Goal: Information Seeking & Learning: Check status

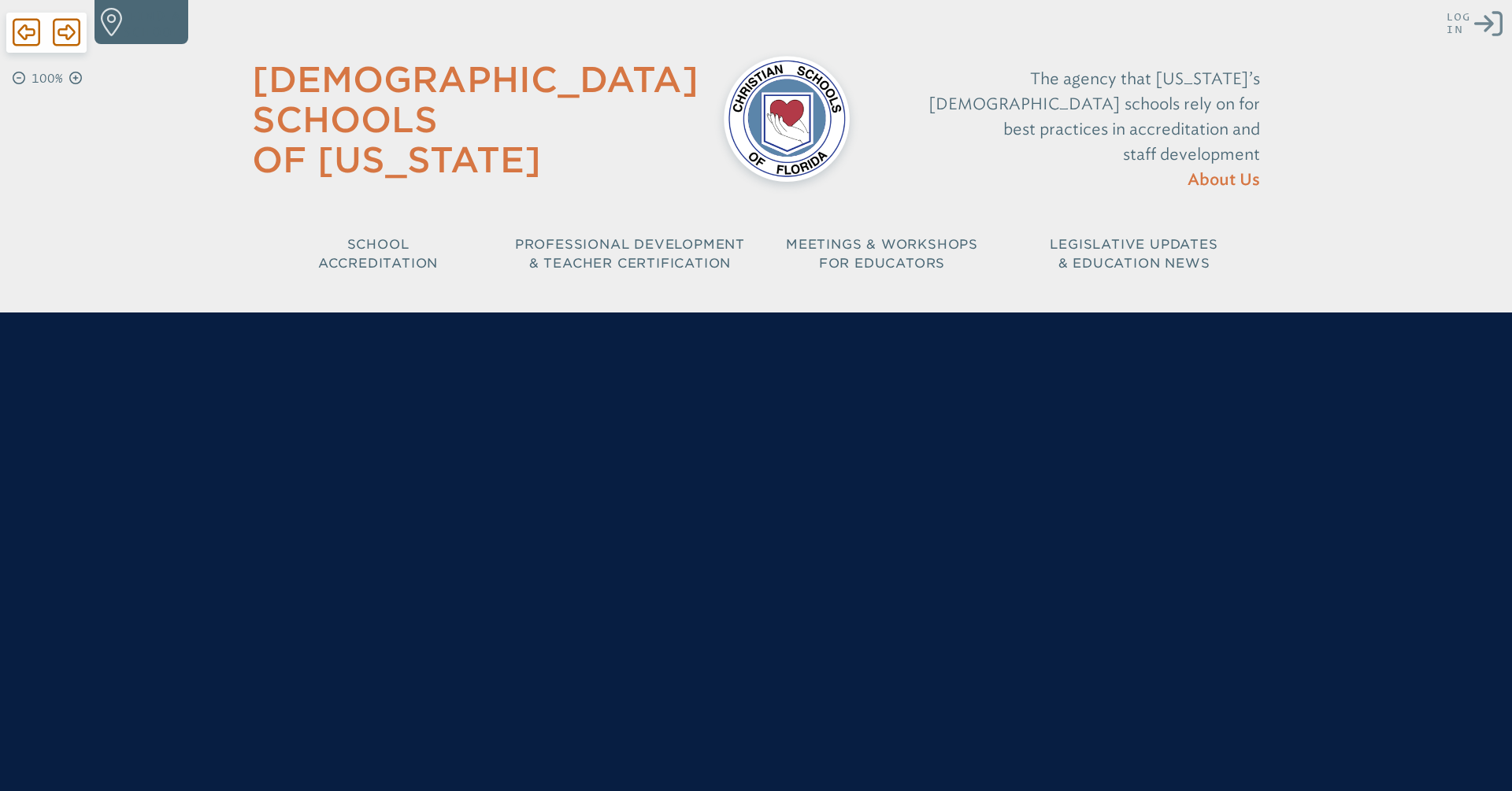
click at [1477, 25] on icon at bounding box center [1488, 24] width 28 height 26
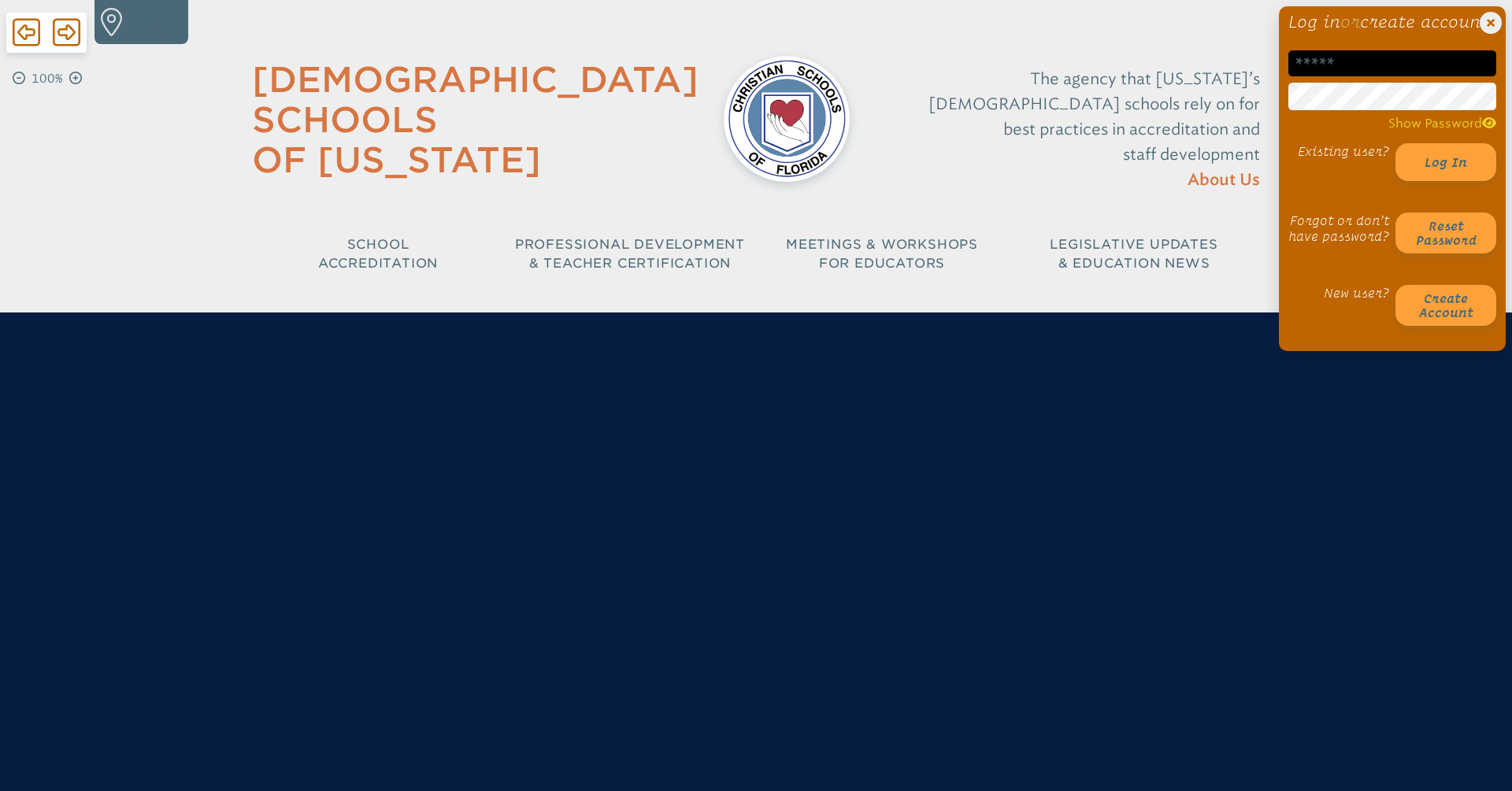
click at [1351, 76] on input "email" at bounding box center [1392, 63] width 208 height 26
type input "**********"
click at [1306, 352] on div "**********" at bounding box center [1393, 179] width 227 height 345
click at [1426, 181] on button "Log in" at bounding box center [1446, 162] width 101 height 38
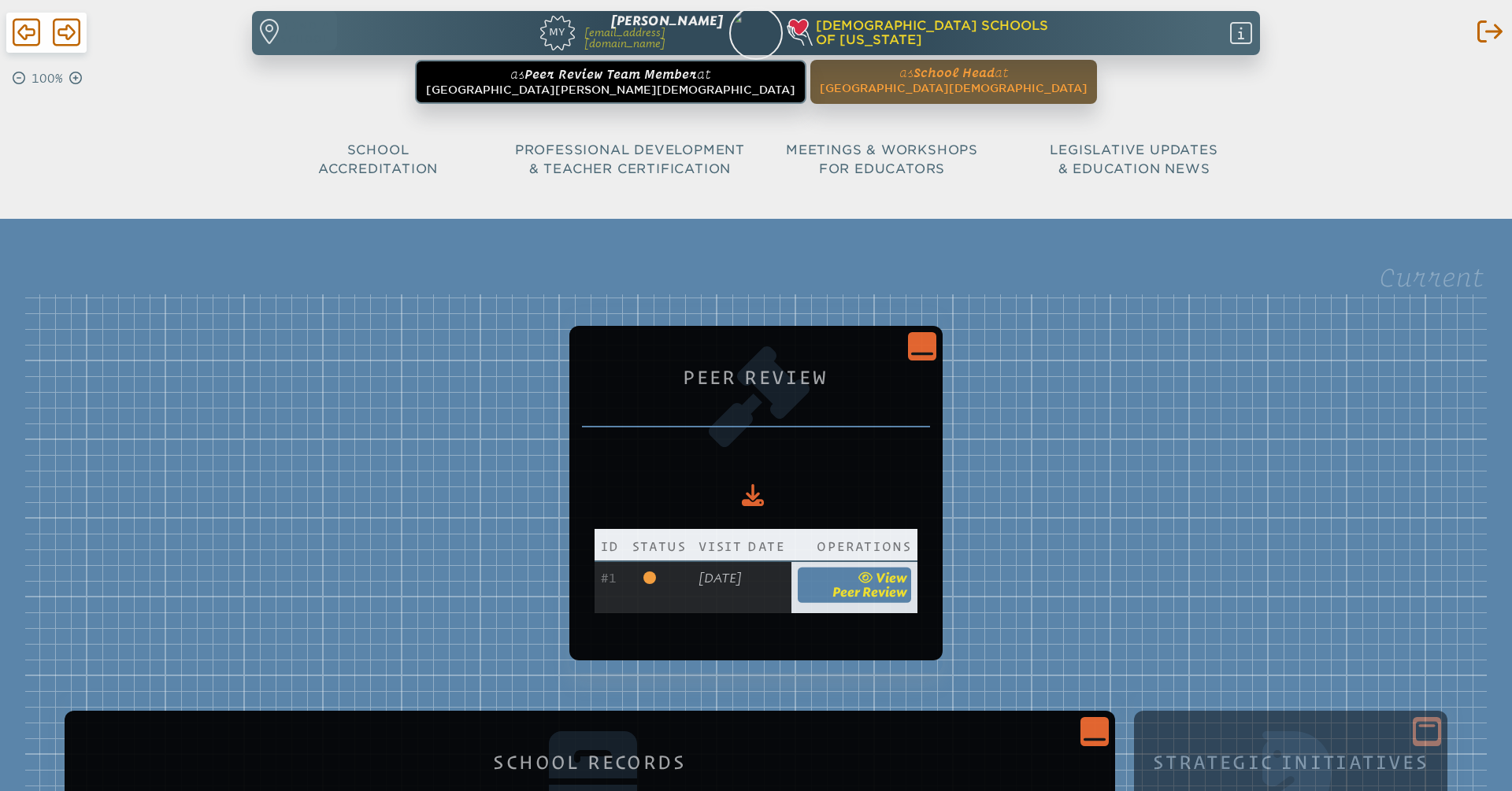
click at [908, 593] on span "Peer Review" at bounding box center [870, 591] width 75 height 15
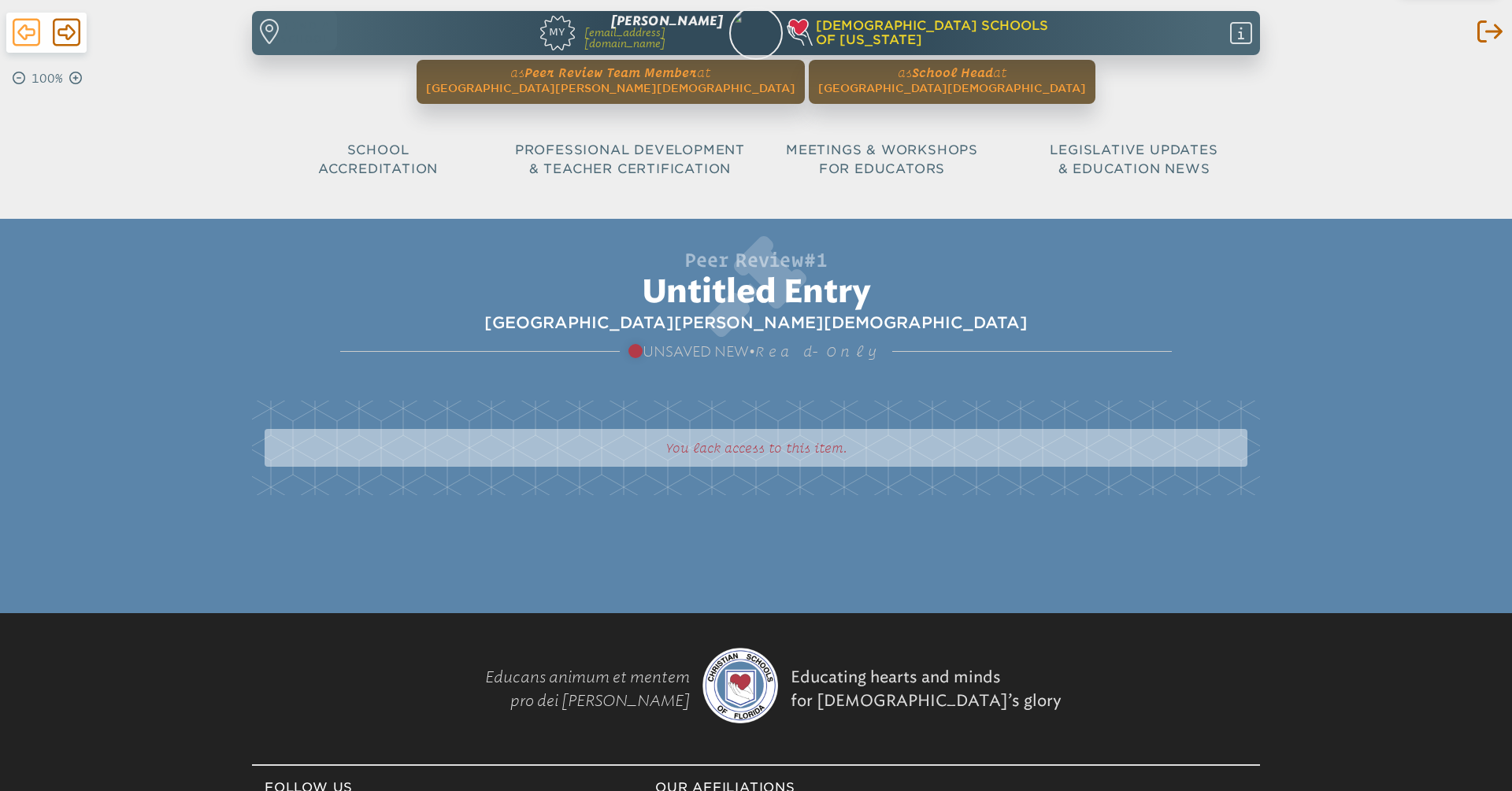
click at [24, 37] on icon at bounding box center [27, 32] width 27 height 31
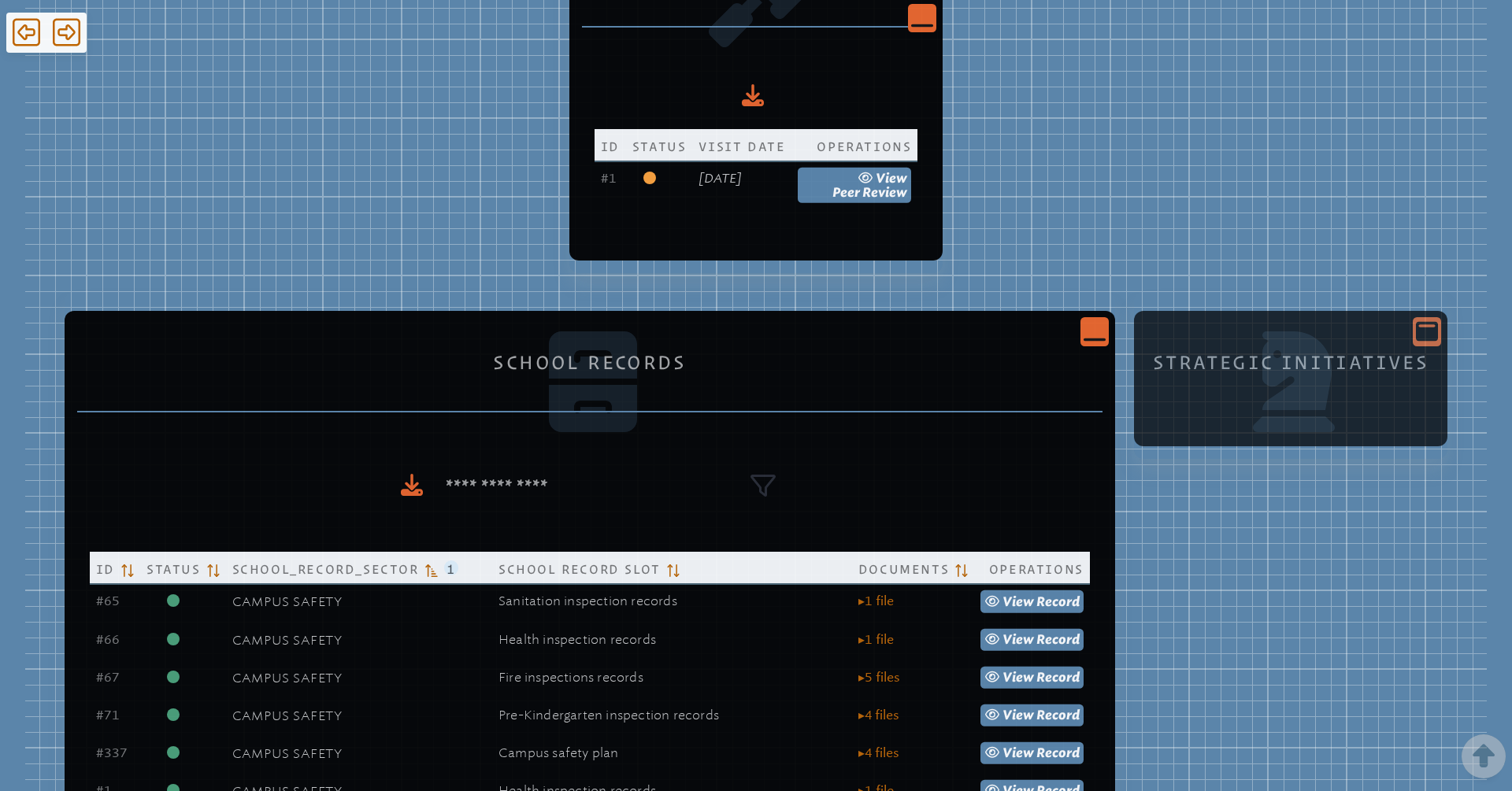
scroll to position [409, 0]
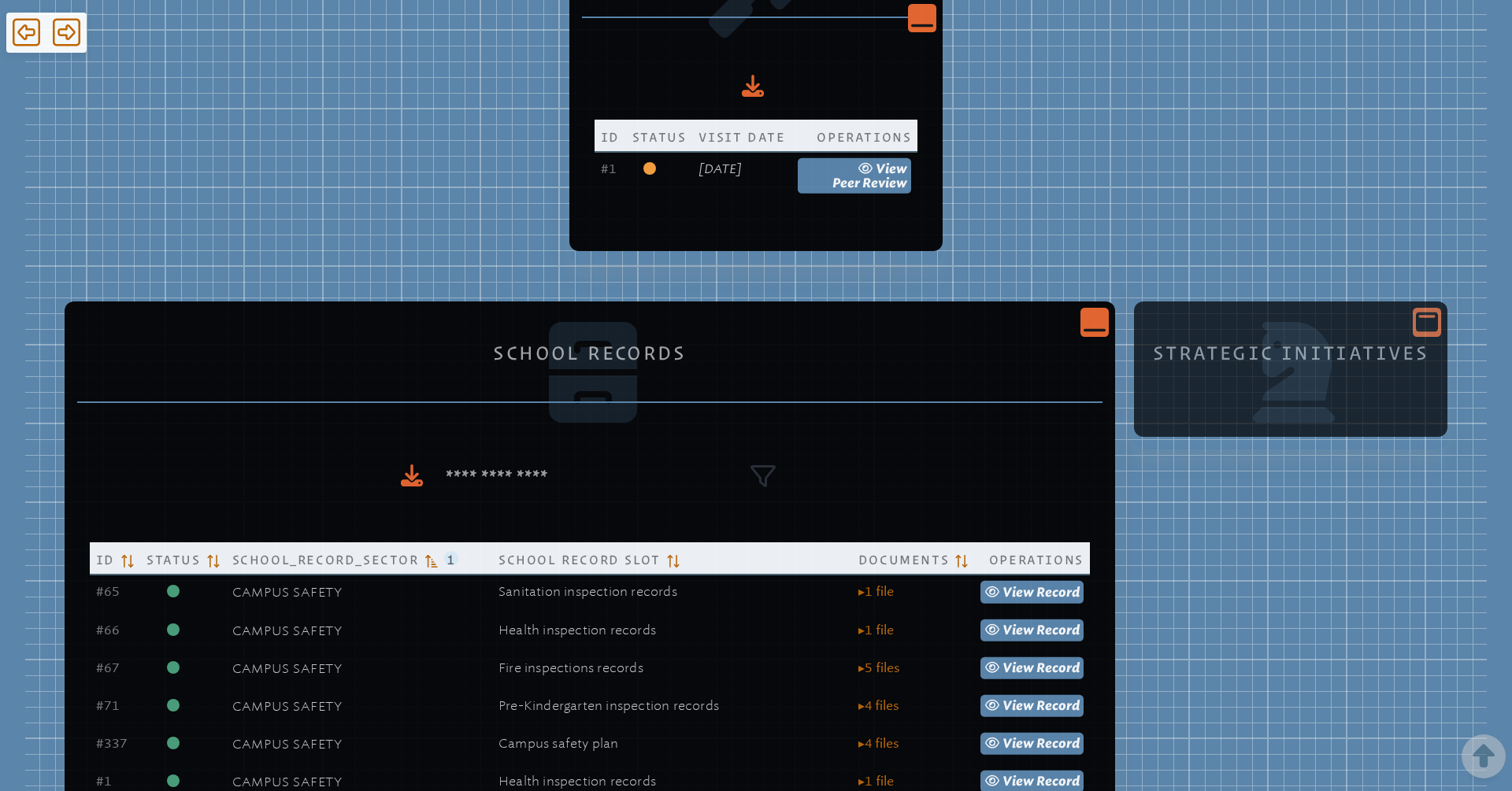
click at [1243, 379] on p at bounding box center [1291, 374] width 282 height 9
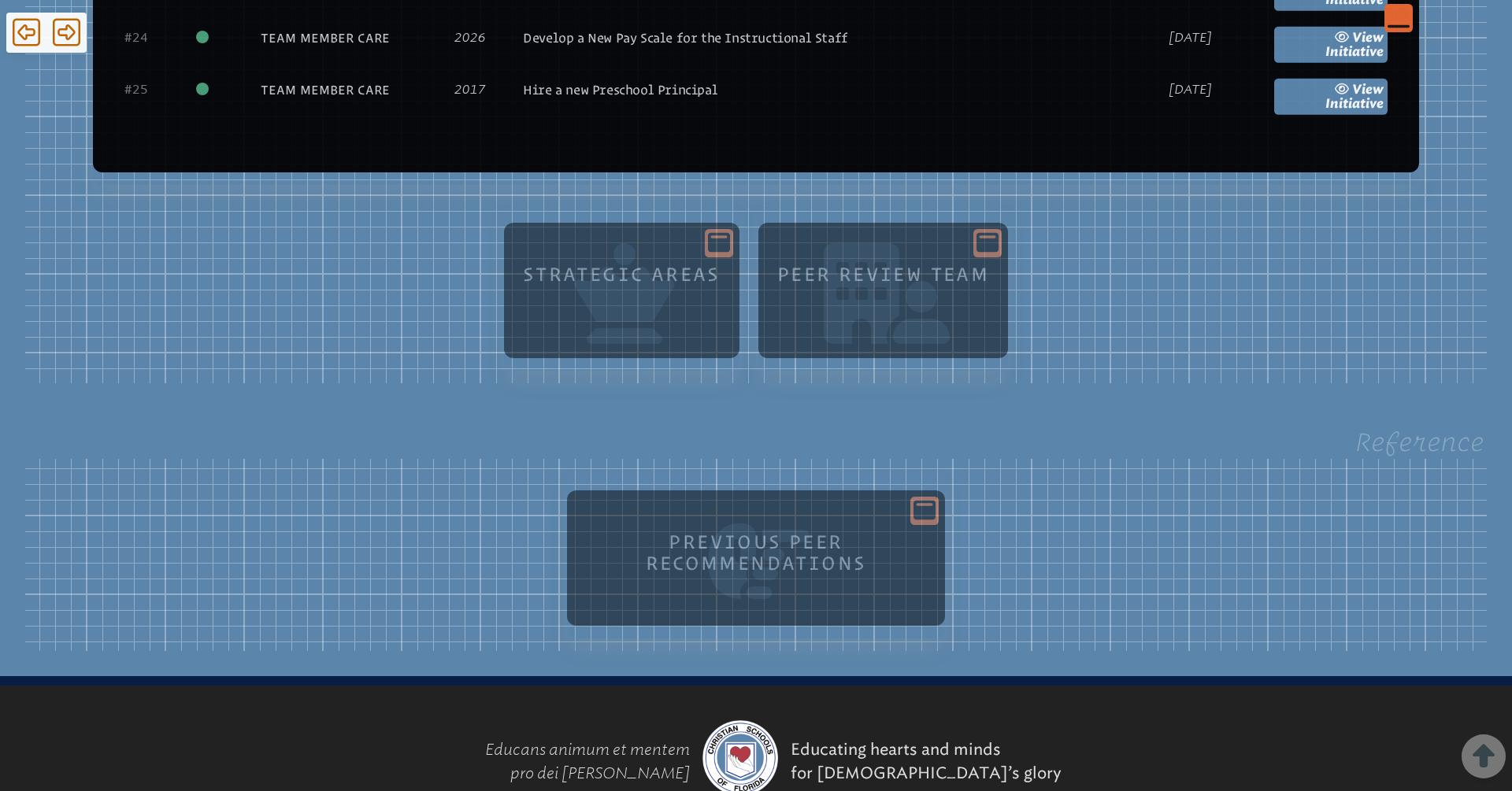
scroll to position [4618, 0]
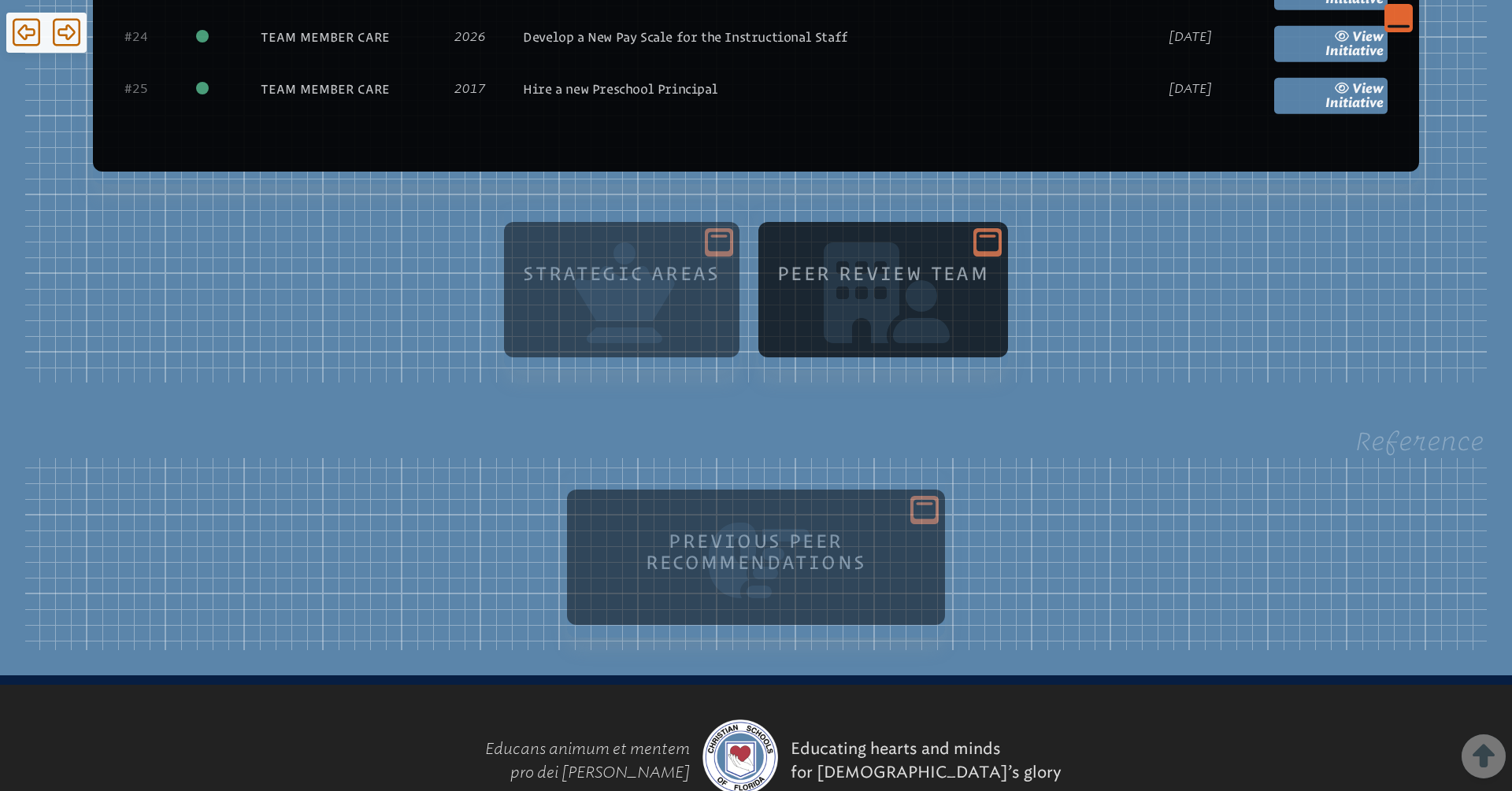
click at [878, 284] on h1 "Peer Review Team" at bounding box center [883, 273] width 212 height 21
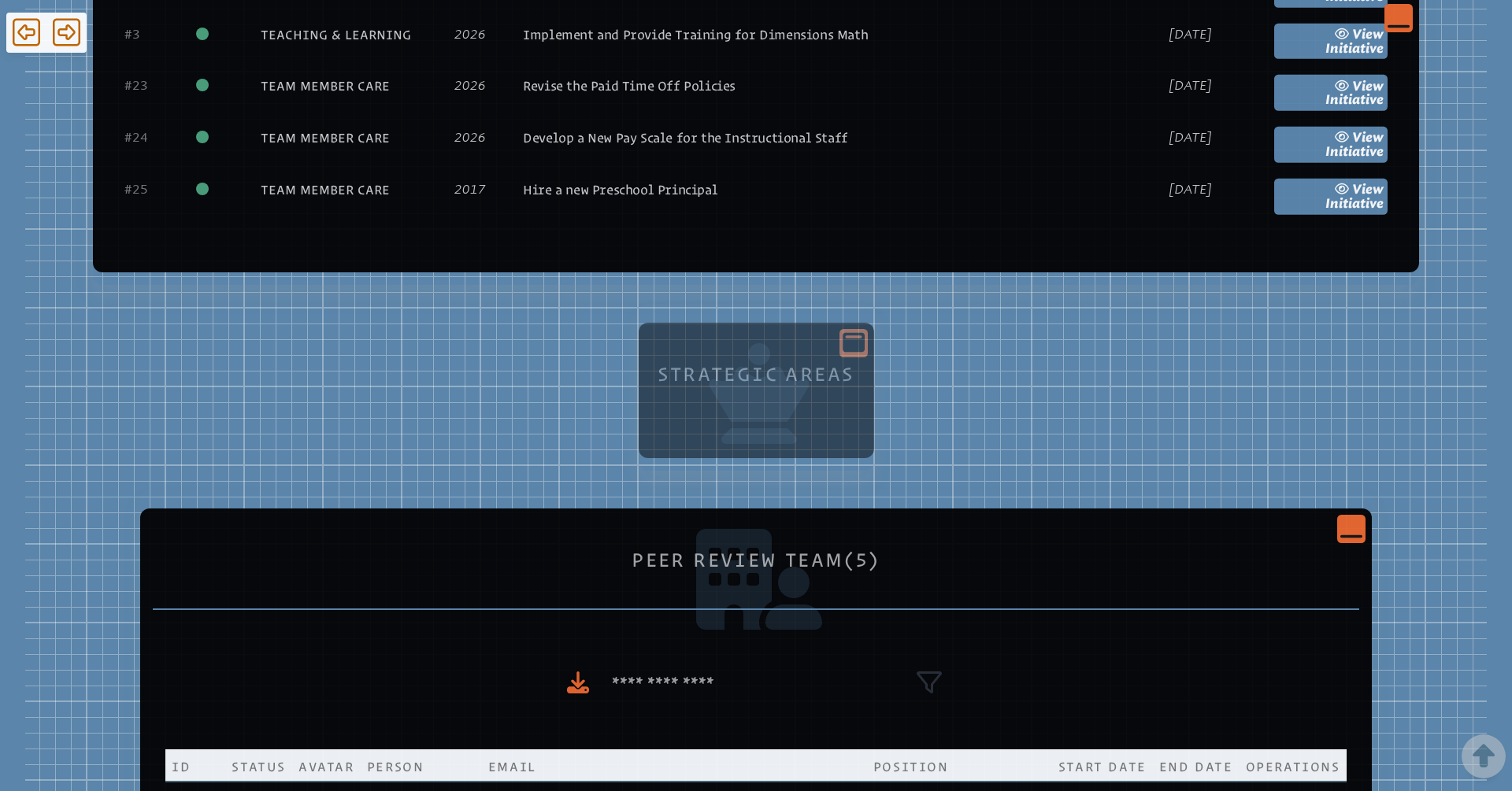
scroll to position [4513, 0]
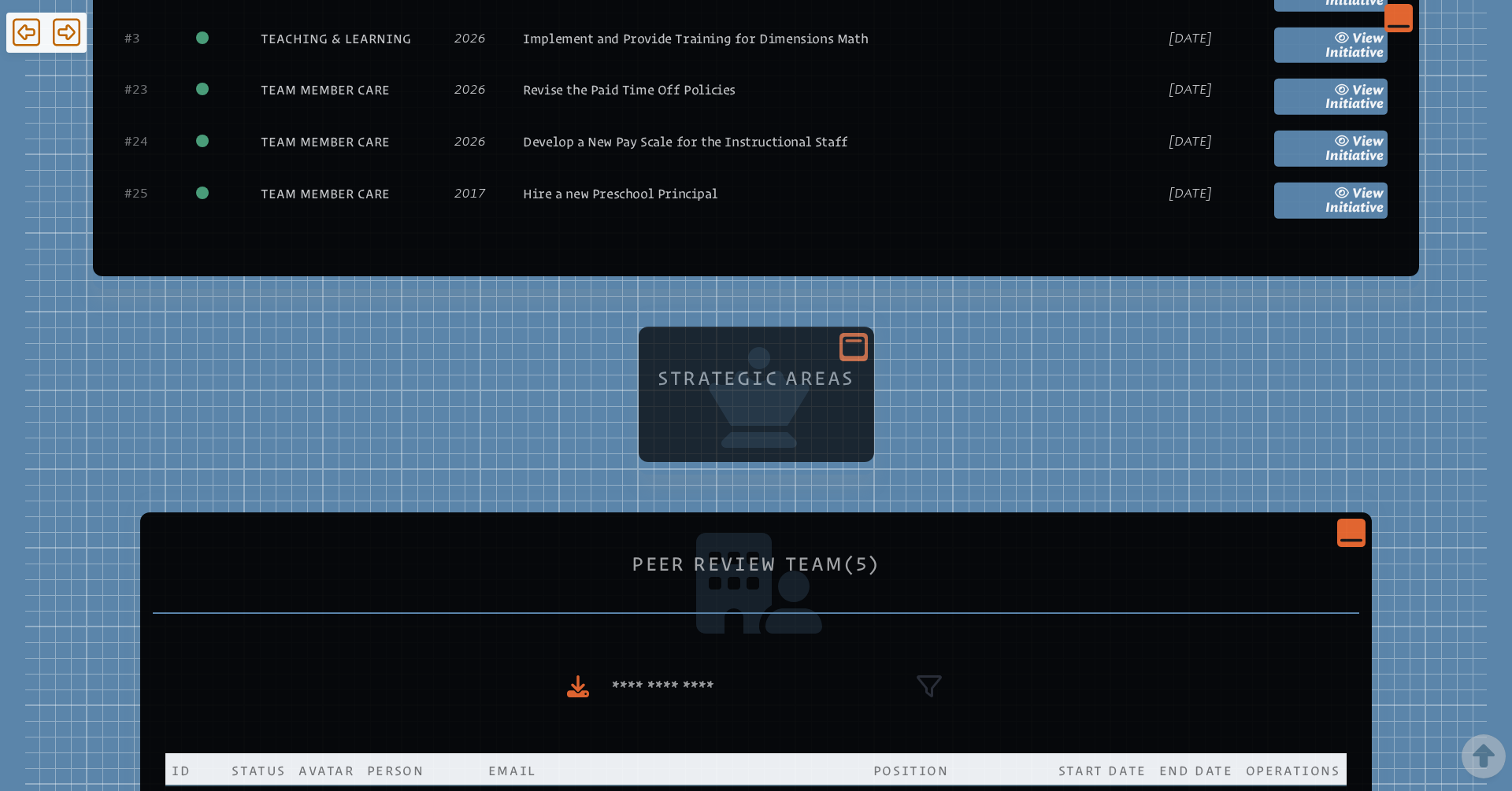
click at [733, 435] on div "Strategic Areas" at bounding box center [756, 408] width 211 height 101
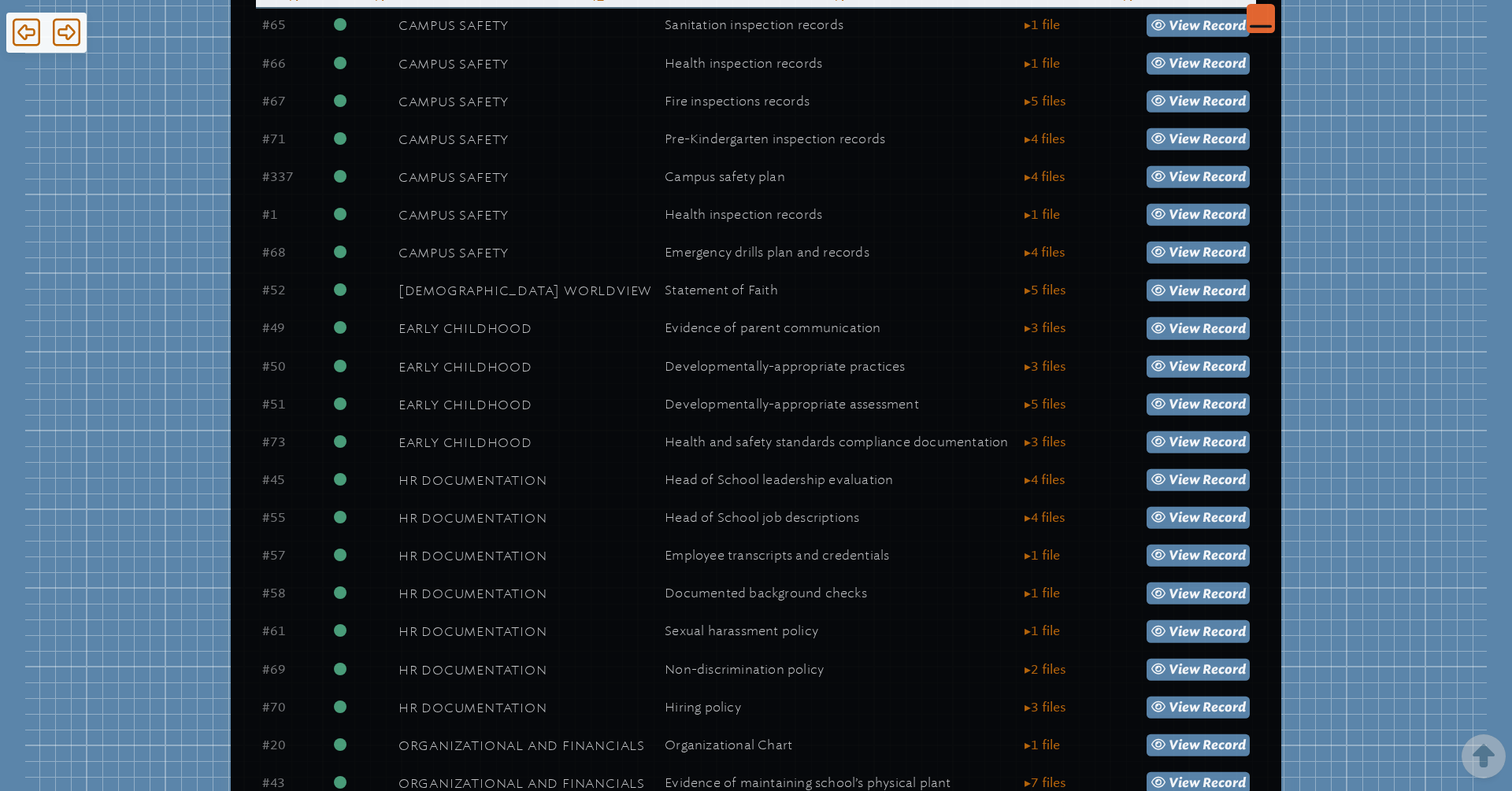
scroll to position [0, 0]
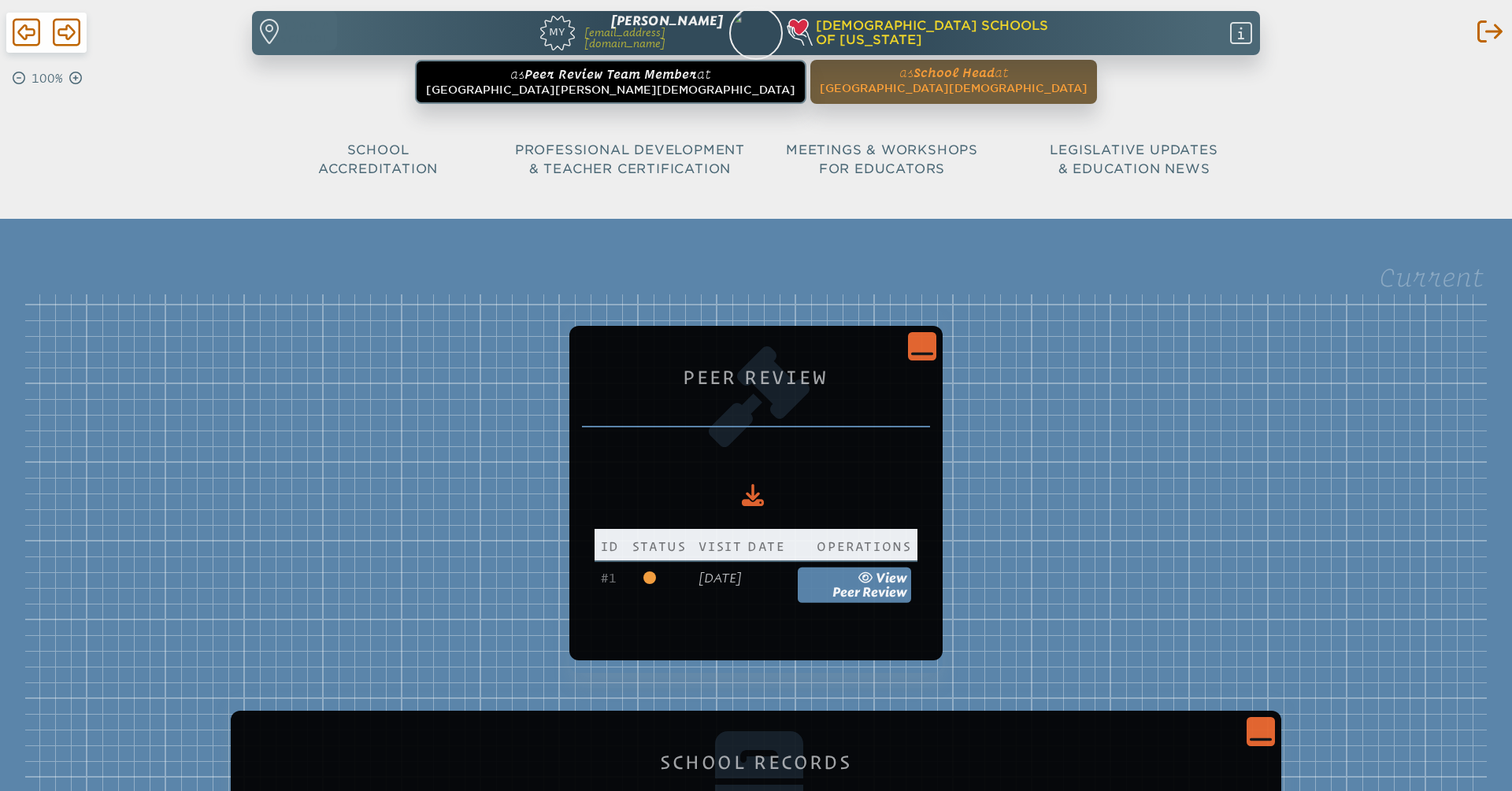
click at [665, 84] on ul "as Peer Review Team Member at [GEOGRAPHIC_DATA][PERSON_NAME][DEMOGRAPHIC_DATA] …" at bounding box center [756, 81] width 1002 height 44
click at [607, 77] on ul "as Peer Review Team Member at [GEOGRAPHIC_DATA][PERSON_NAME][DEMOGRAPHIC_DATA] …" at bounding box center [756, 81] width 1002 height 44
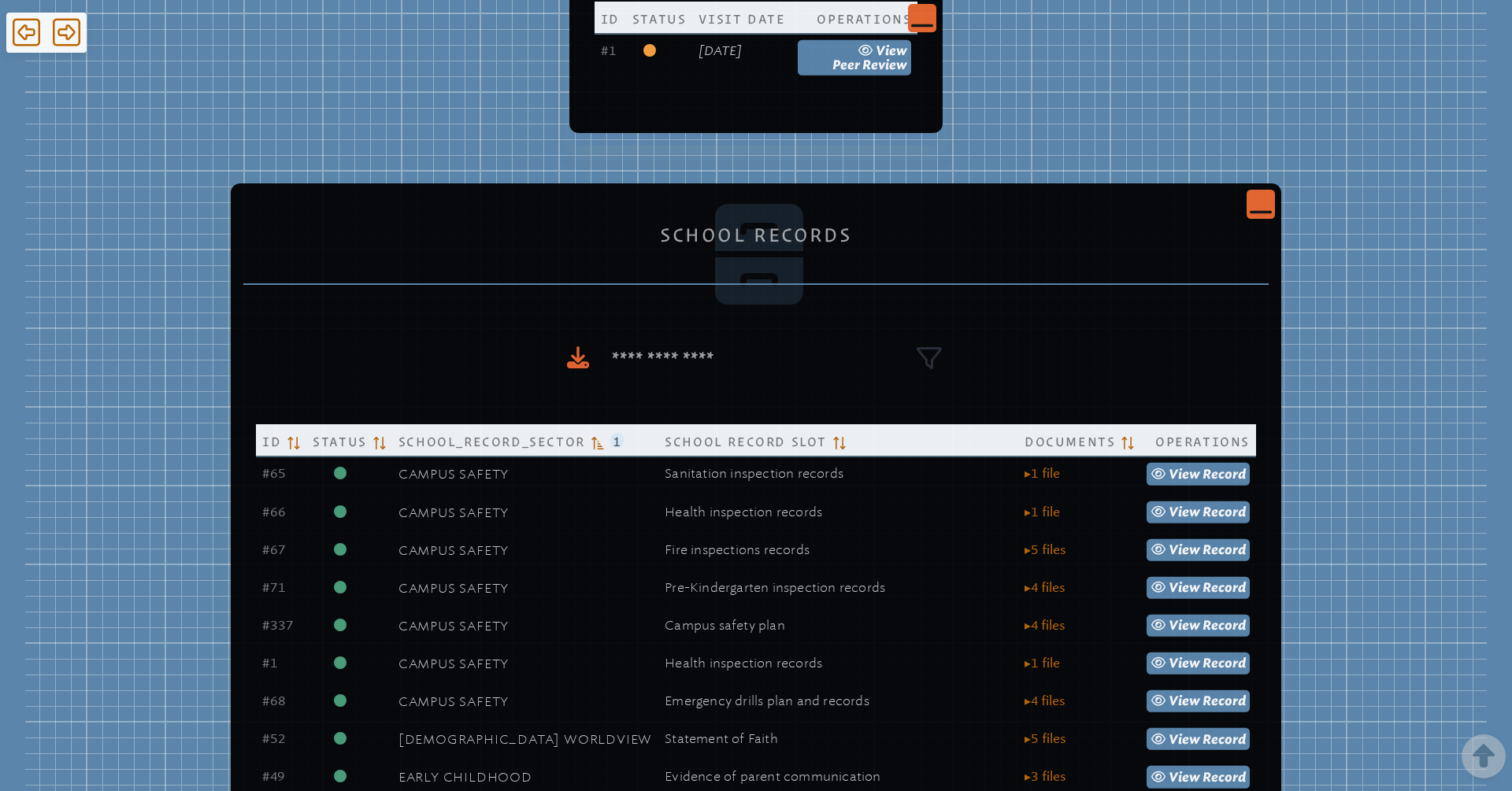
scroll to position [349, 0]
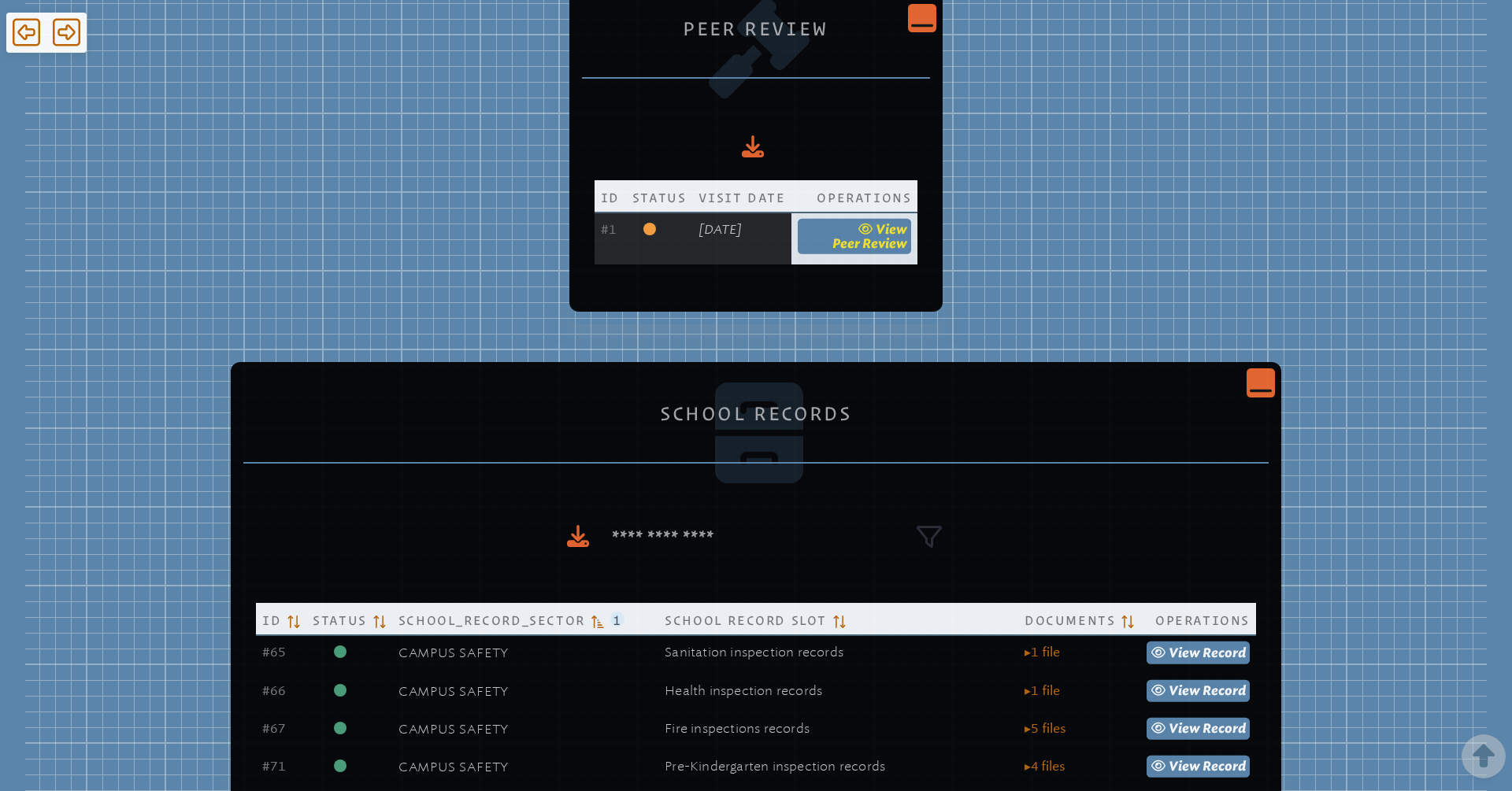
click at [908, 248] on span "Peer Review" at bounding box center [870, 243] width 75 height 15
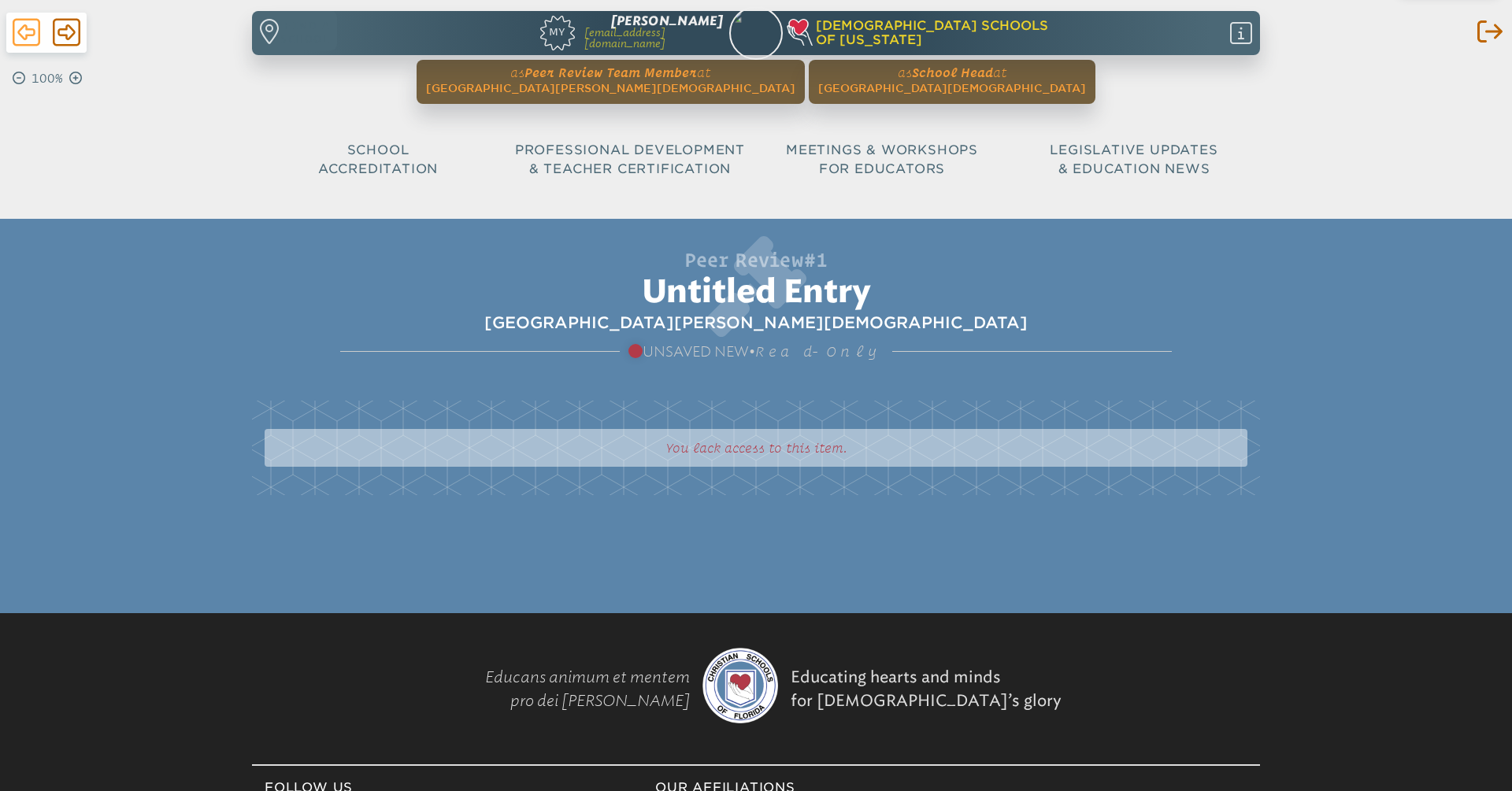
click at [37, 42] on icon at bounding box center [27, 32] width 27 height 31
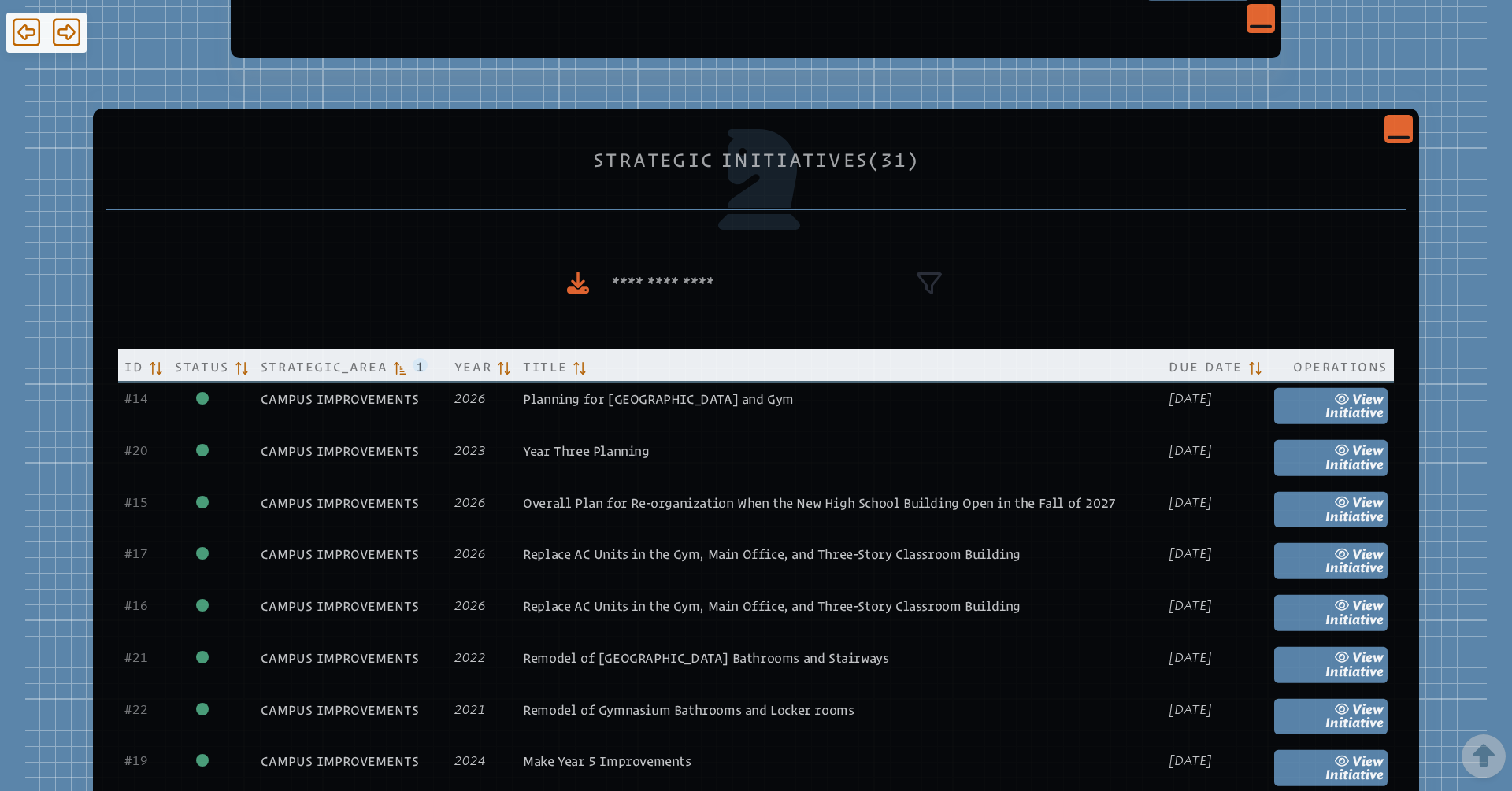
scroll to position [2757, 0]
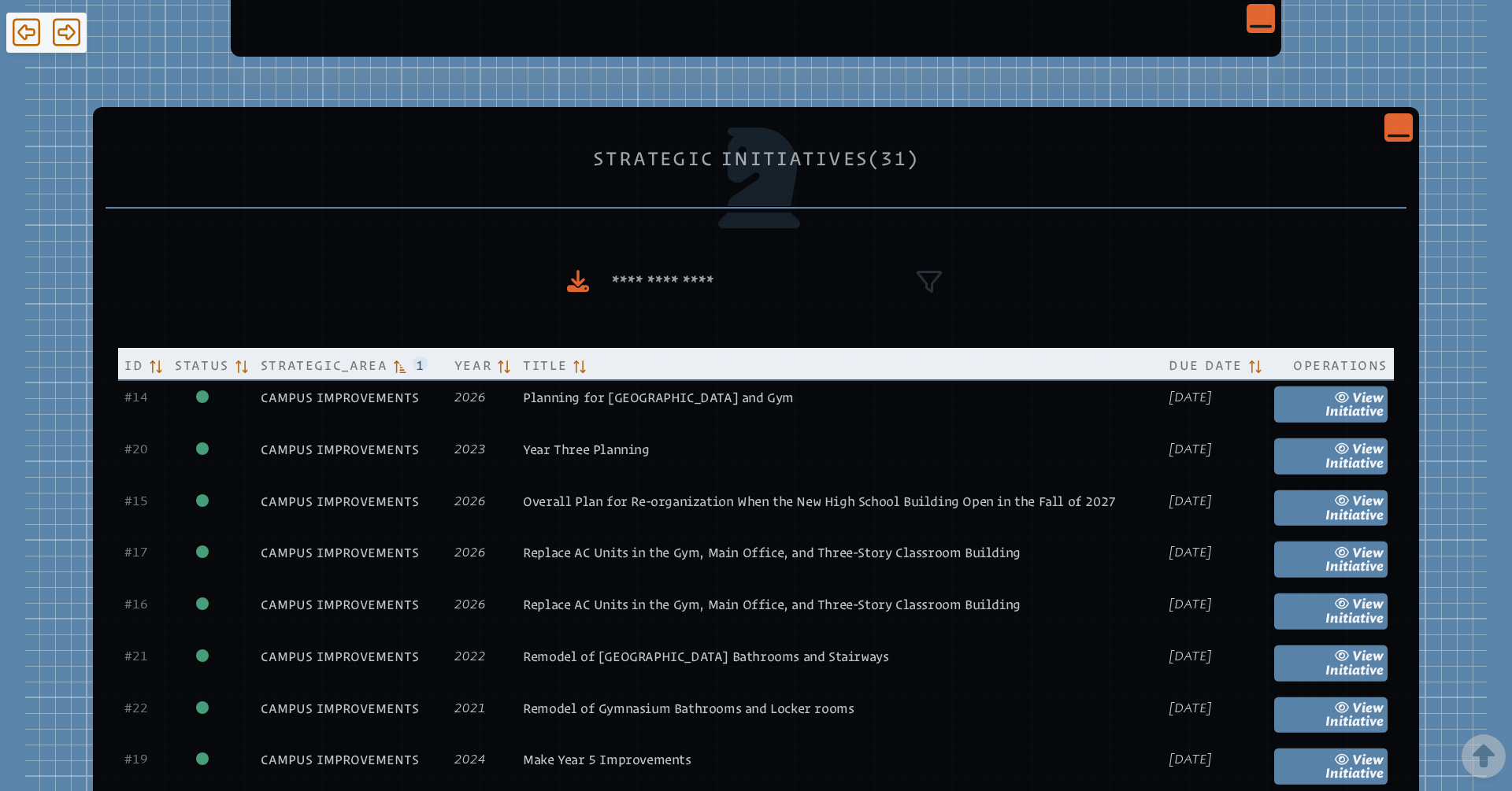
click at [1410, 125] on icon "Close Console" at bounding box center [1398, 127] width 22 height 22
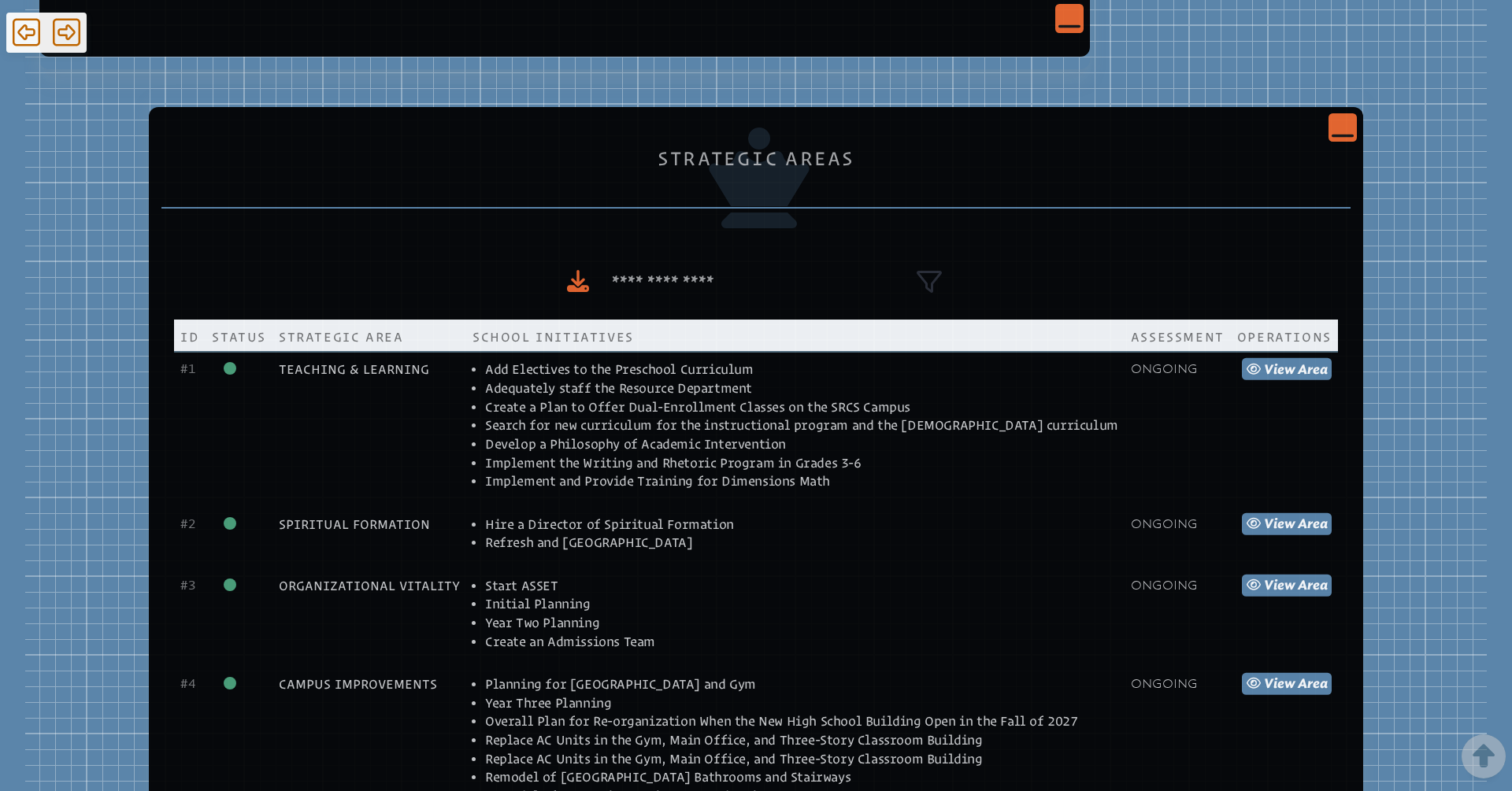
click at [1332, 133] on icon "Close Console" at bounding box center [1343, 127] width 22 height 22
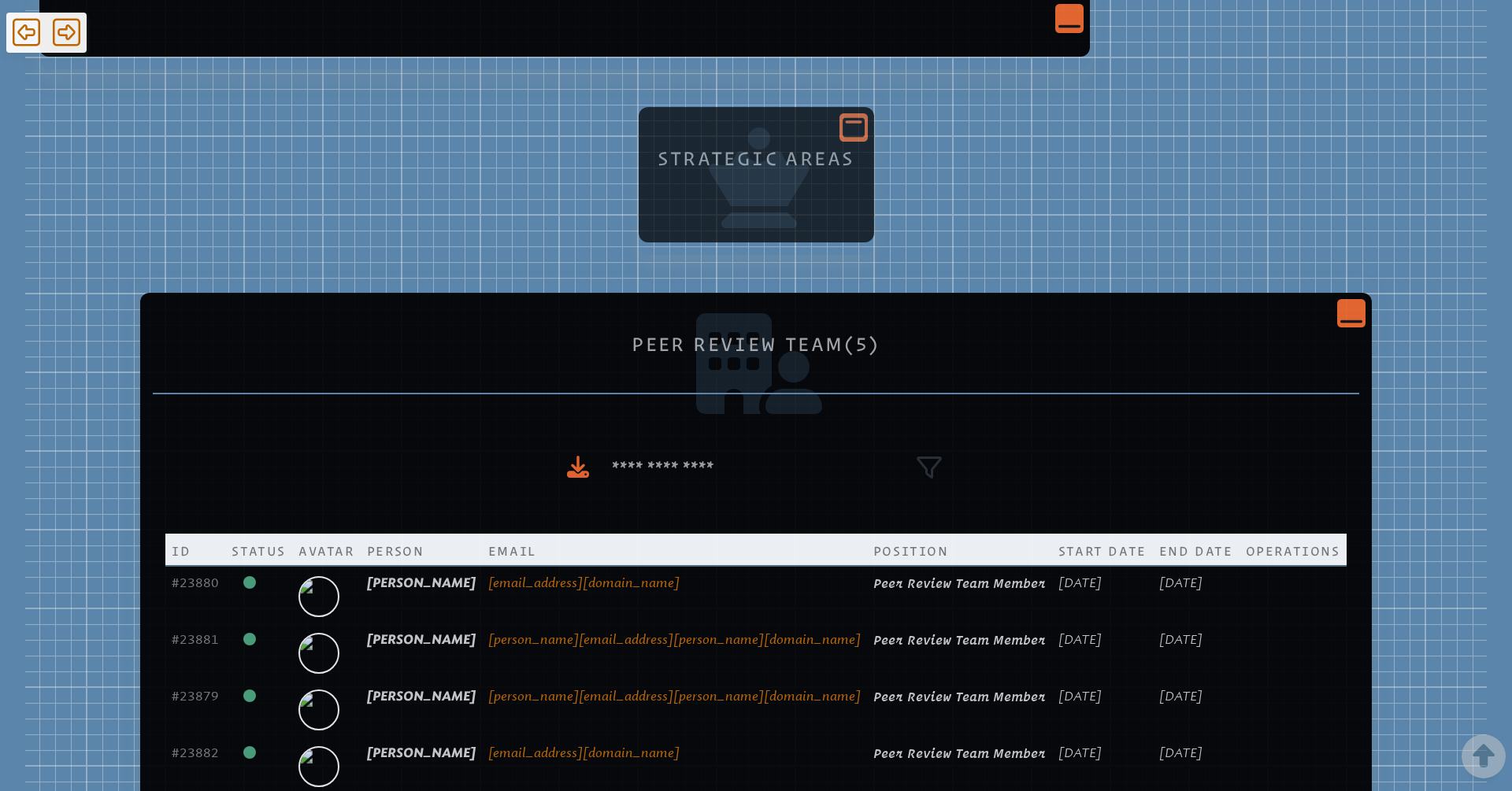
click at [1342, 331] on div "Peer Review Team (5) Id Status Avatar Person Email Position Start Date End Date…" at bounding box center [756, 609] width 1206 height 570
click at [1355, 308] on icon "Close Console" at bounding box center [1352, 313] width 22 height 22
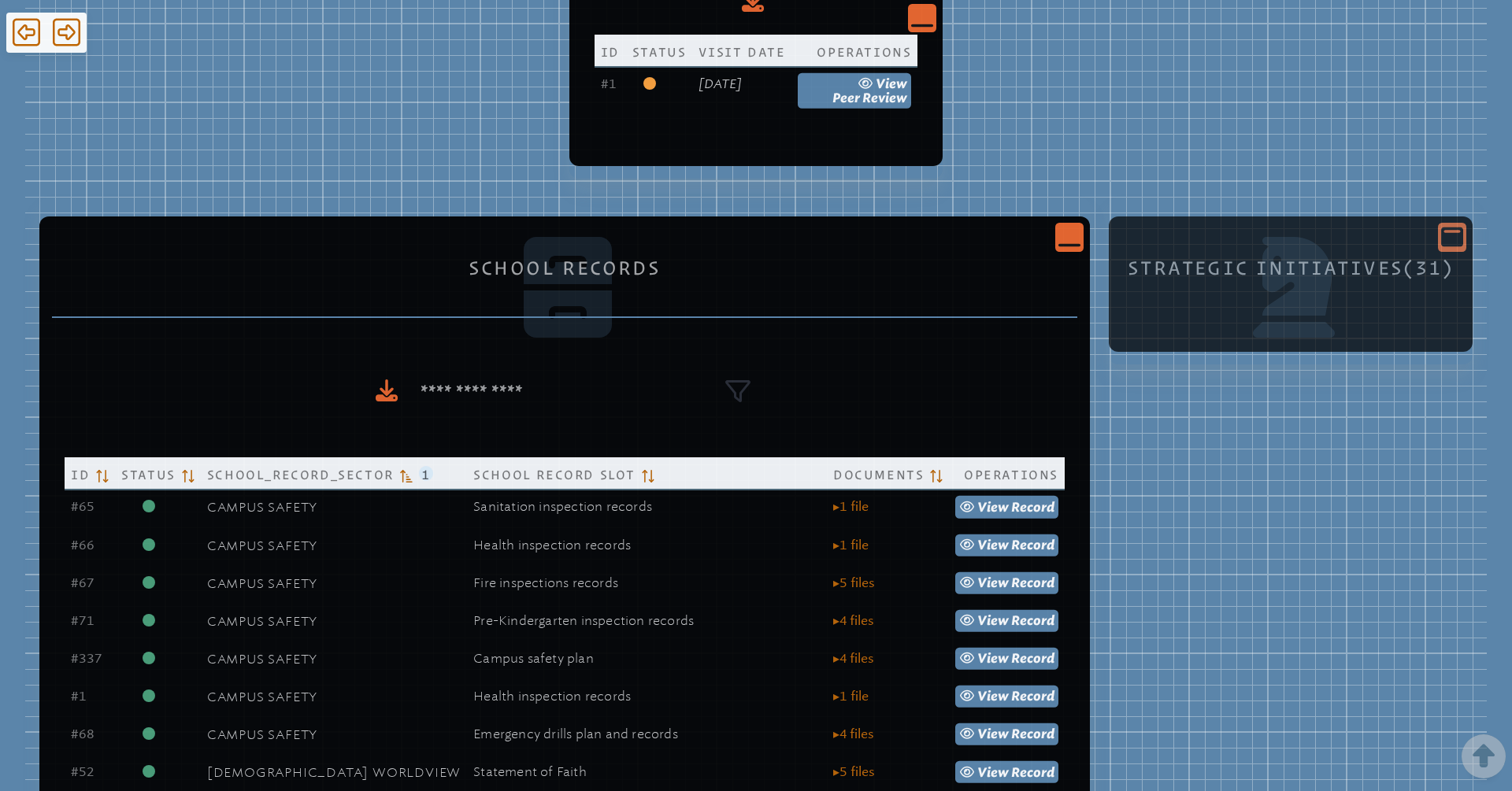
scroll to position [492, 0]
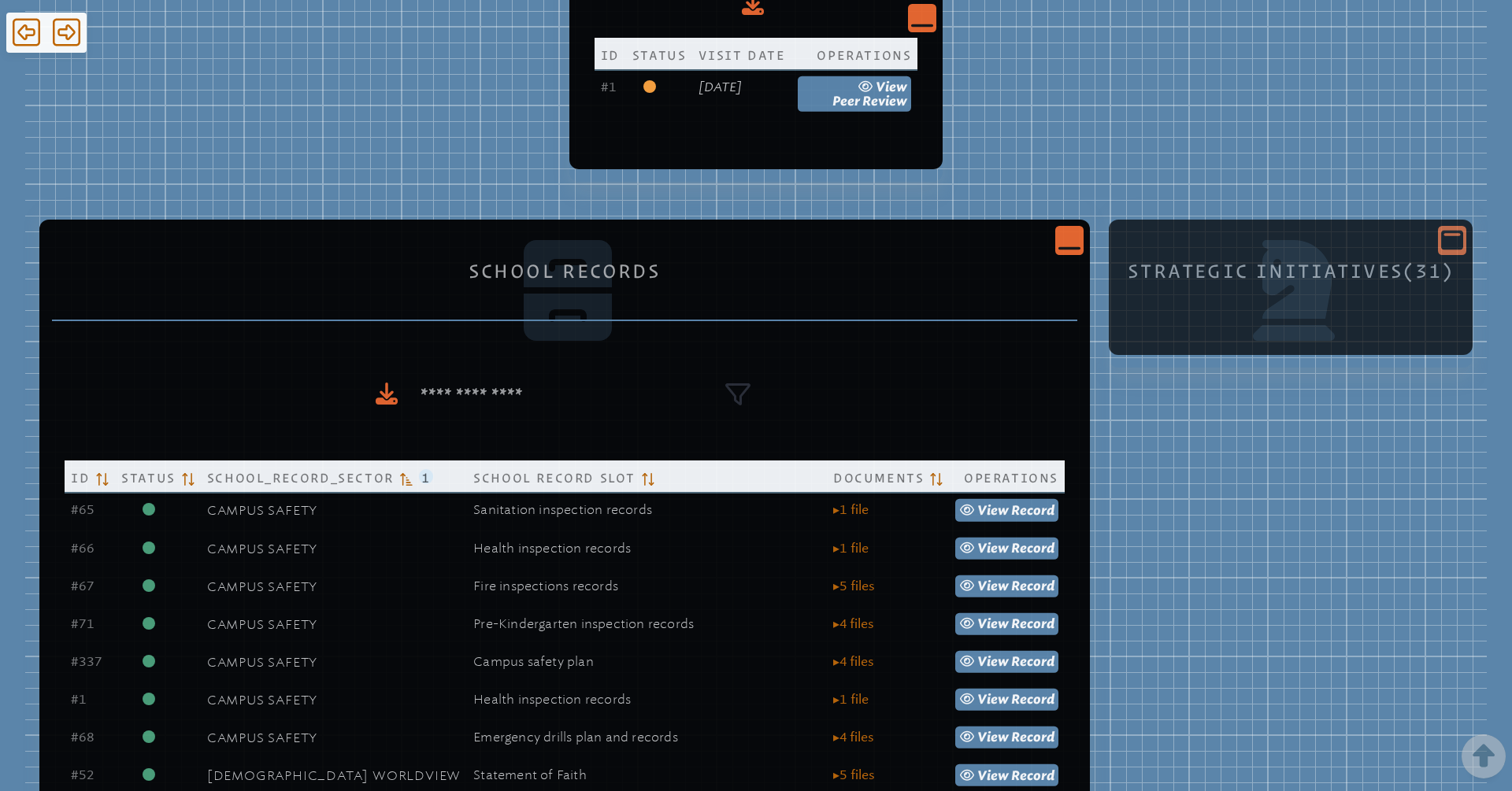
click at [1067, 238] on icon "Close Console" at bounding box center [1070, 240] width 22 height 22
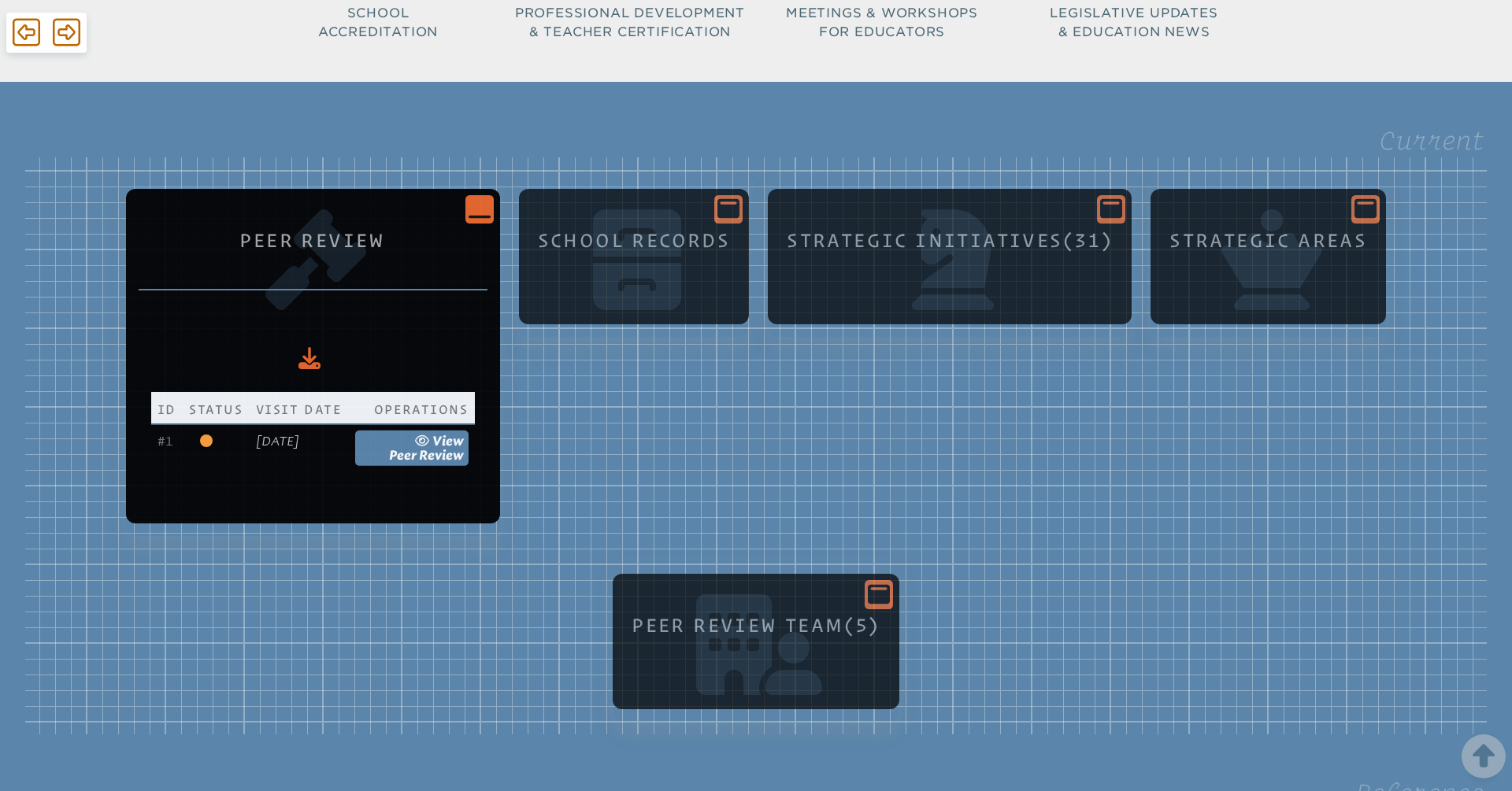
scroll to position [139, 0]
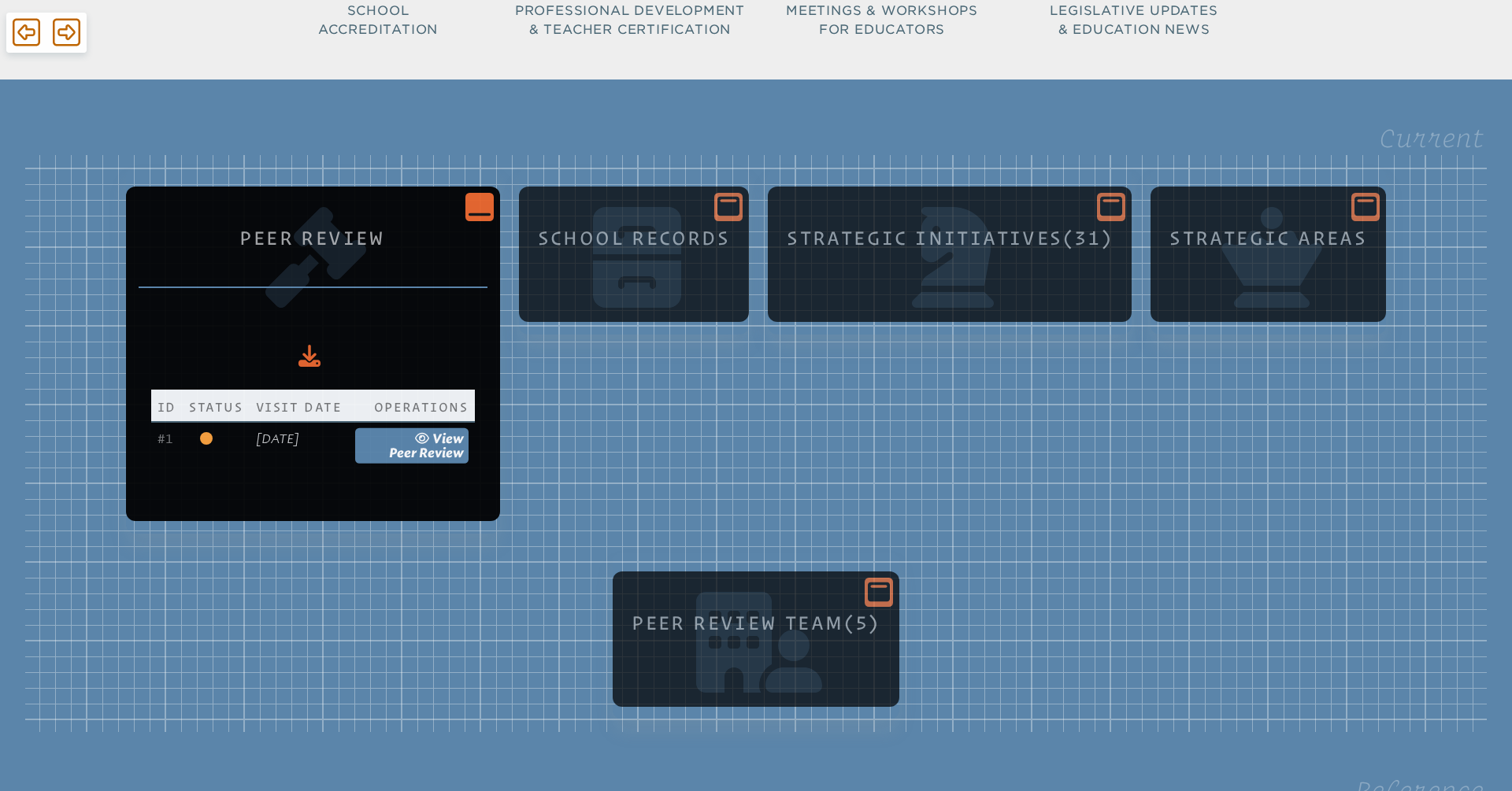
click at [1340, 263] on p at bounding box center [1268, 260] width 204 height 9
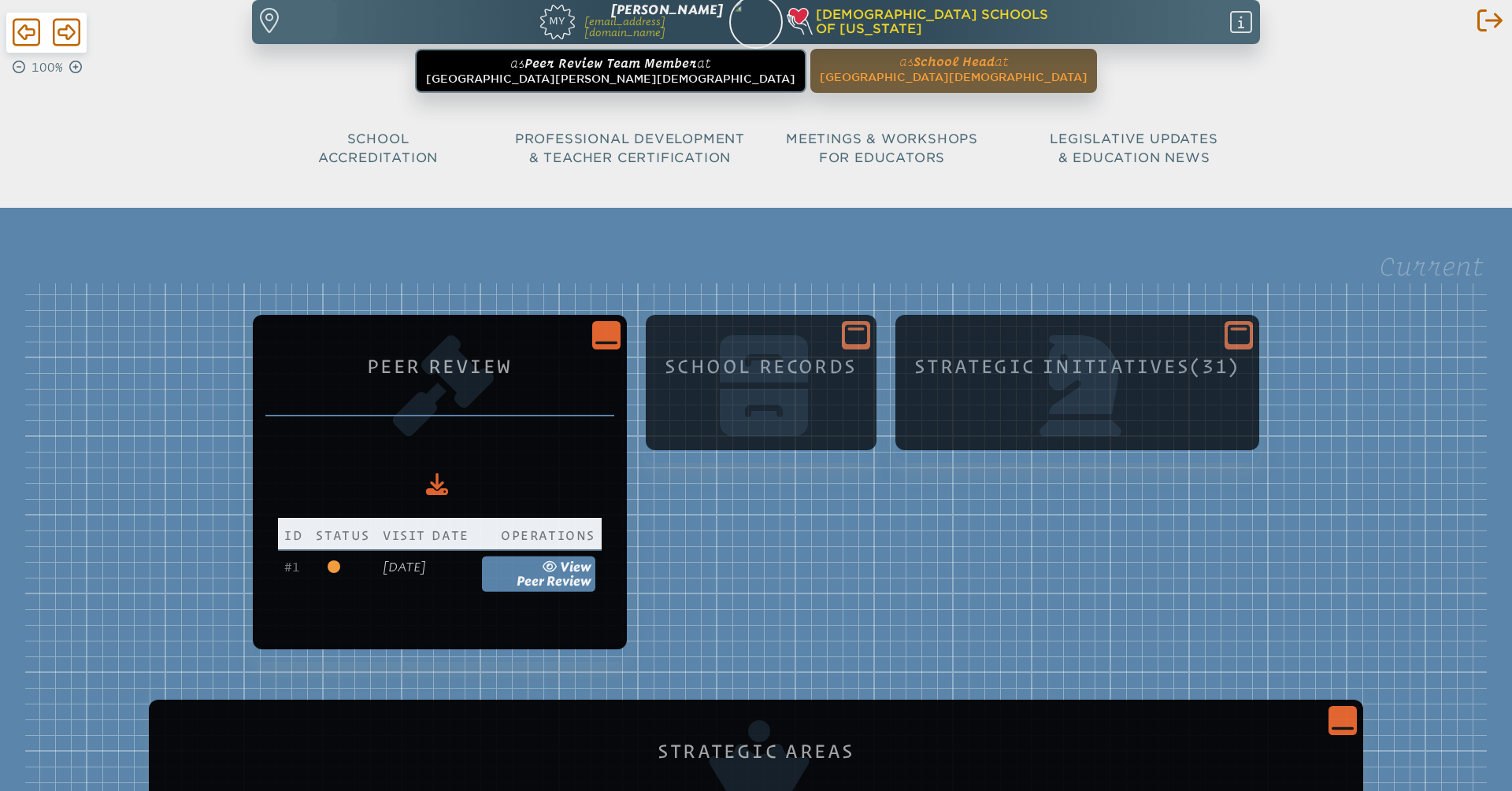
scroll to position [0, 0]
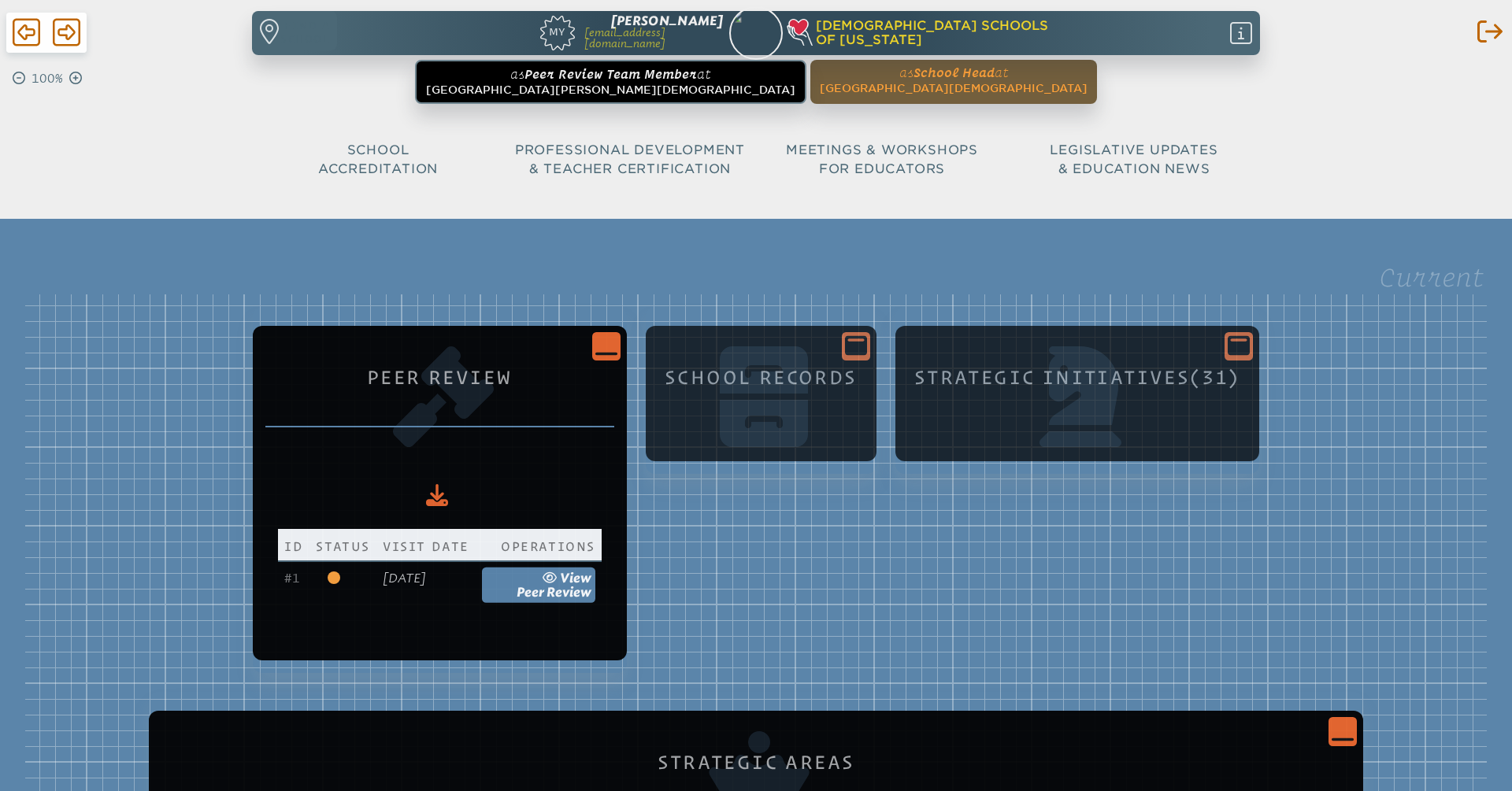
click at [823, 391] on div "School Records" at bounding box center [761, 385] width 200 height 37
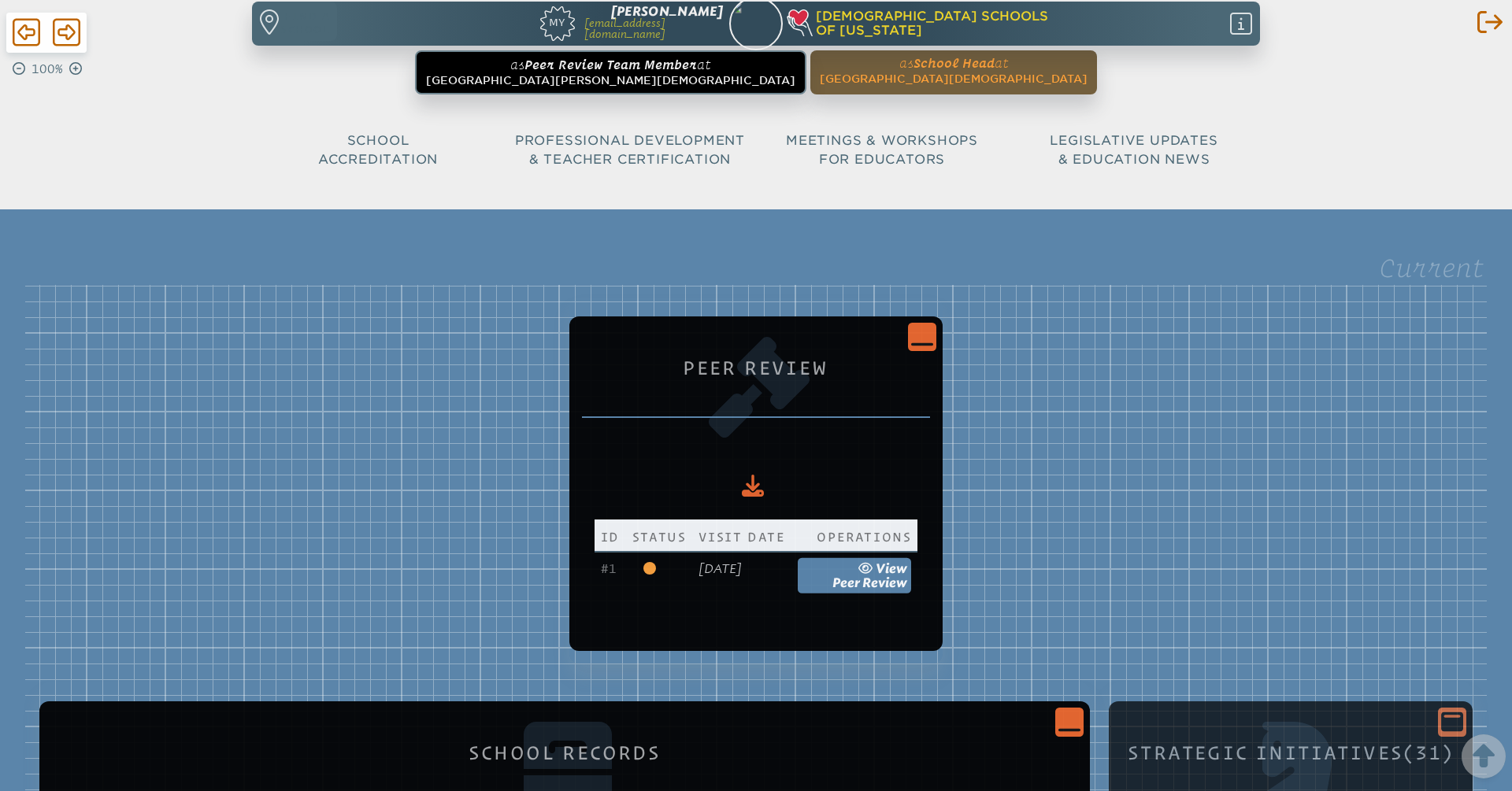
scroll to position [8, 0]
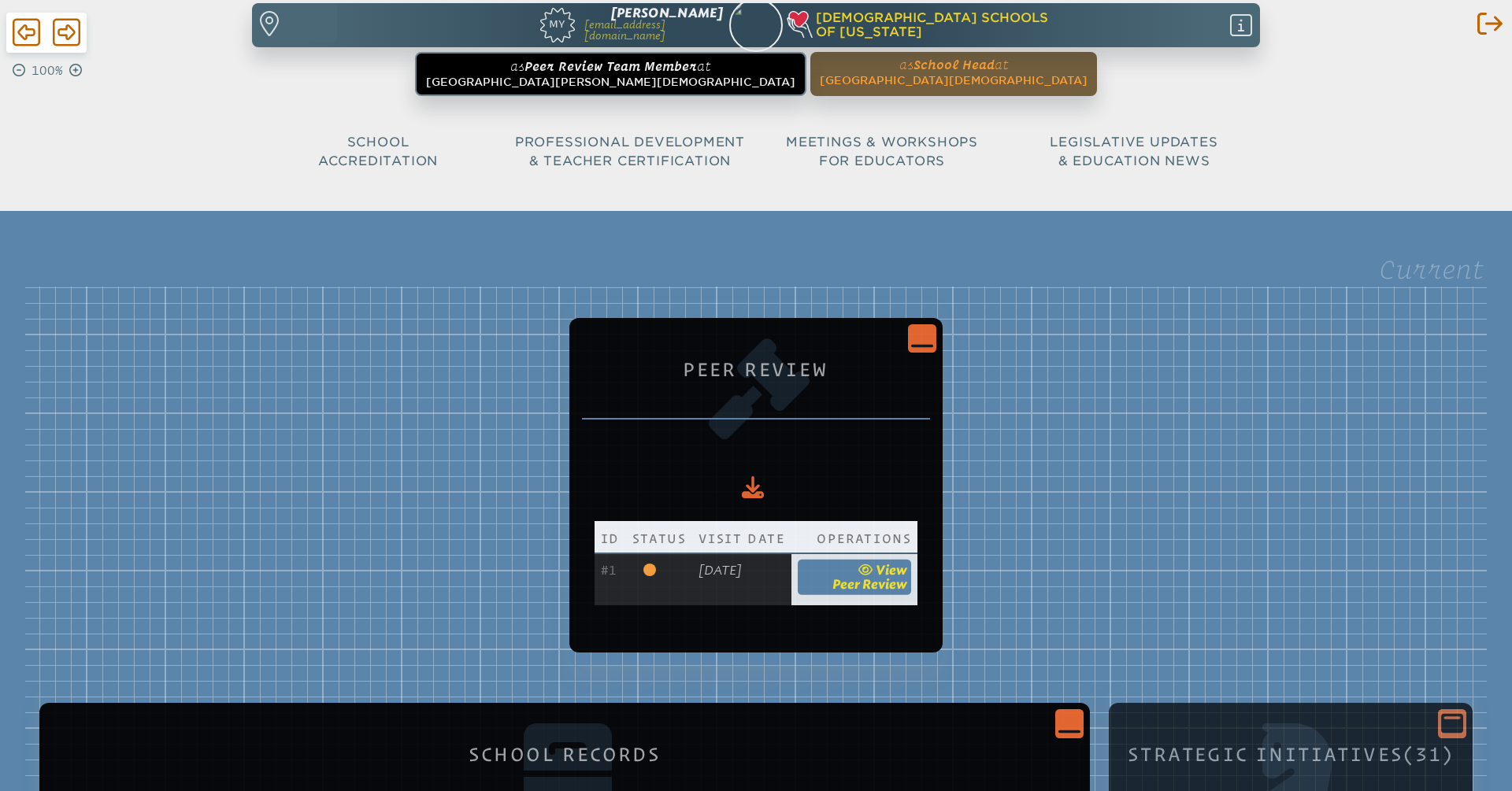
click at [891, 571] on link "view Peer Review" at bounding box center [854, 578] width 114 height 37
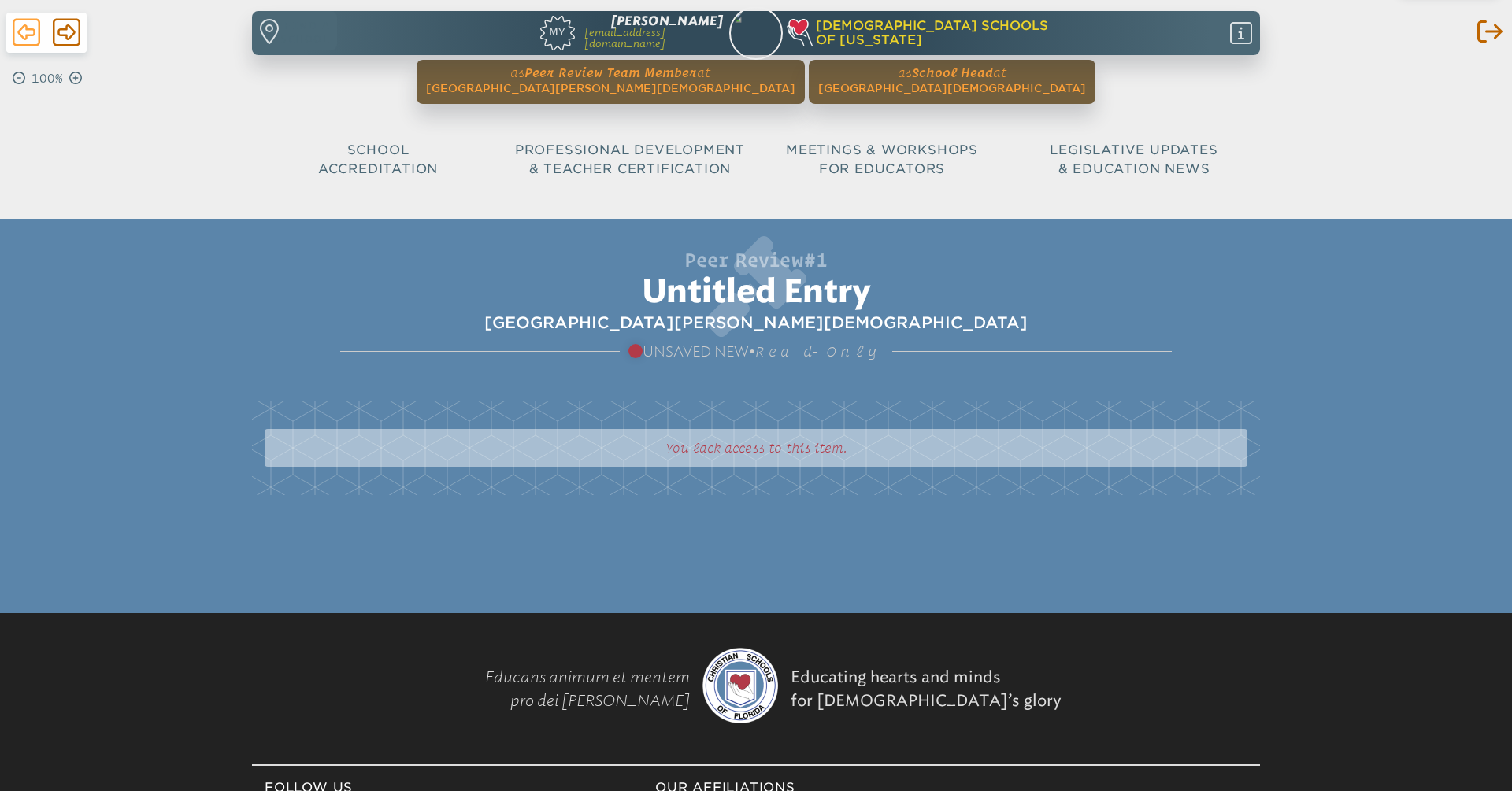
click at [38, 27] on icon at bounding box center [27, 32] width 27 height 31
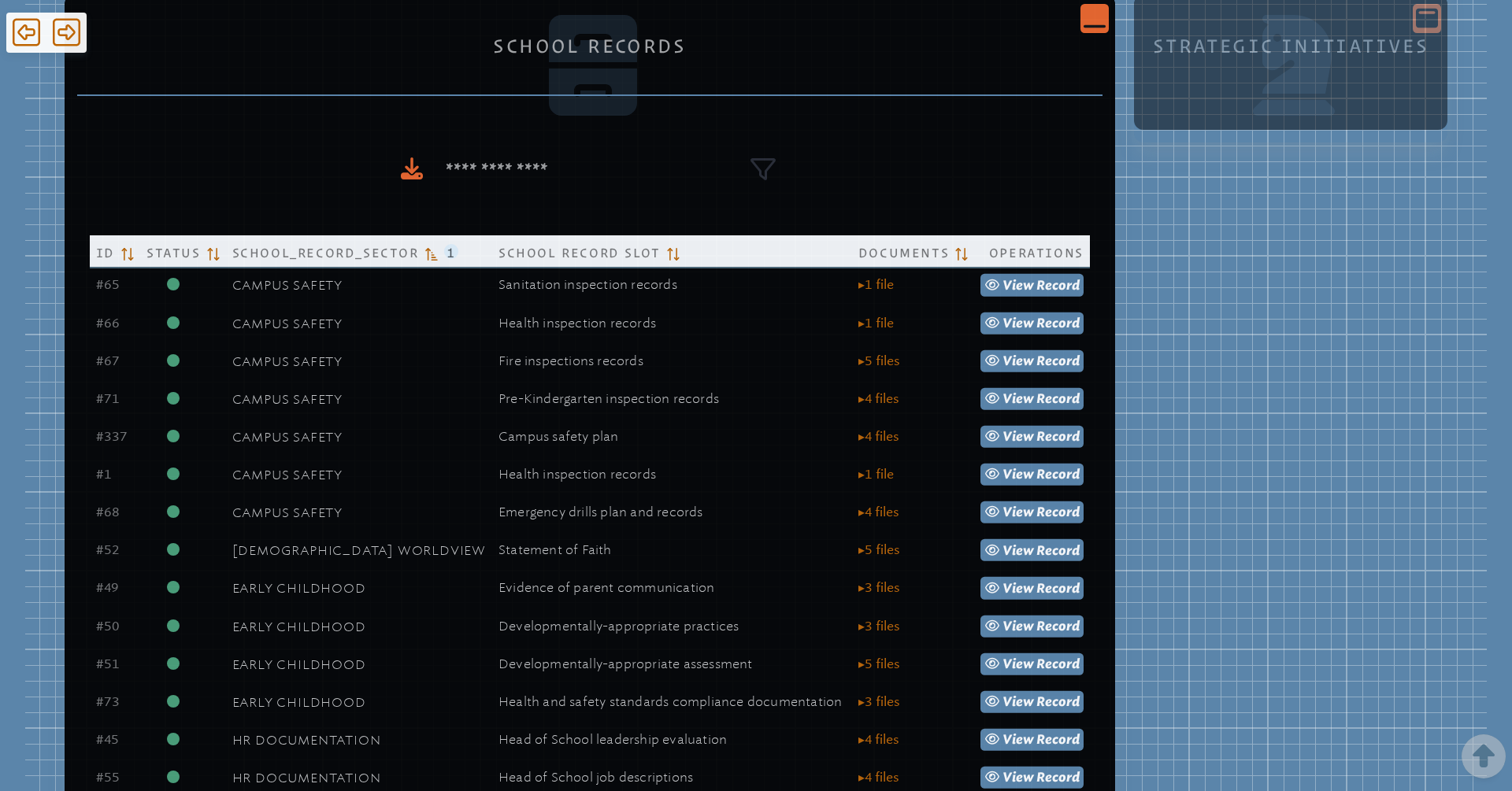
scroll to position [830, 0]
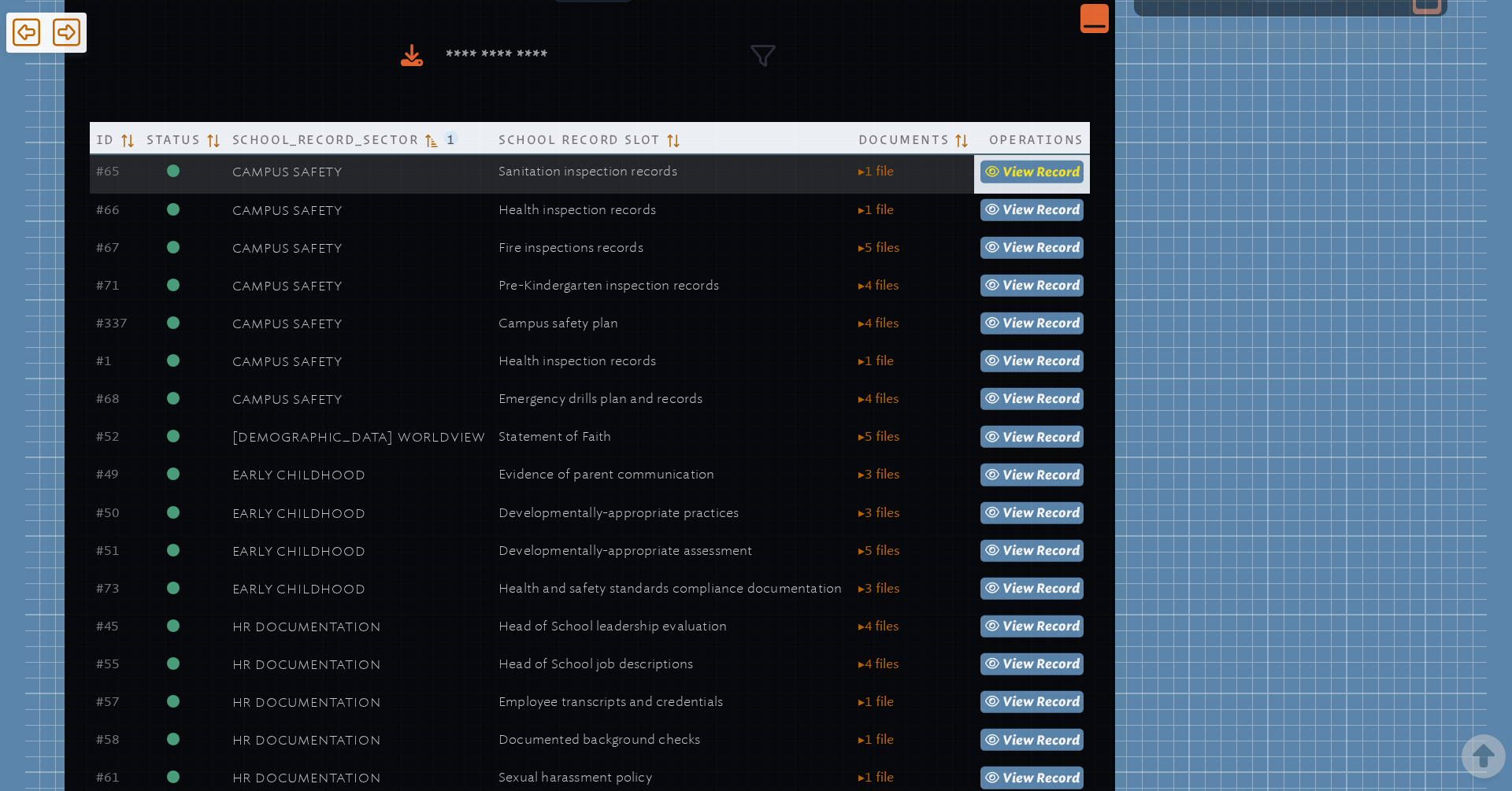
click at [1029, 179] on link "view Record" at bounding box center [1032, 171] width 103 height 22
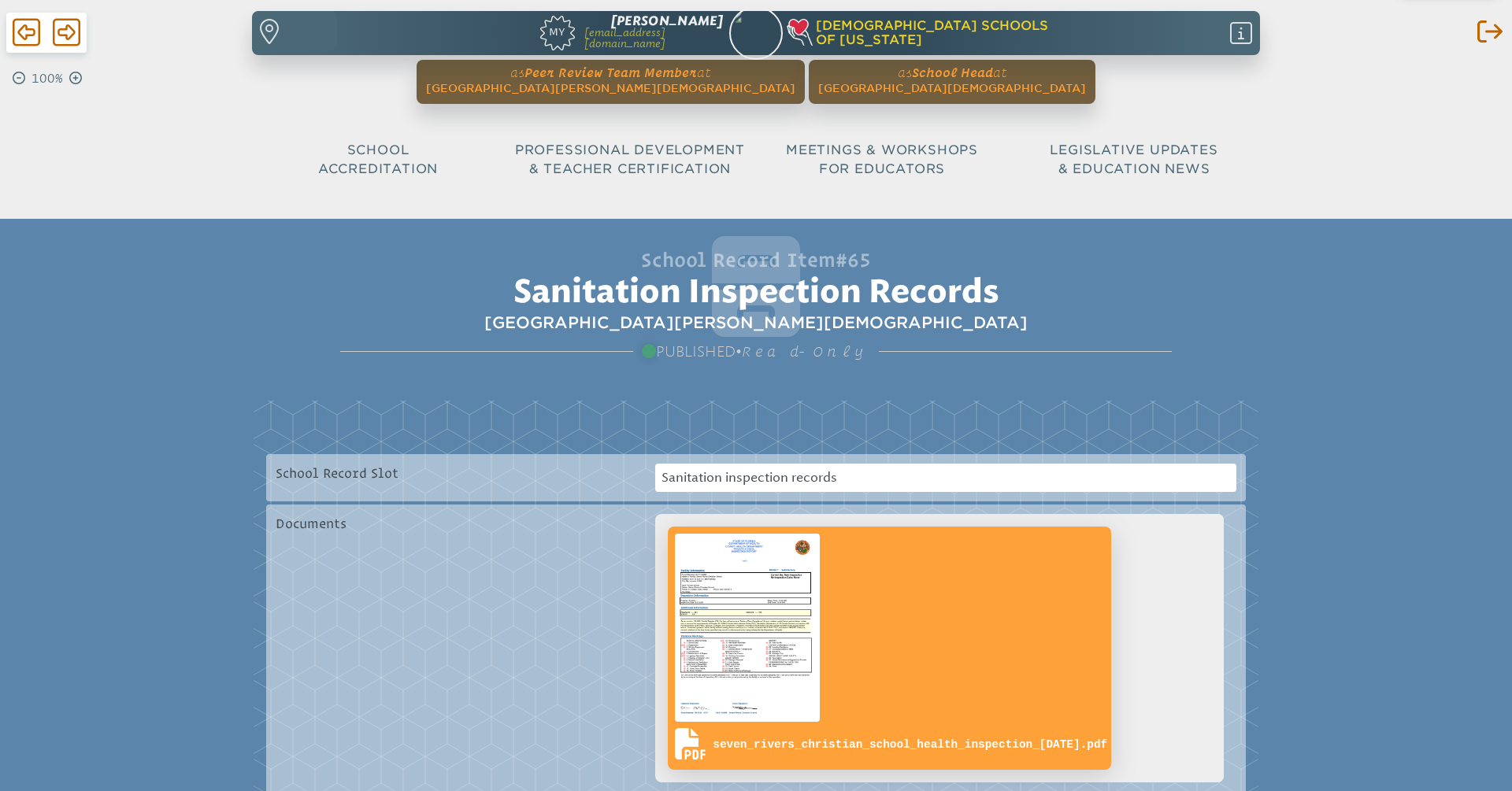
click at [738, 560] on img at bounding box center [747, 628] width 151 height 194
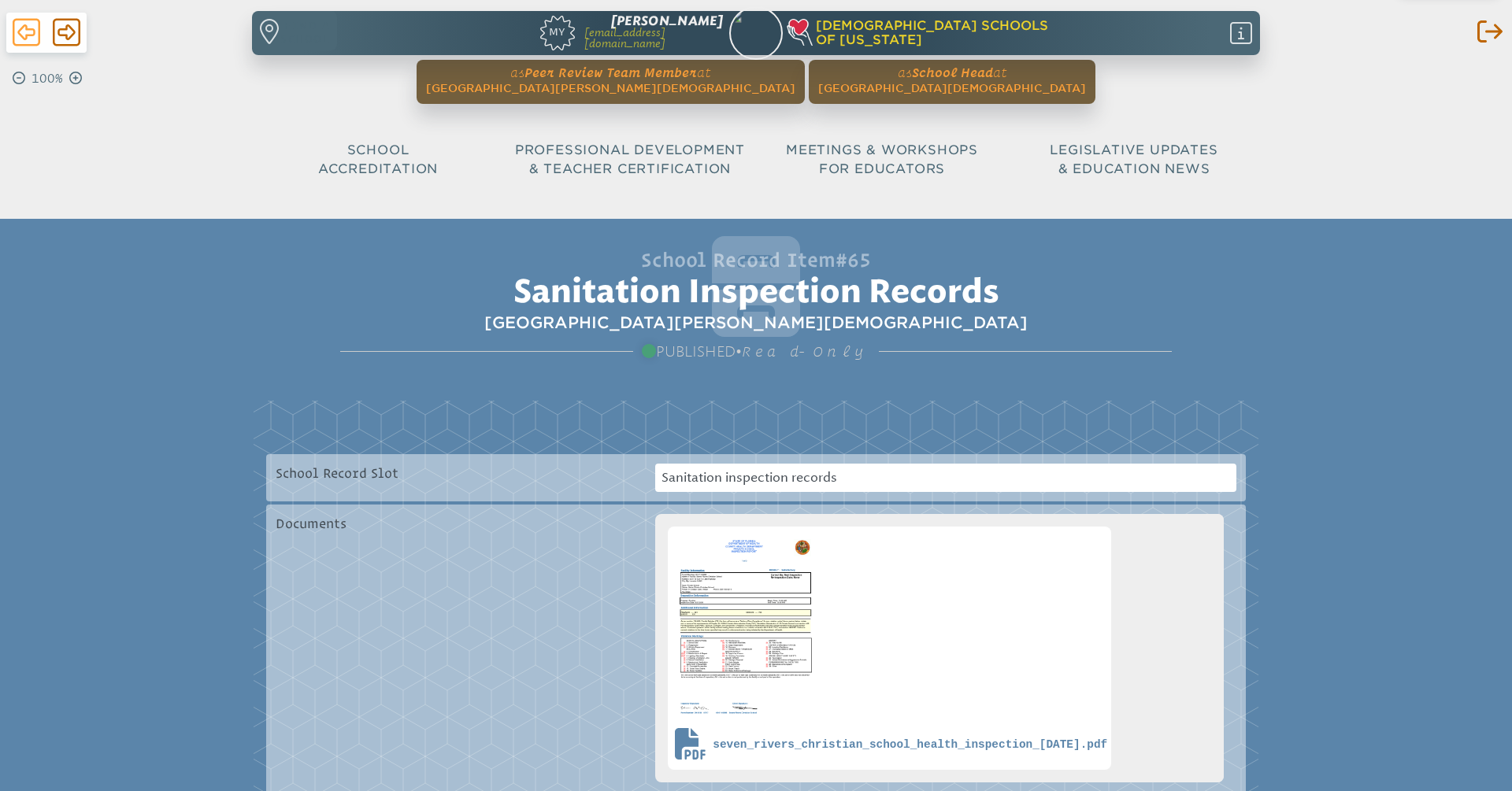
click at [30, 20] on icon at bounding box center [27, 32] width 27 height 31
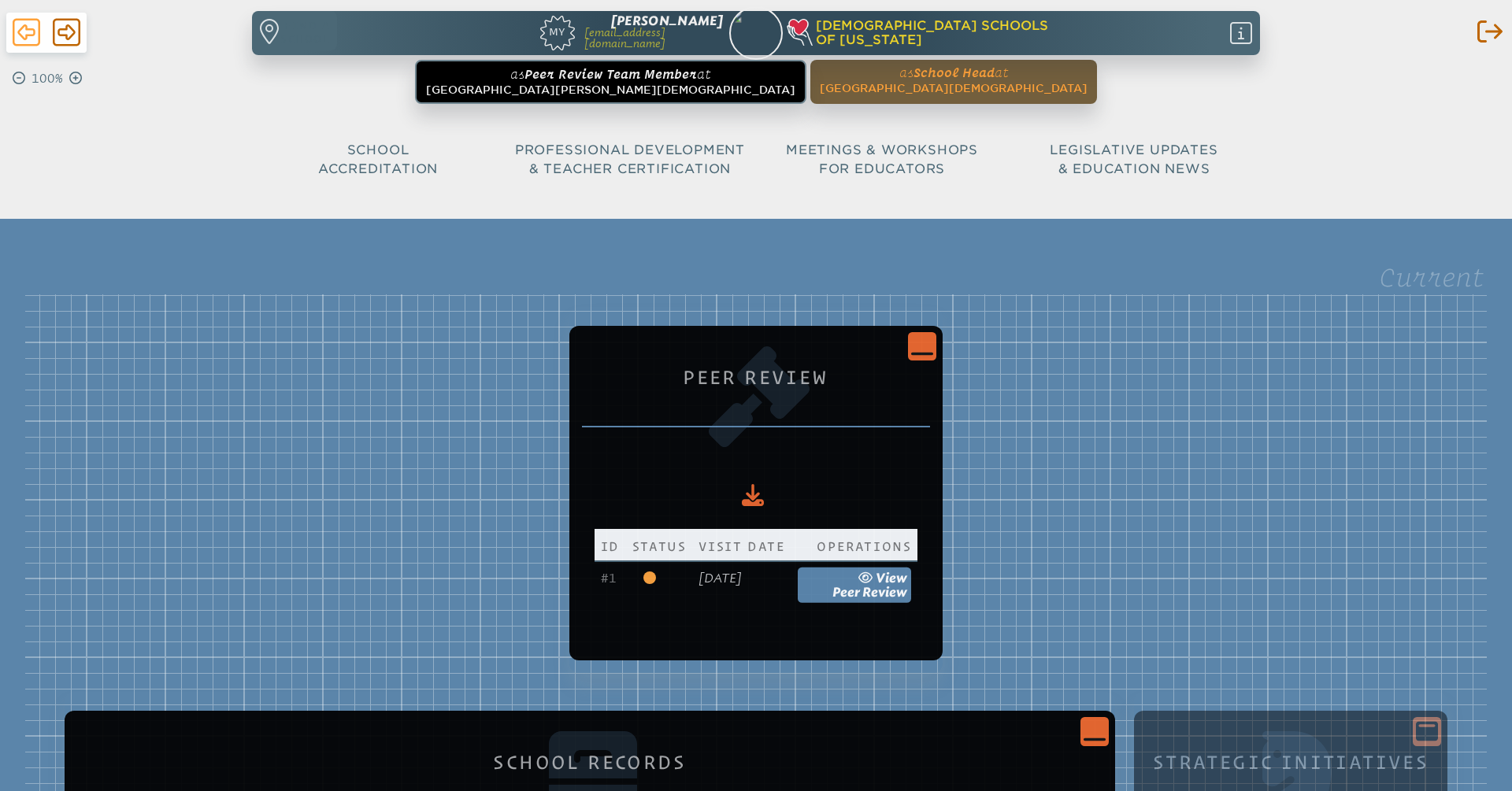
scroll to position [830, 0]
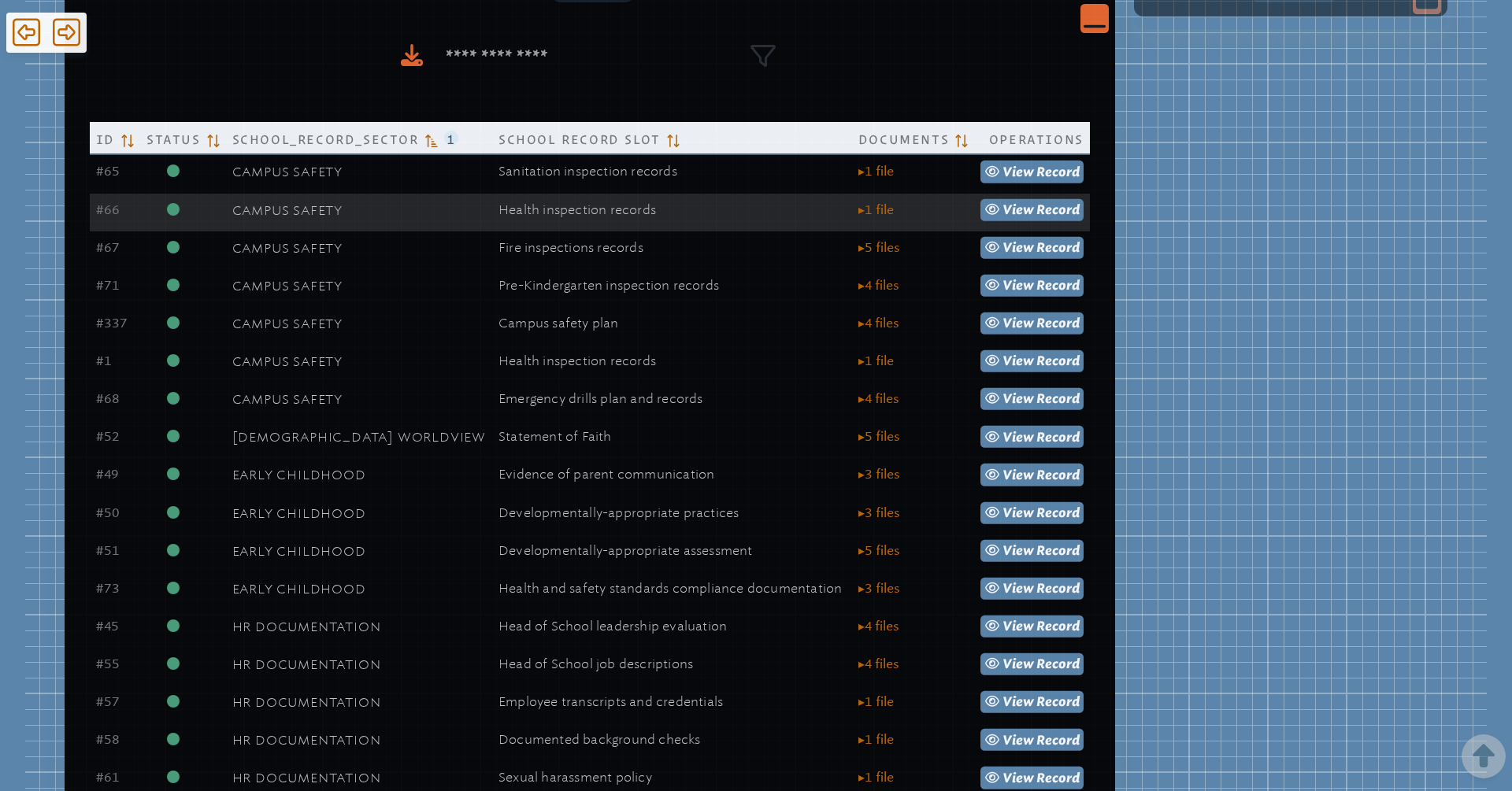
click at [634, 221] on td "Health inspection records" at bounding box center [672, 212] width 360 height 38
click at [1015, 211] on span "view" at bounding box center [1018, 210] width 31 height 15
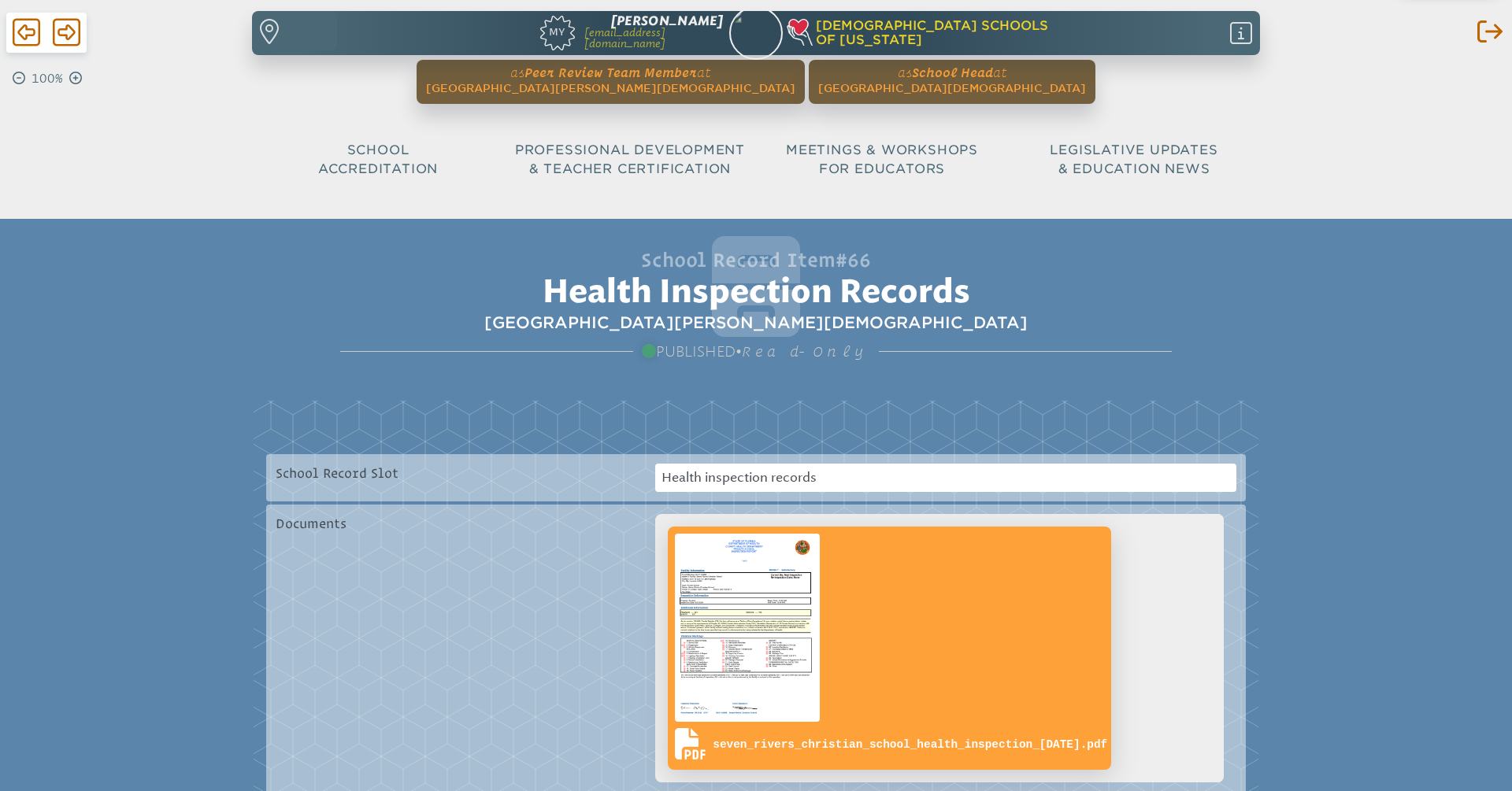
click at [771, 605] on img at bounding box center [747, 628] width 151 height 194
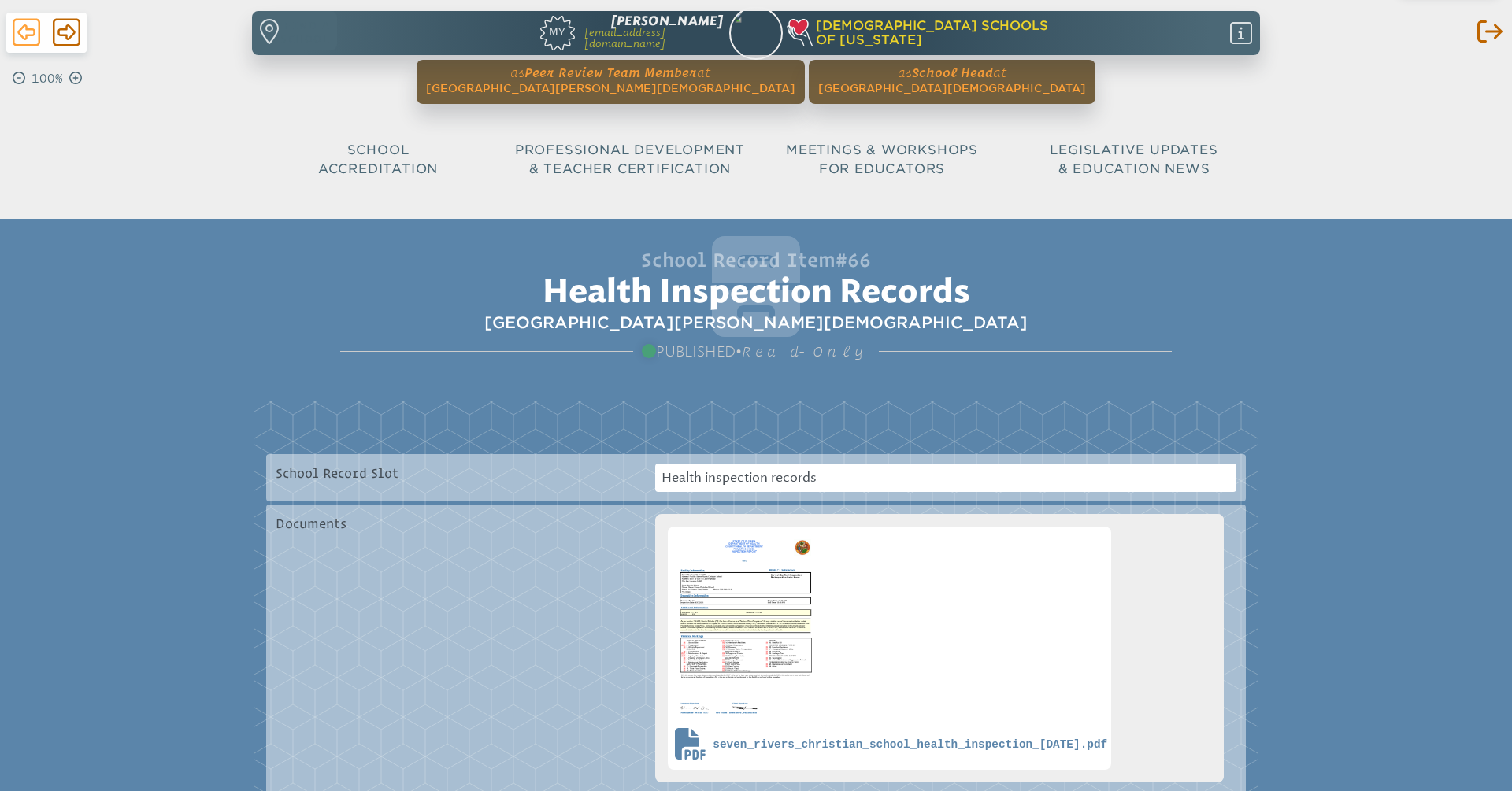
click at [24, 23] on icon at bounding box center [27, 32] width 27 height 31
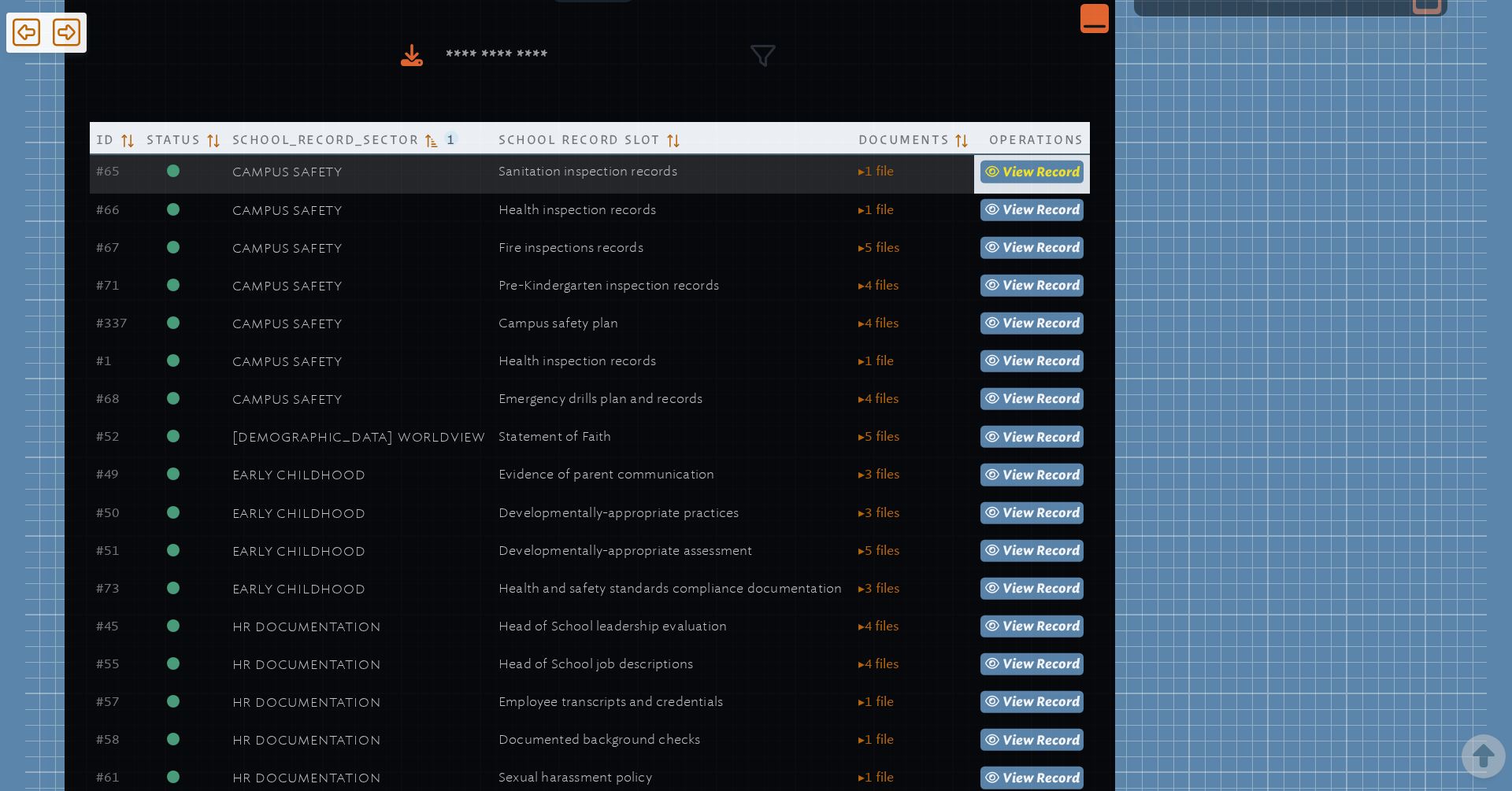
click at [1013, 179] on span "view" at bounding box center [1018, 171] width 31 height 15
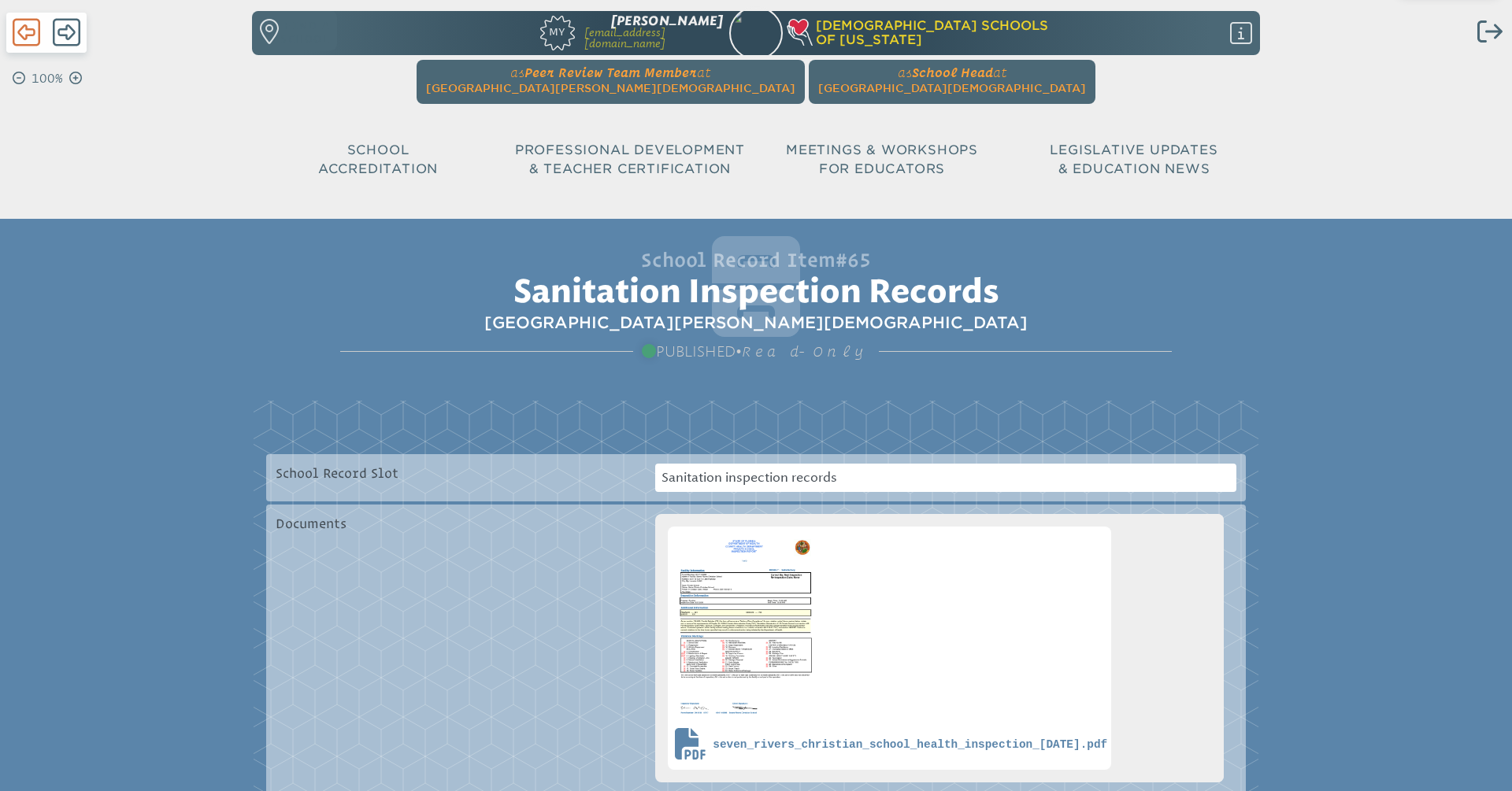
click at [27, 36] on icon at bounding box center [27, 33] width 27 height 27
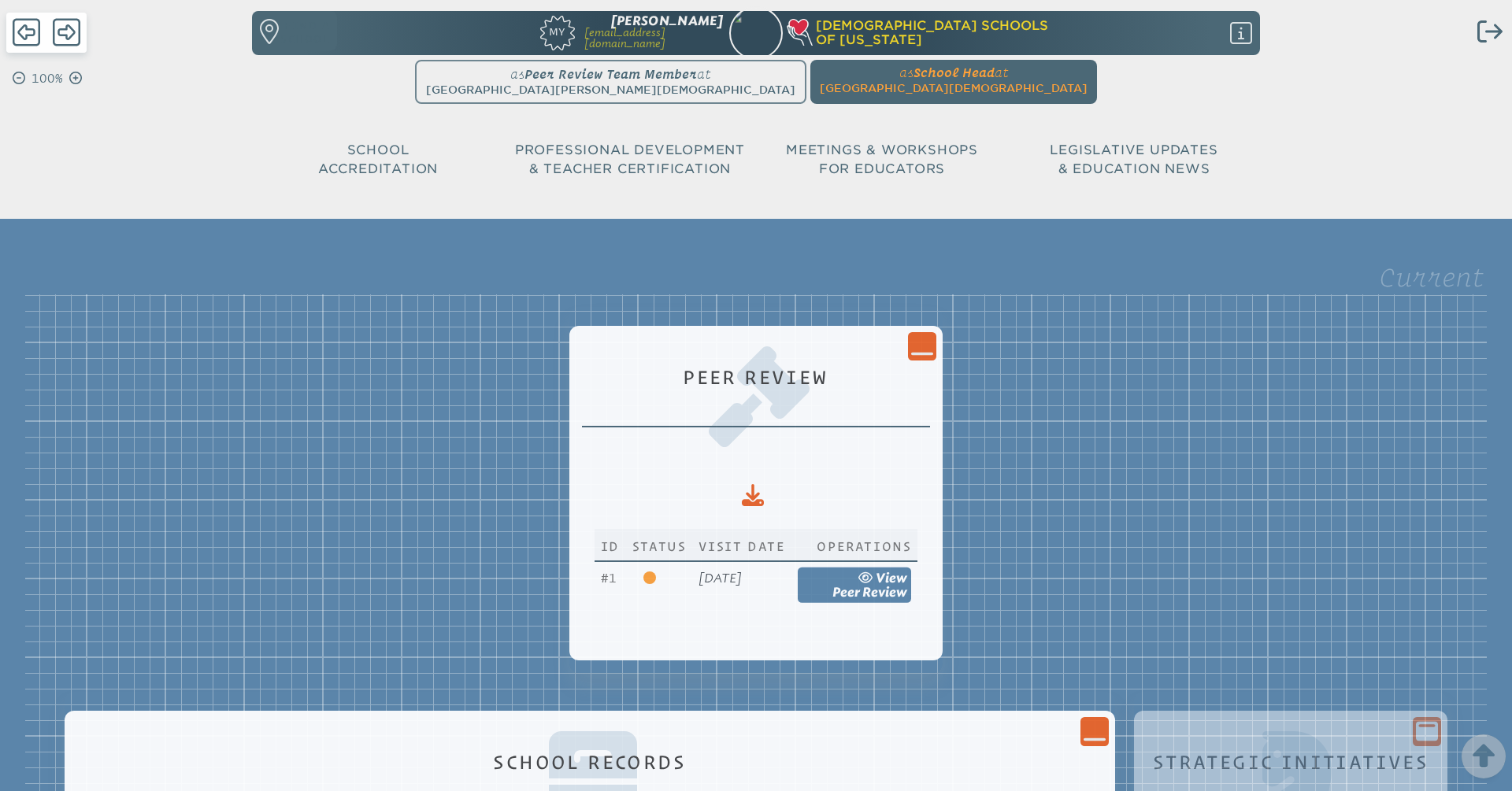
scroll to position [830, 0]
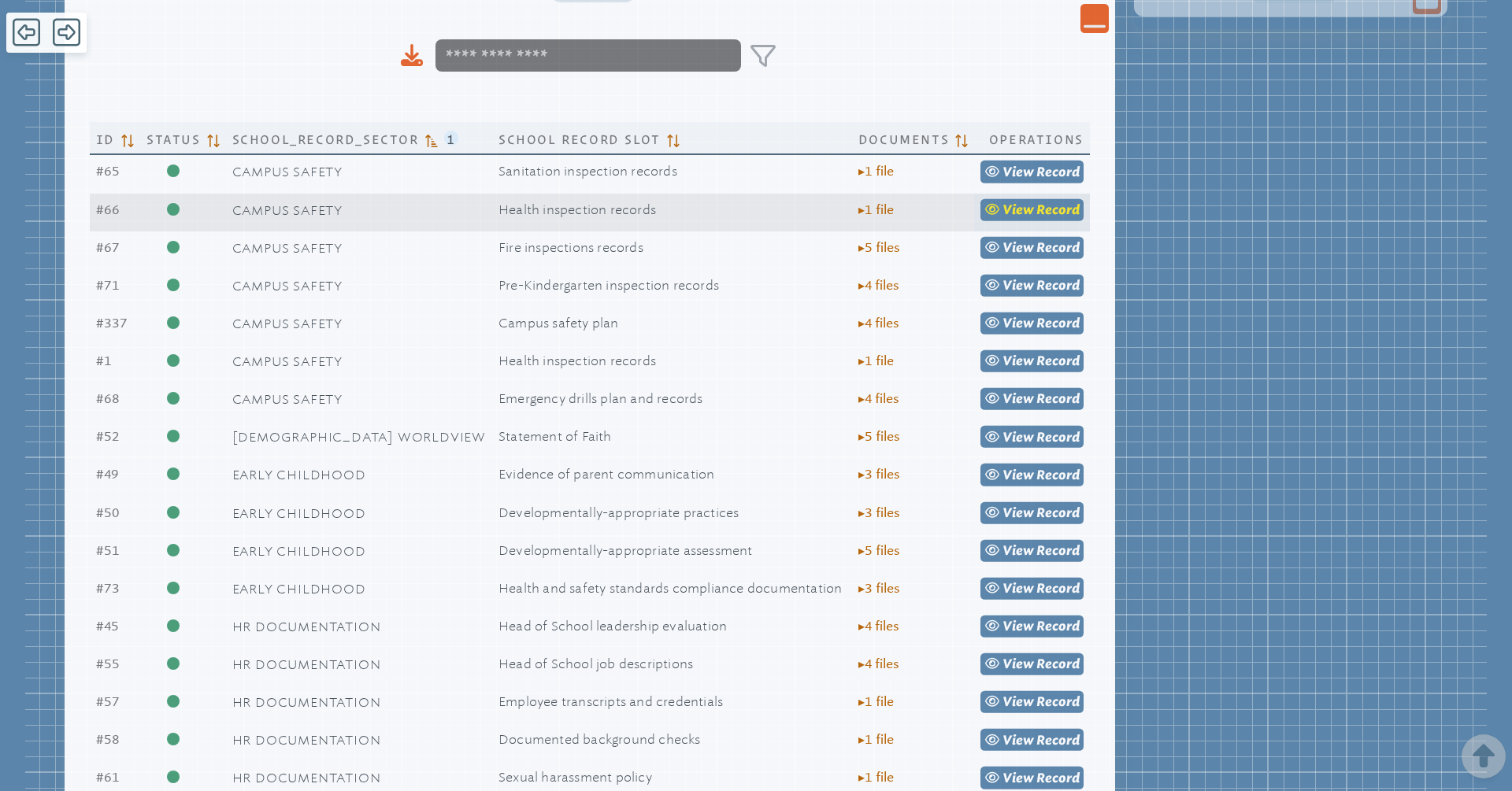
click at [1046, 210] on span "Record" at bounding box center [1058, 210] width 43 height 15
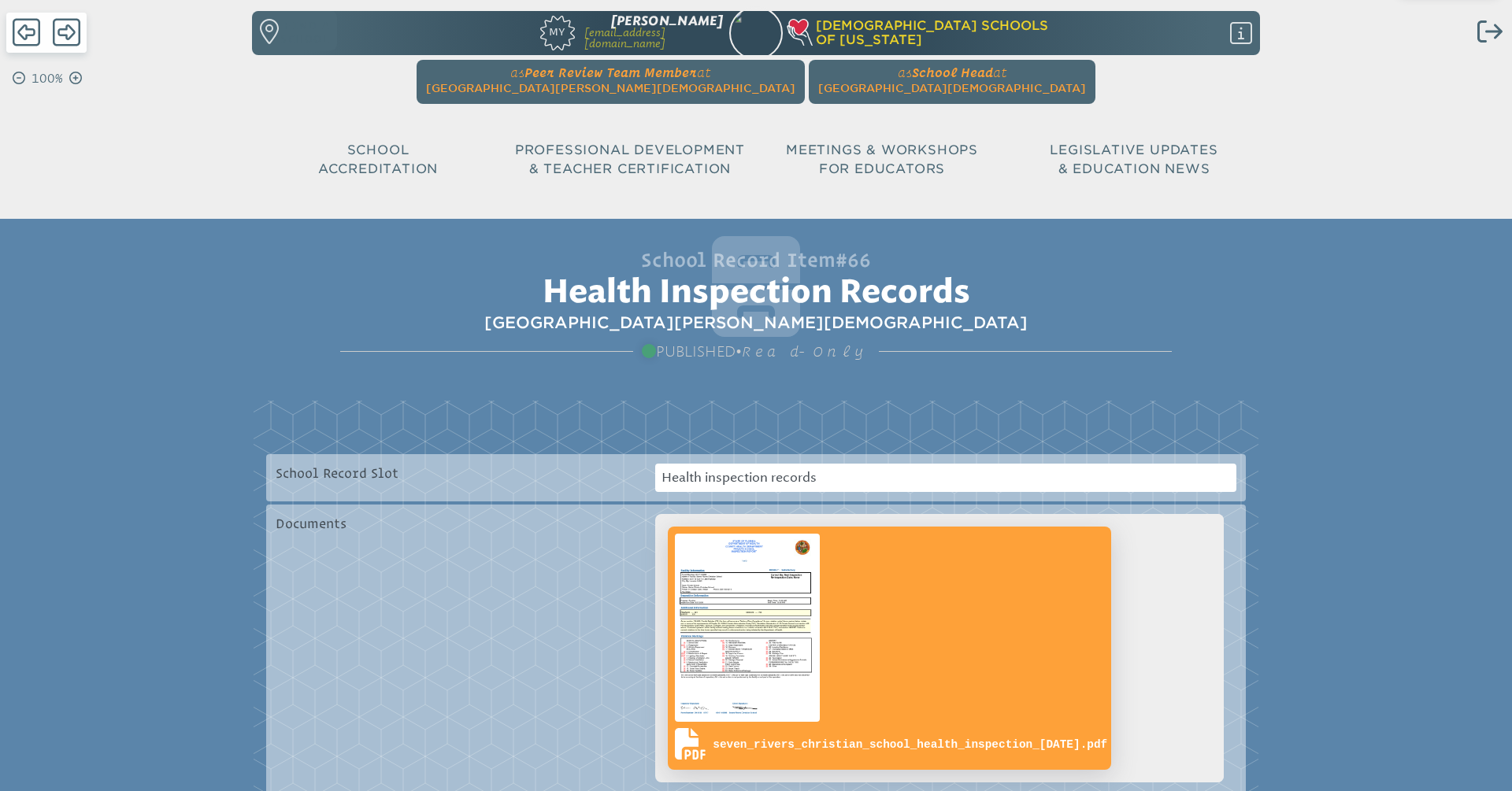
click at [768, 612] on img at bounding box center [747, 628] width 151 height 194
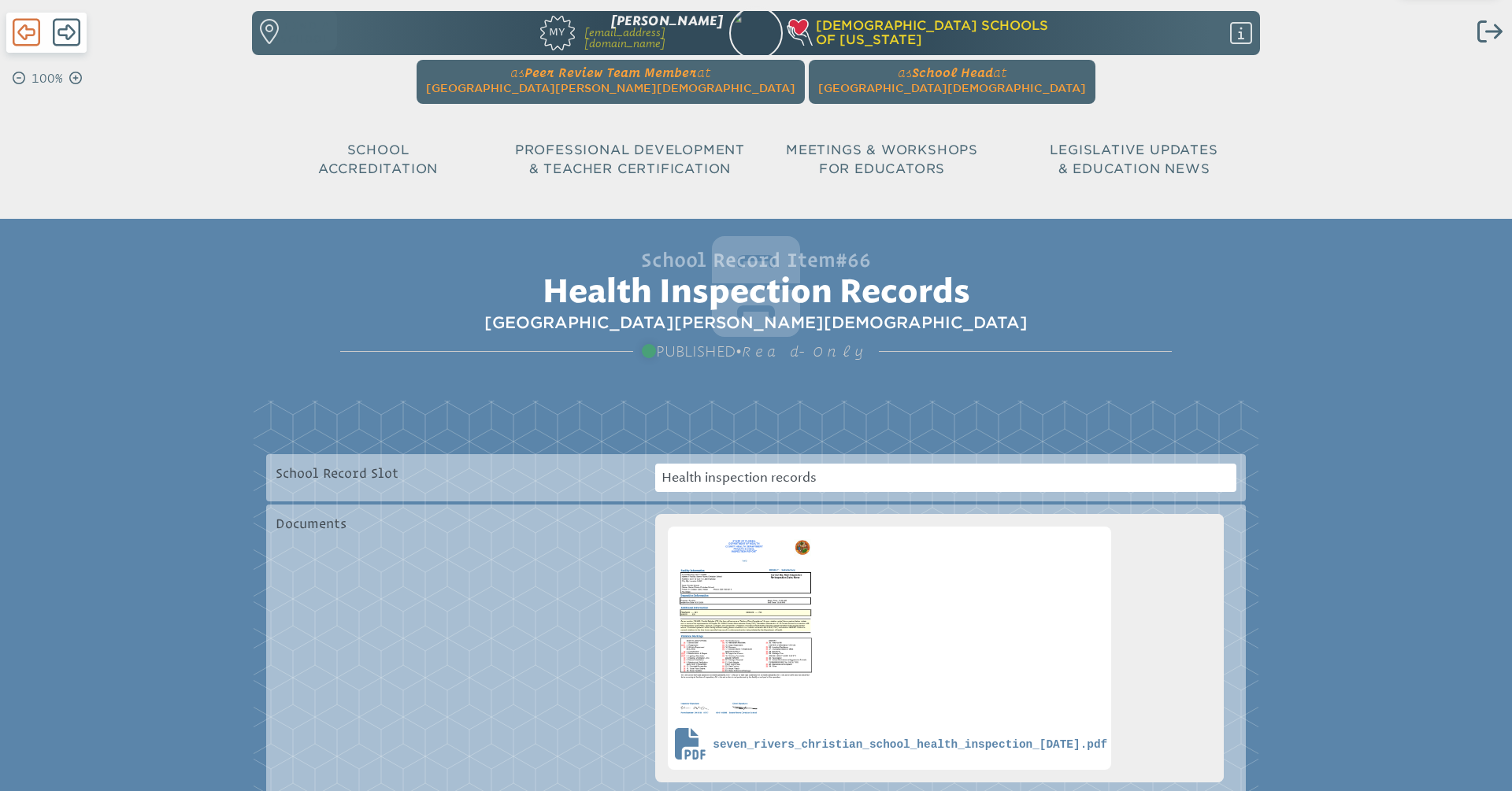
click at [16, 27] on icon at bounding box center [27, 32] width 27 height 31
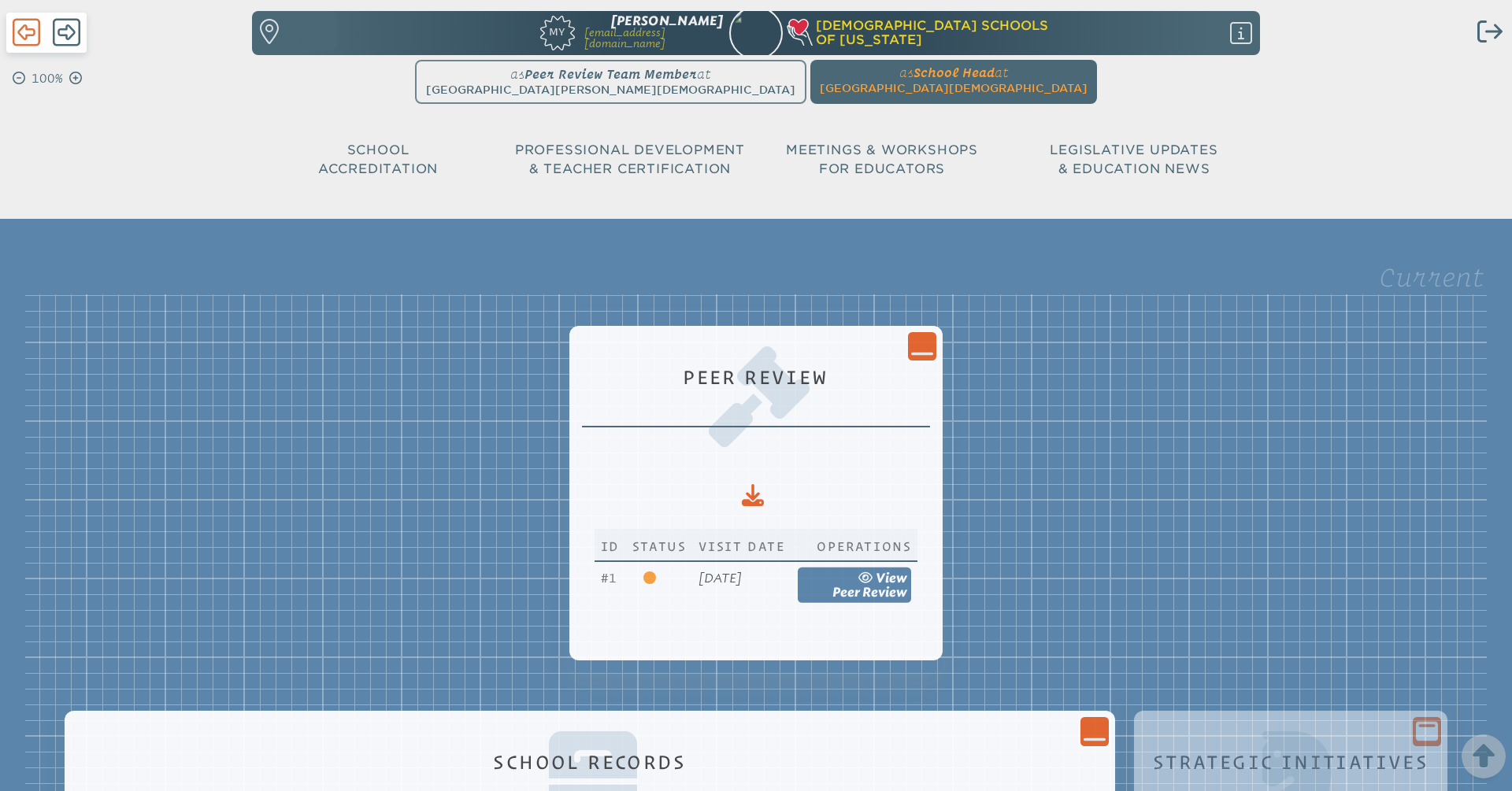
scroll to position [830, 0]
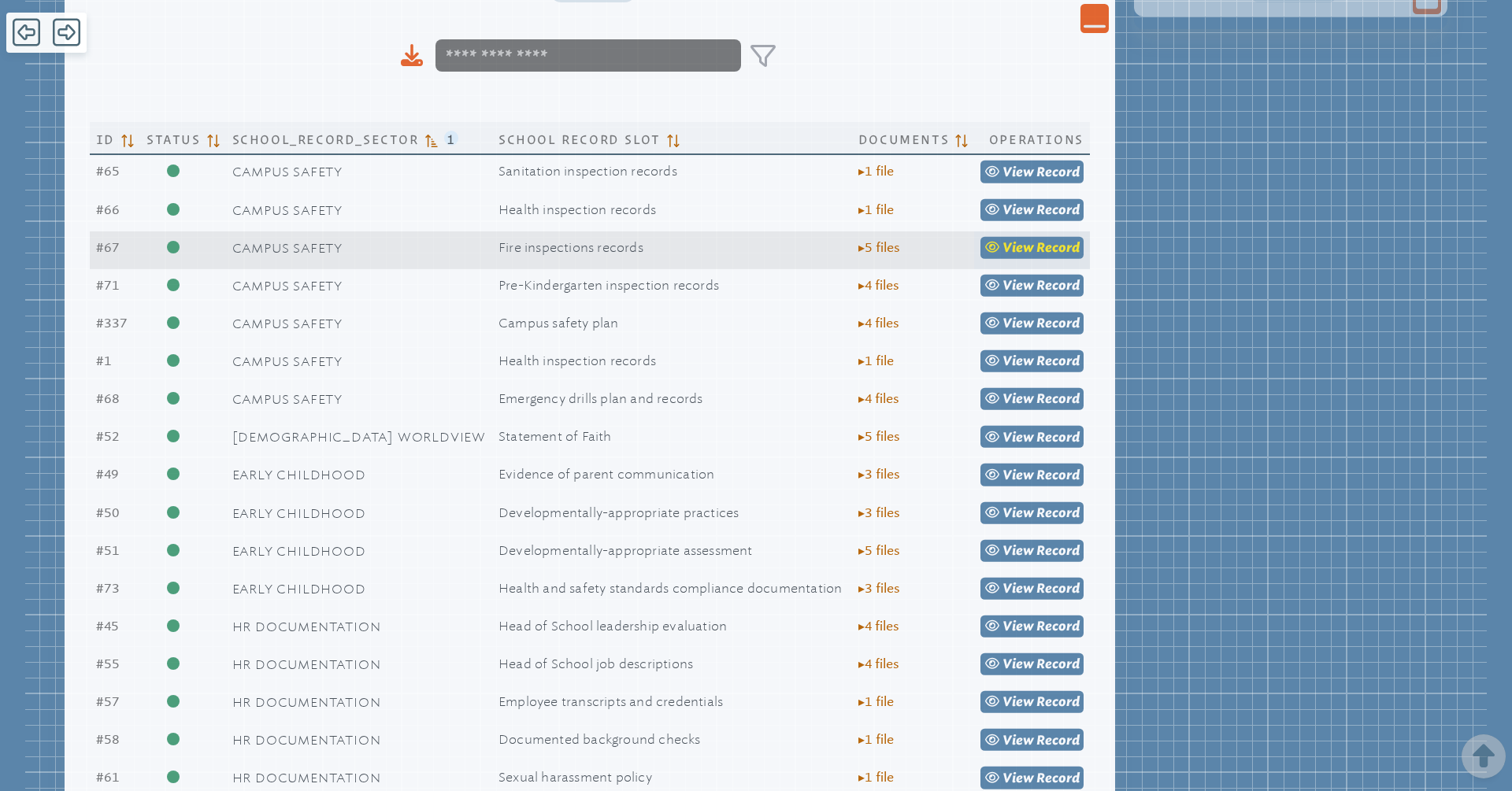
click at [1037, 249] on span "Record" at bounding box center [1058, 247] width 43 height 15
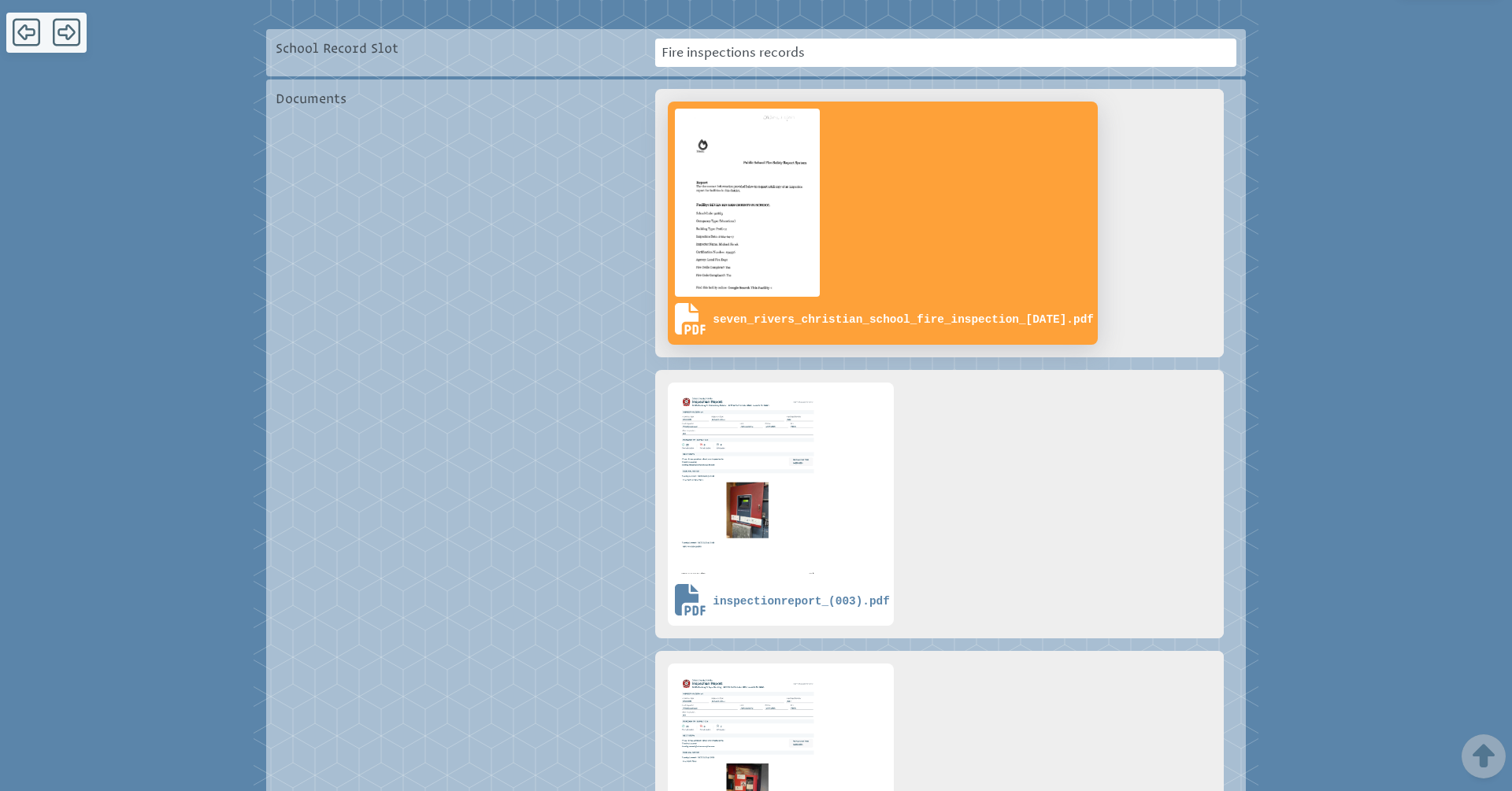
scroll to position [412, 0]
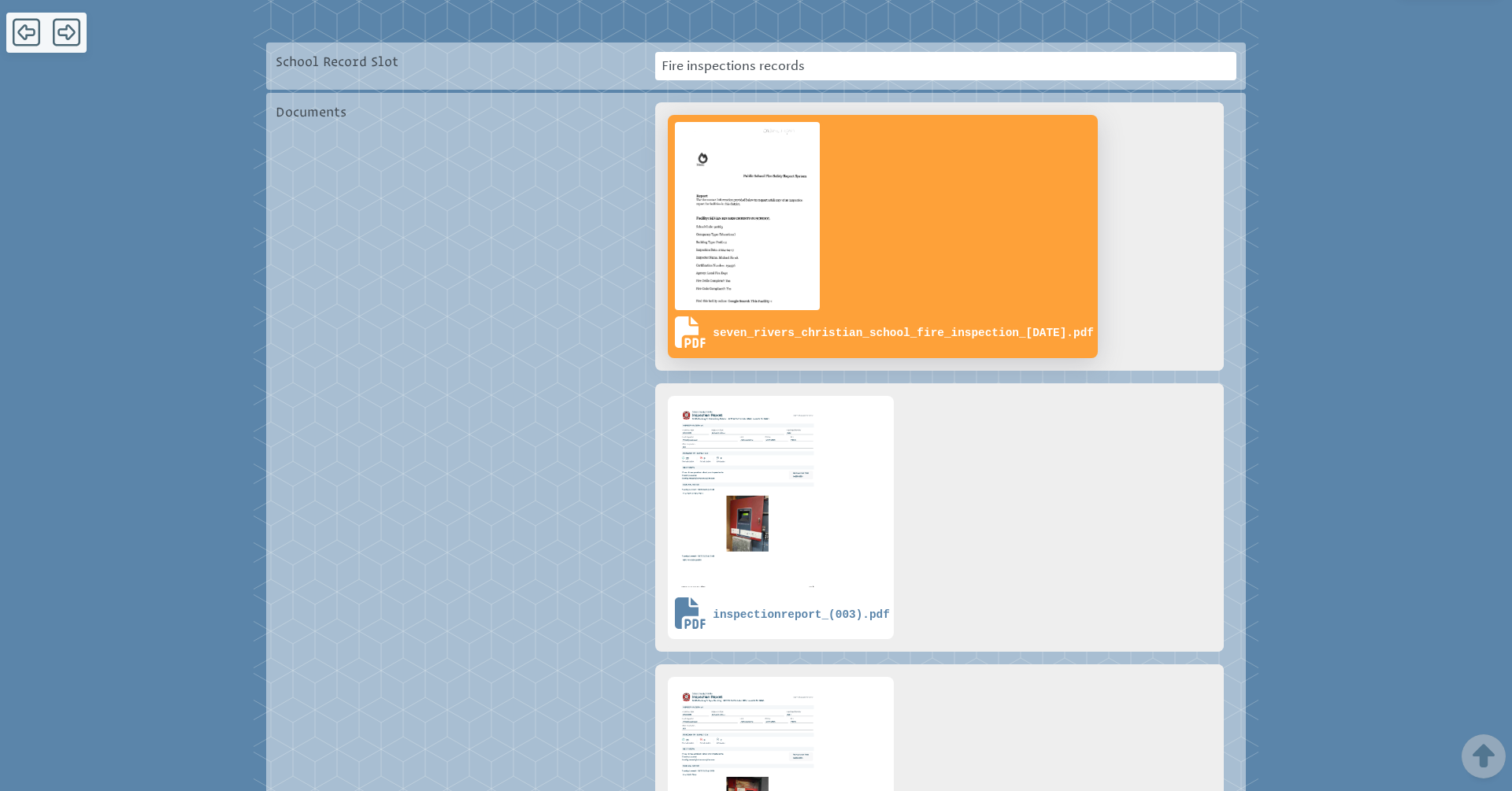
click at [812, 239] on img at bounding box center [747, 216] width 151 height 194
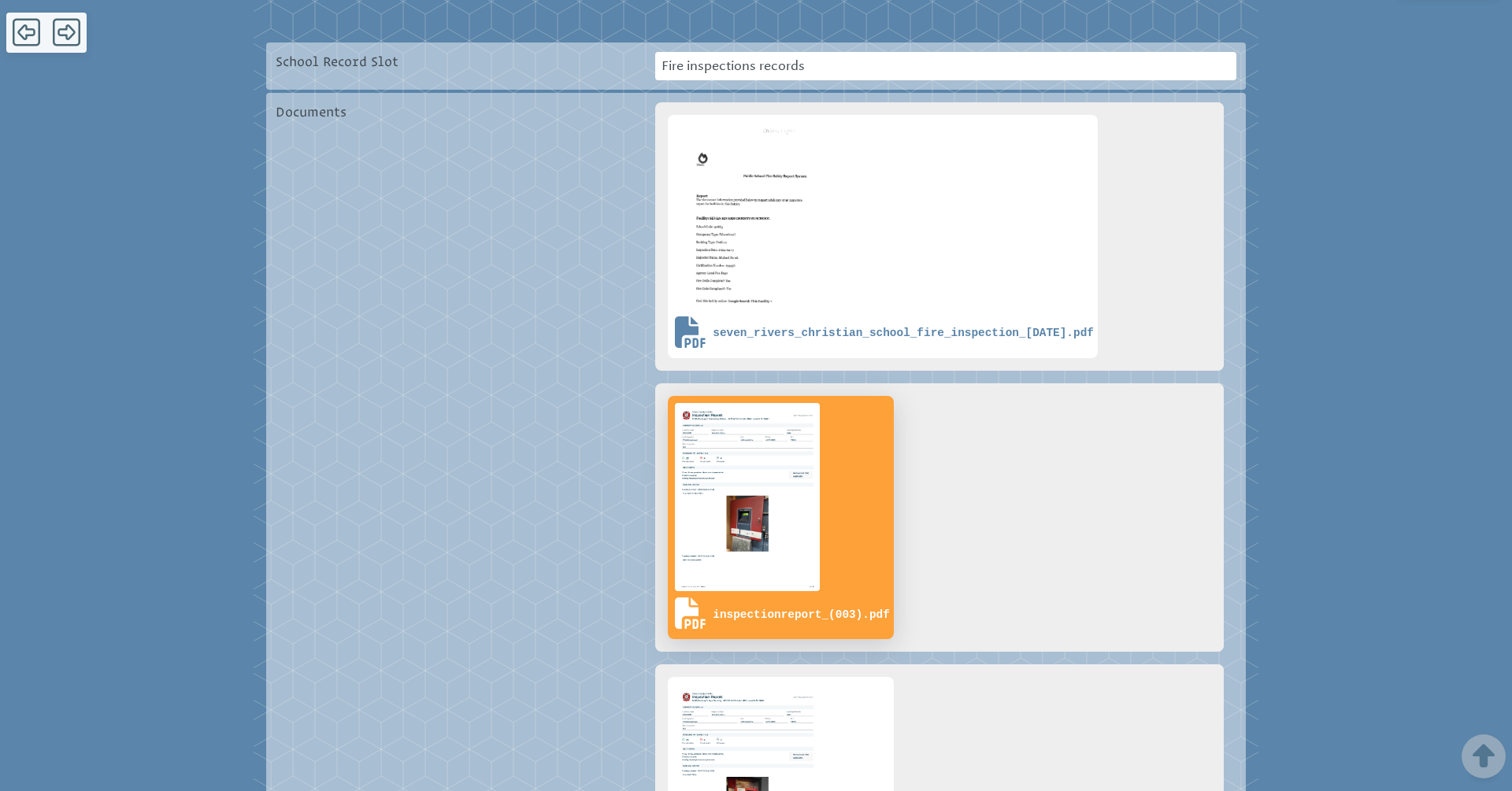
click at [747, 535] on img at bounding box center [747, 497] width 151 height 194
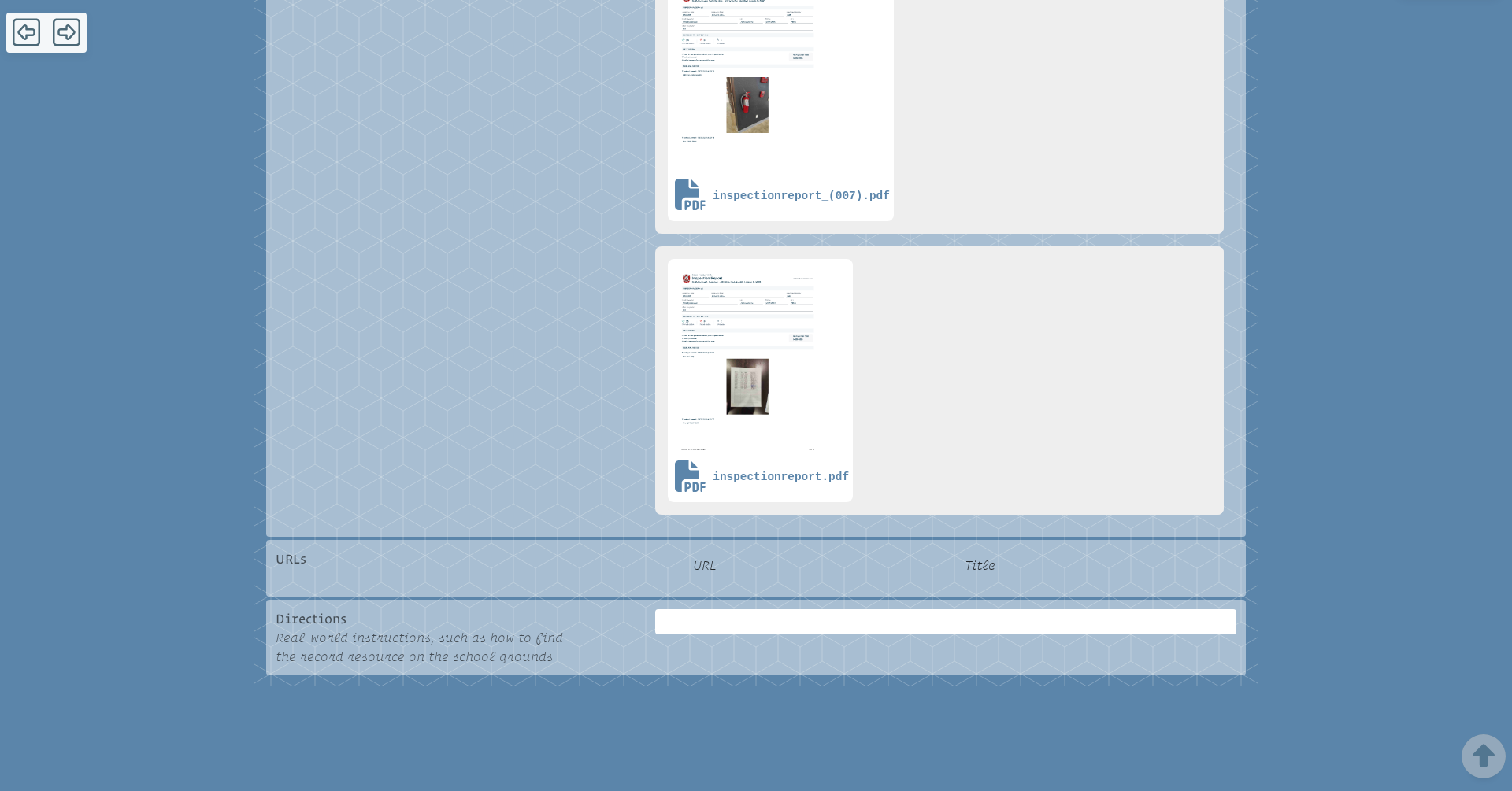
scroll to position [1393, 0]
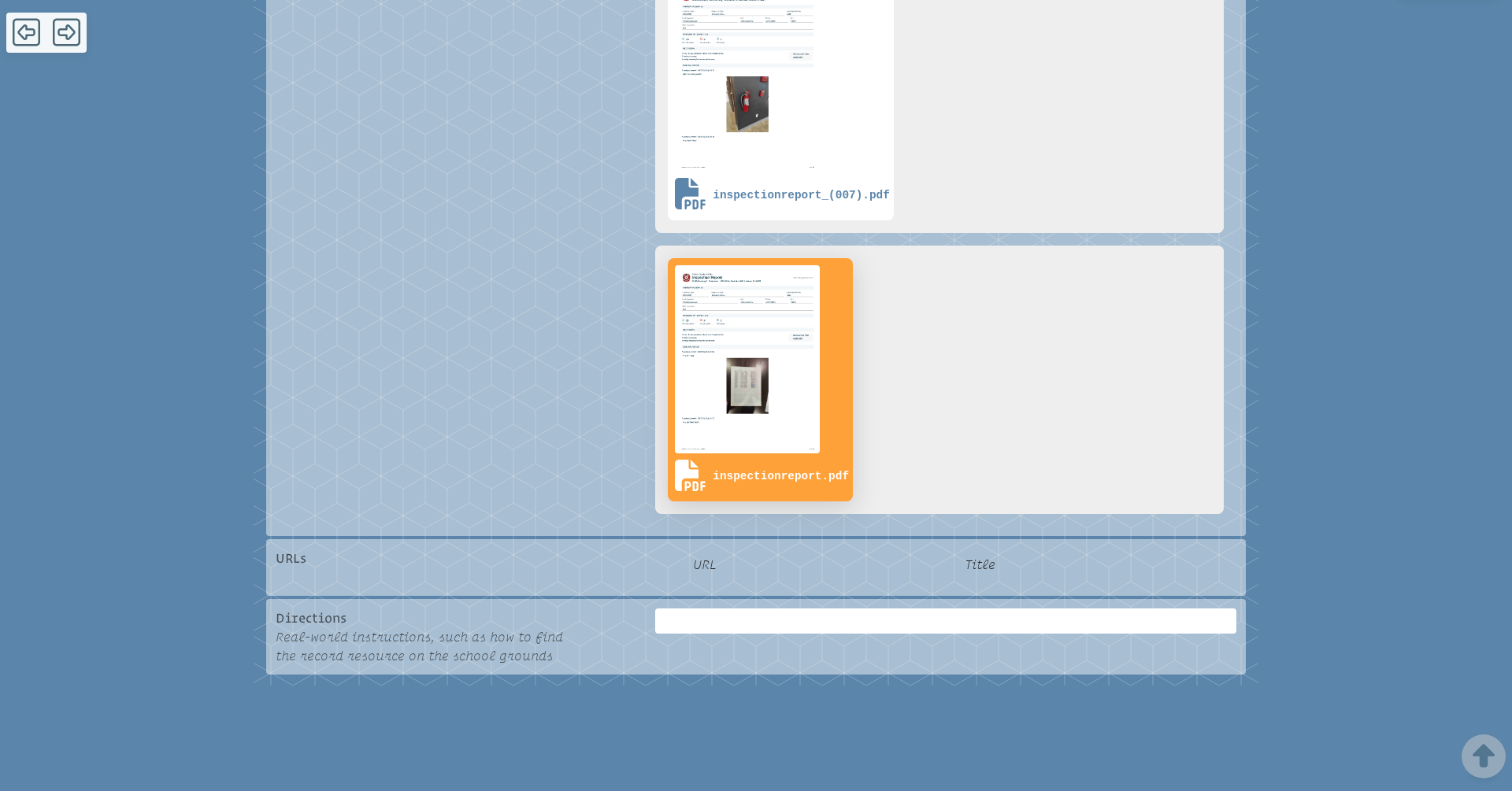
click at [819, 461] on span "inspectionreport.pdf" at bounding box center [761, 477] width 178 height 41
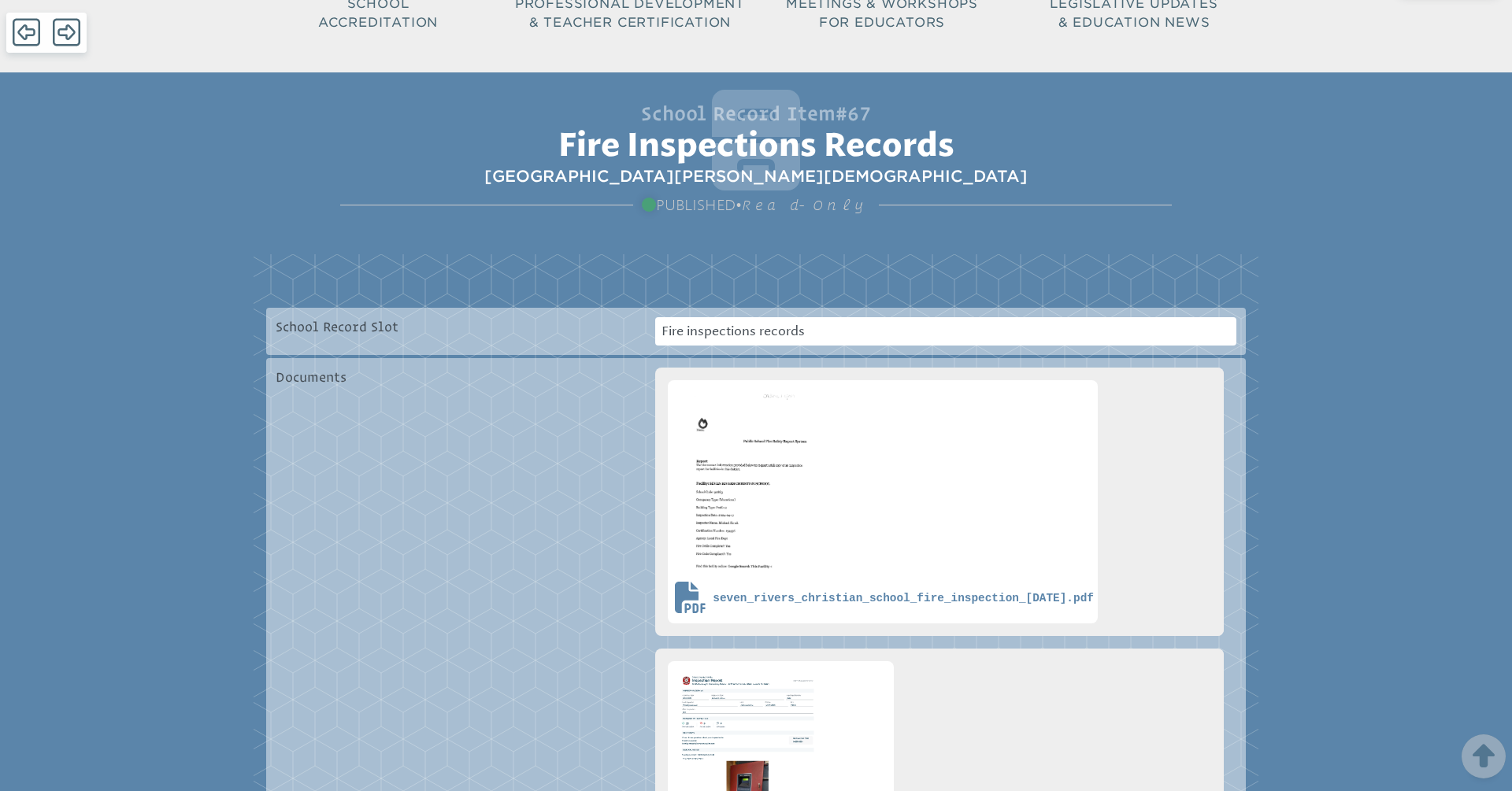
scroll to position [0, 0]
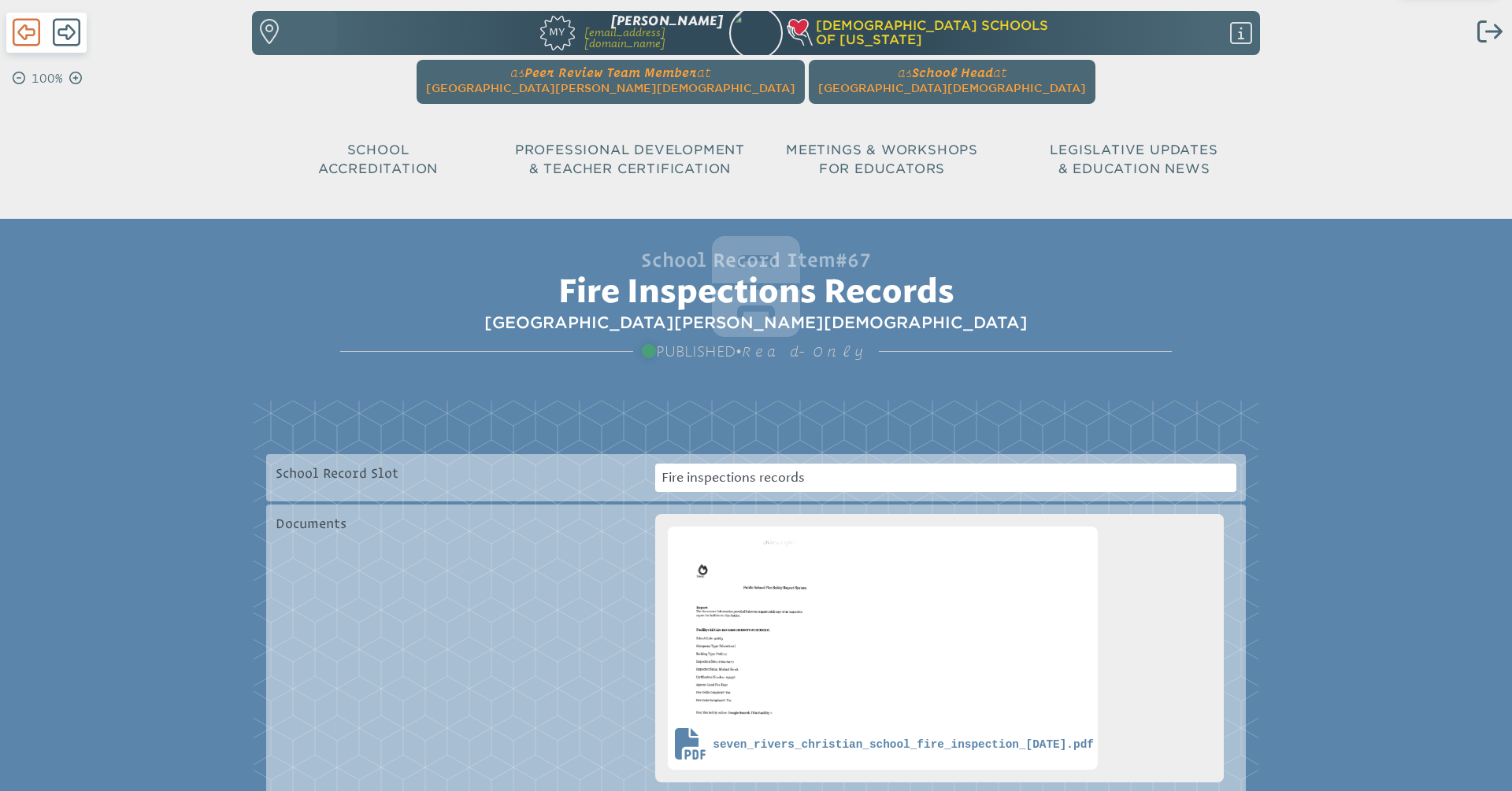
click at [25, 41] on icon at bounding box center [27, 32] width 27 height 31
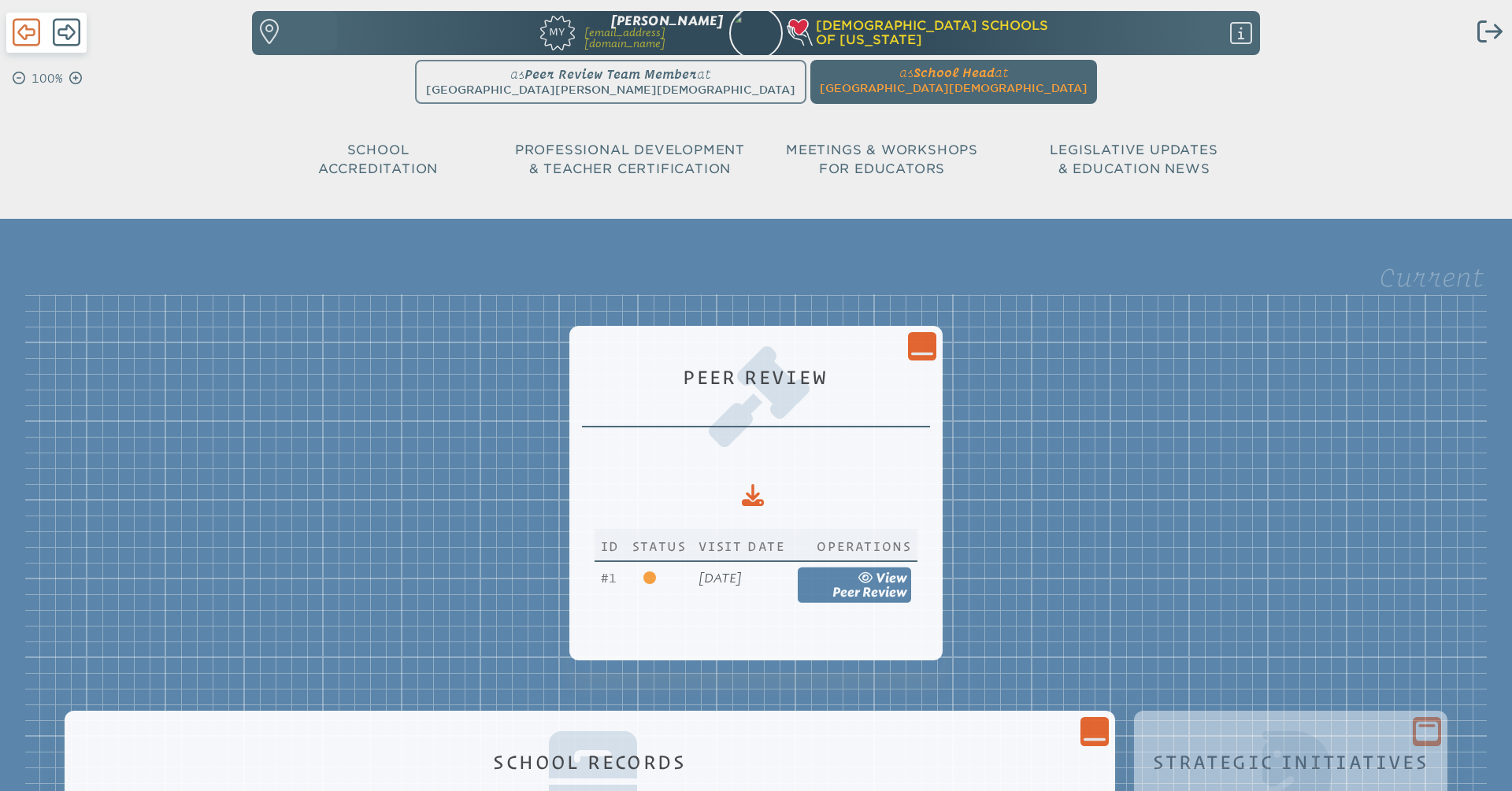
scroll to position [830, 0]
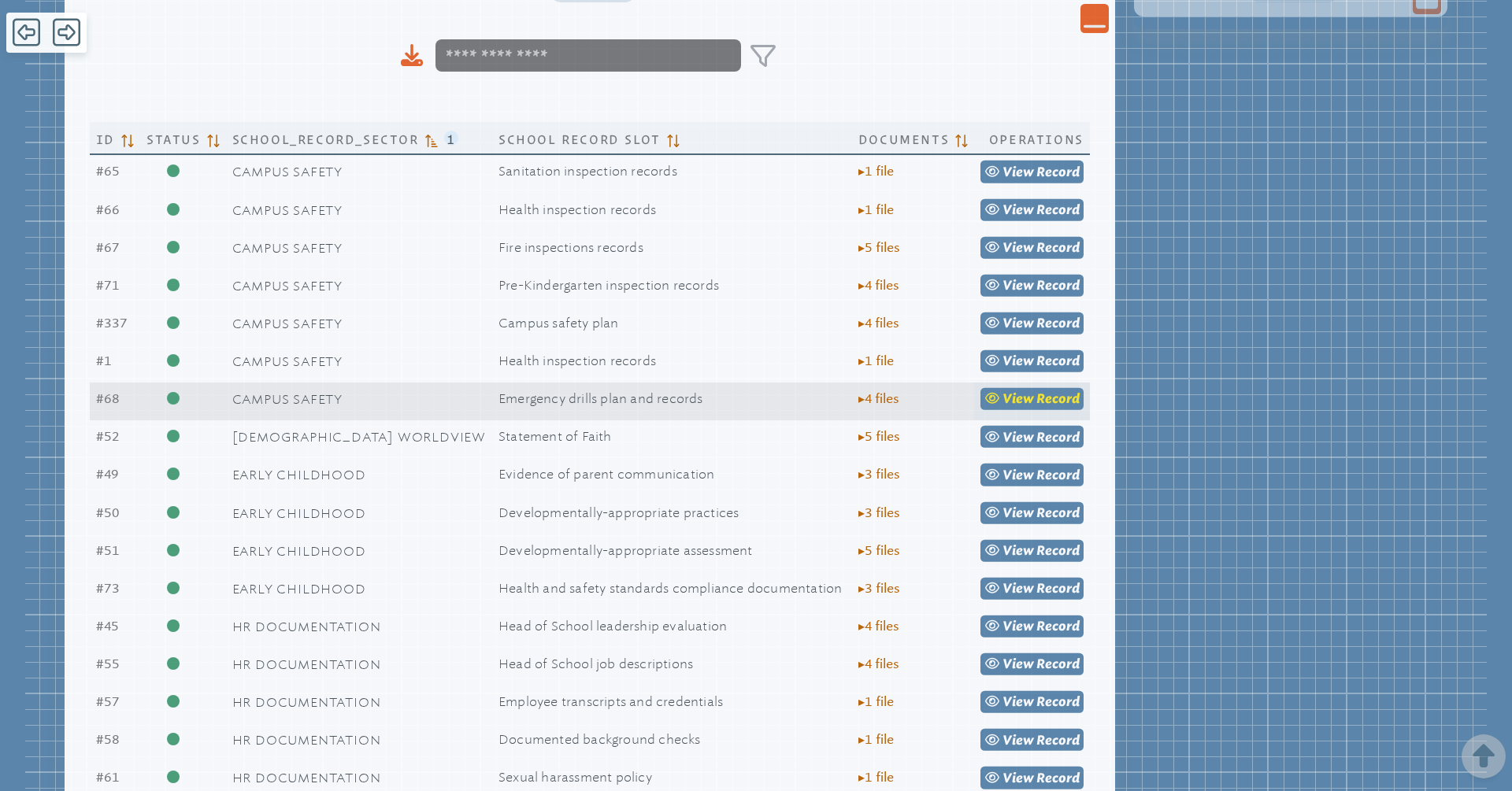
click at [1003, 400] on span "view" at bounding box center [1018, 398] width 31 height 15
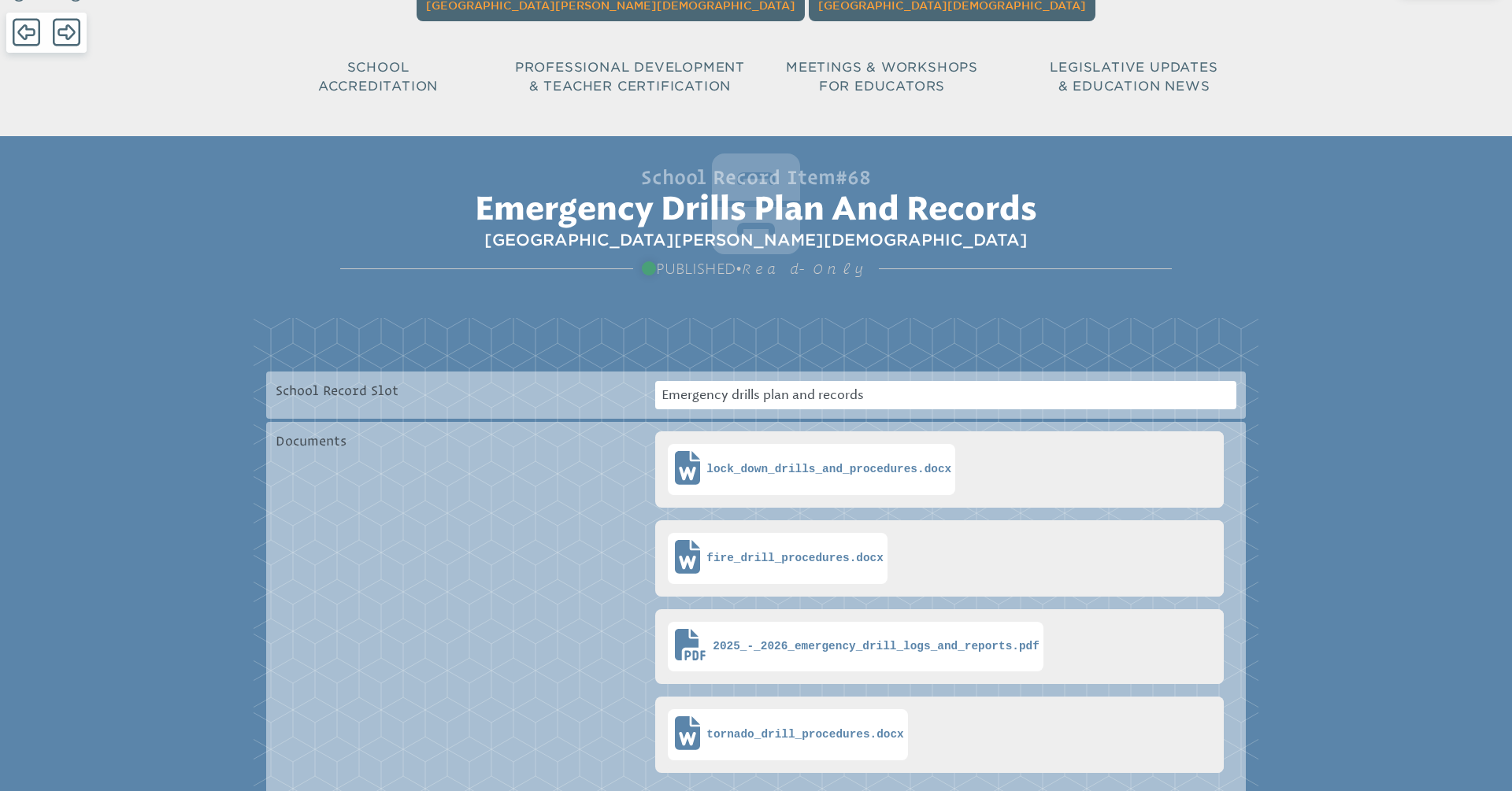
scroll to position [94, 0]
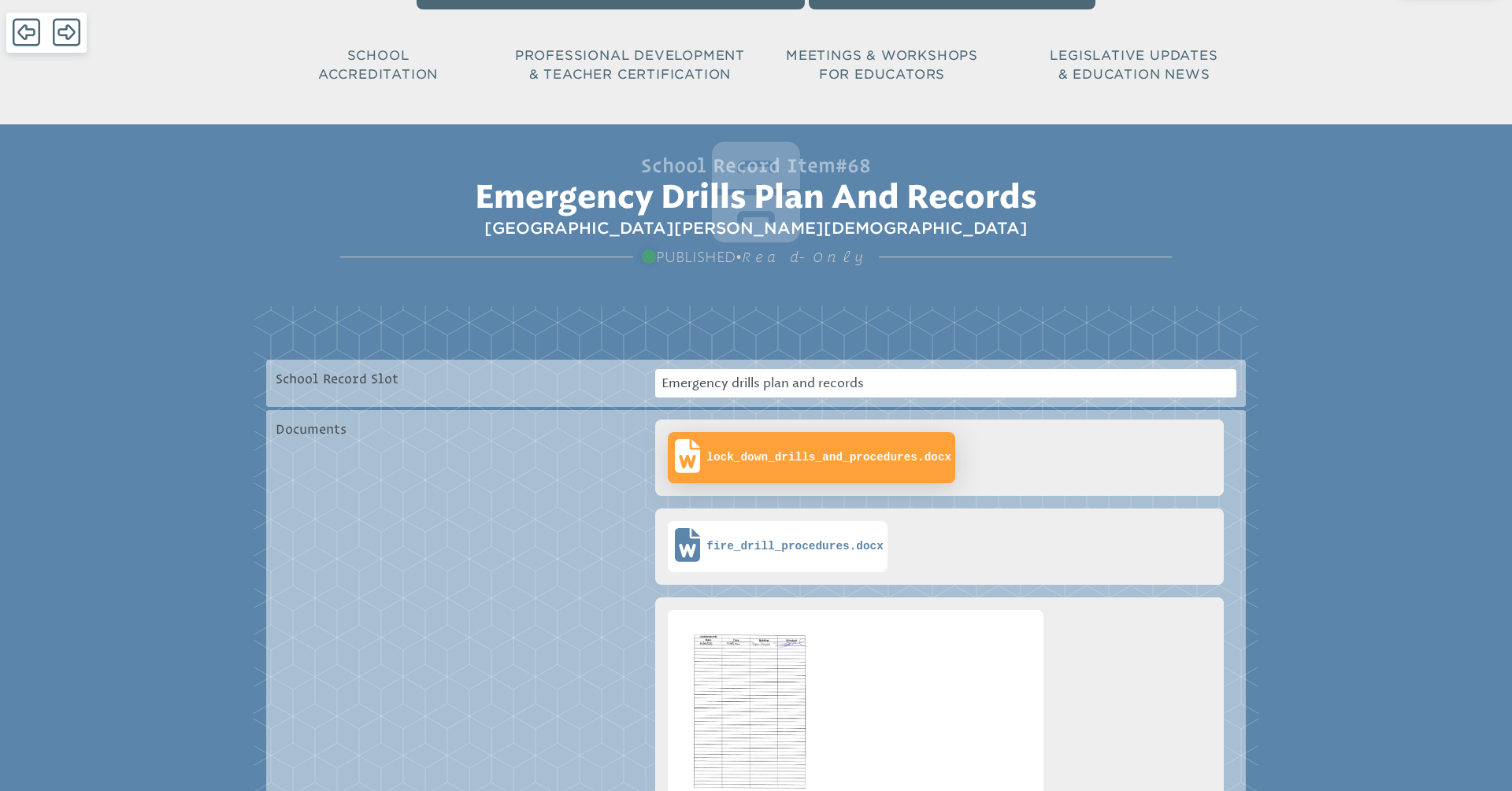
click at [836, 461] on span "lock_down_drills_and_procedures.docx" at bounding box center [828, 458] width 245 height 14
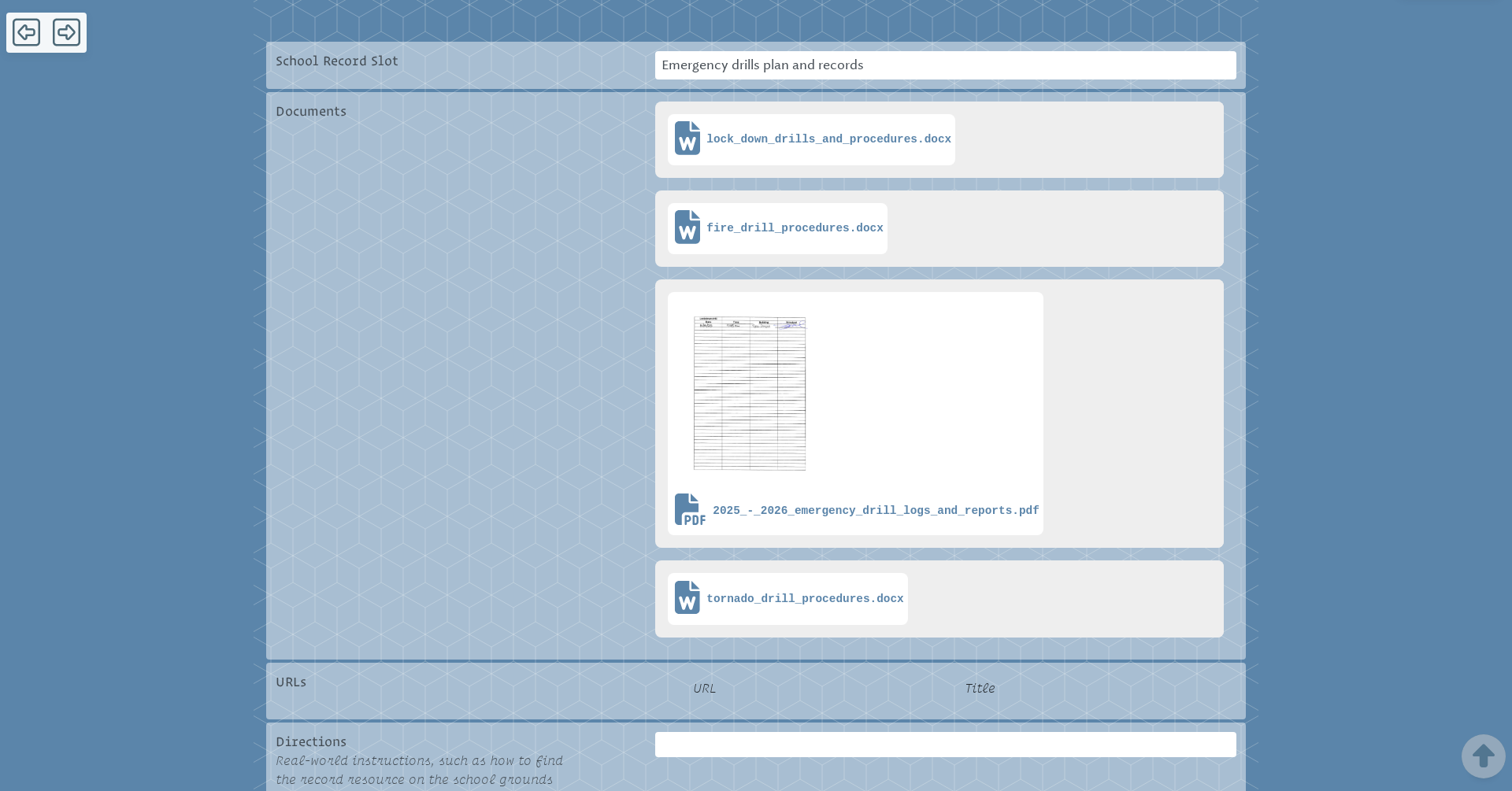
scroll to position [412, 0]
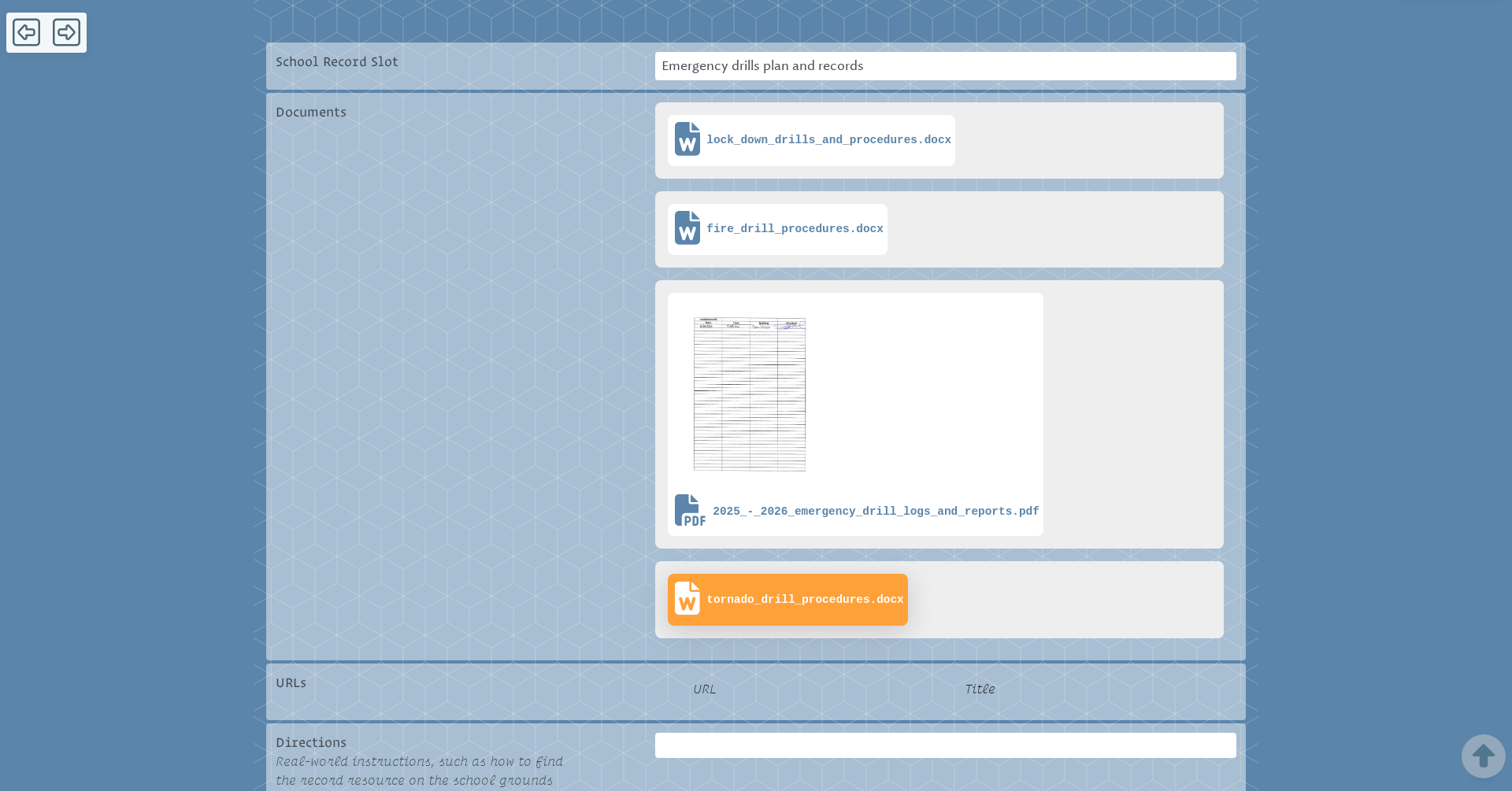
click at [833, 605] on span "tornado_drill_procedures.docx" at bounding box center [804, 600] width 197 height 14
click at [0, 0] on div "School Record Item #68 Emergency drills plan and records Seven [PERSON_NAME][DE…" at bounding box center [756, 367] width 1512 height 1121
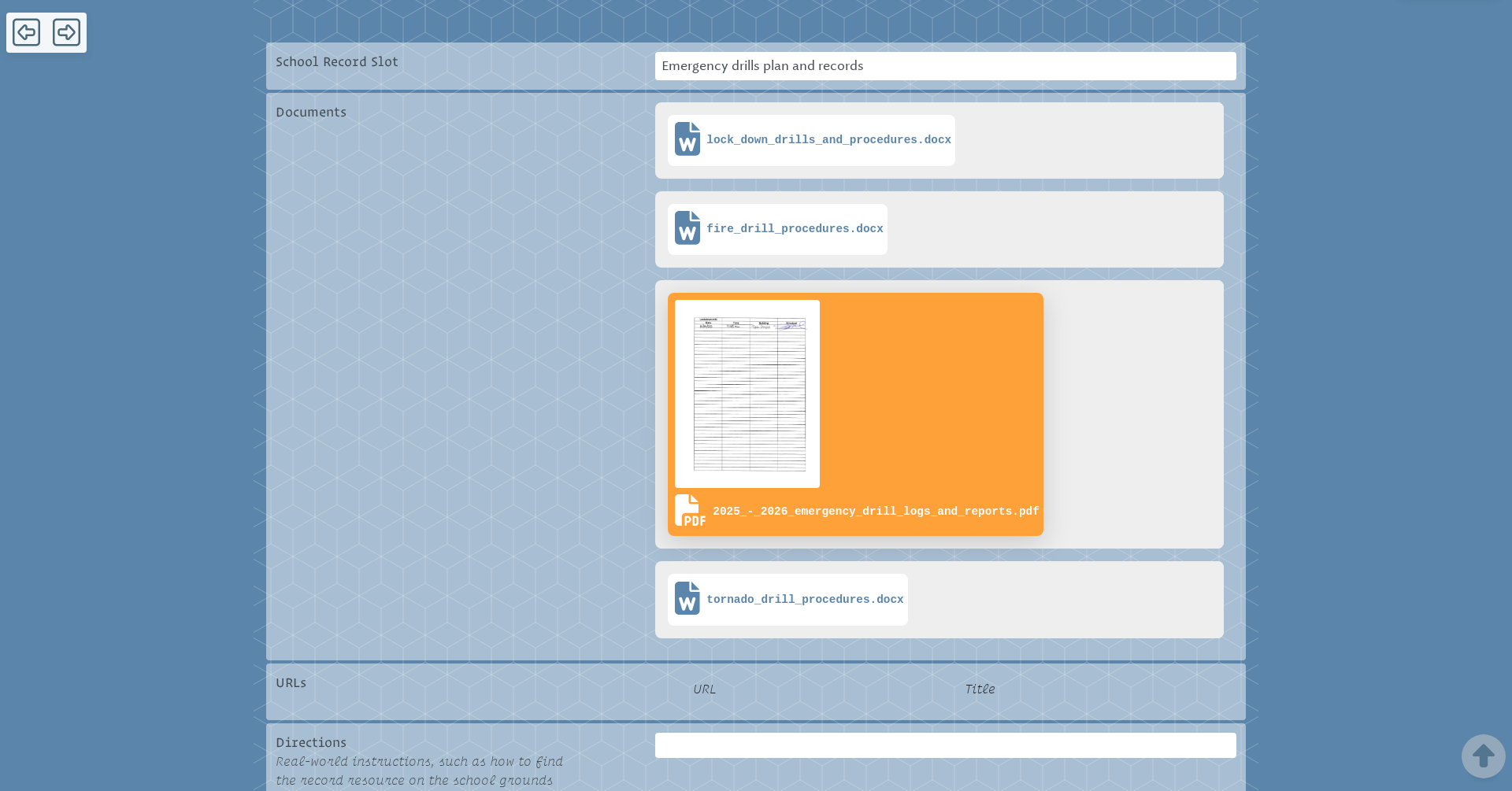
click at [768, 448] on img at bounding box center [747, 394] width 151 height 194
click at [0, 0] on div "School Record Item #68 Emergency drills plan and records Seven [PERSON_NAME][DE…" at bounding box center [756, 367] width 1512 height 1121
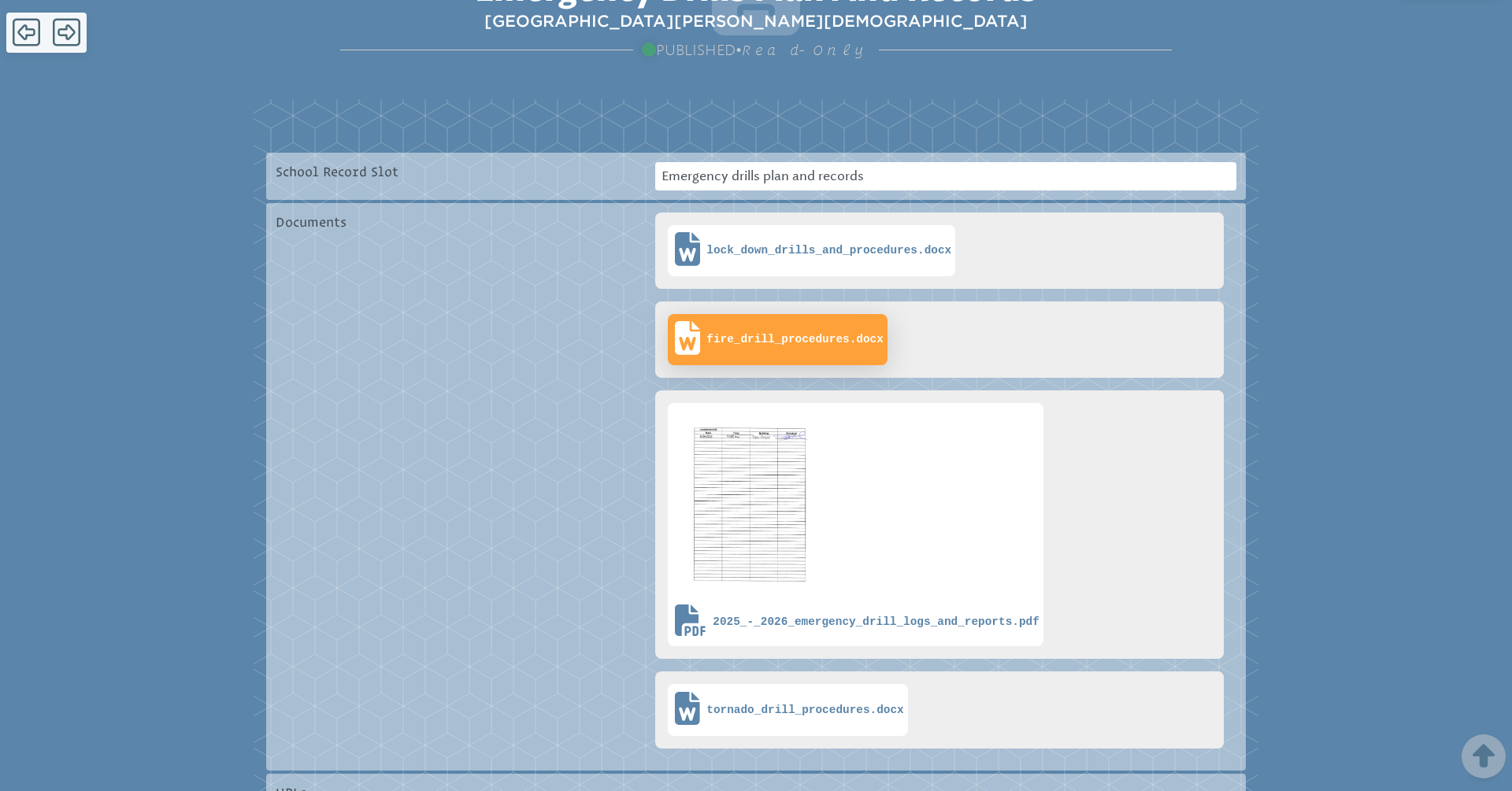
scroll to position [225, 0]
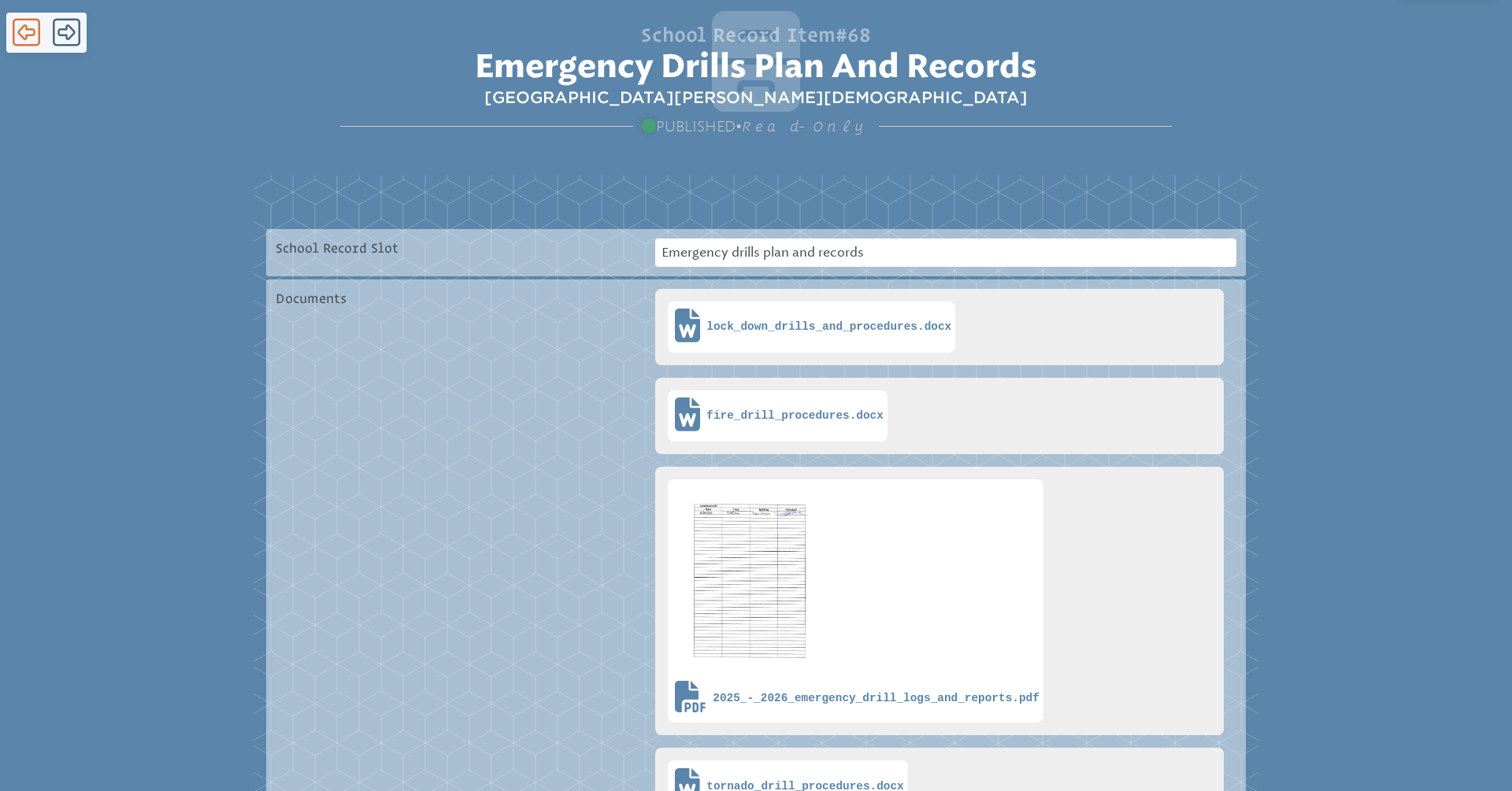
click at [27, 25] on icon at bounding box center [27, 32] width 27 height 31
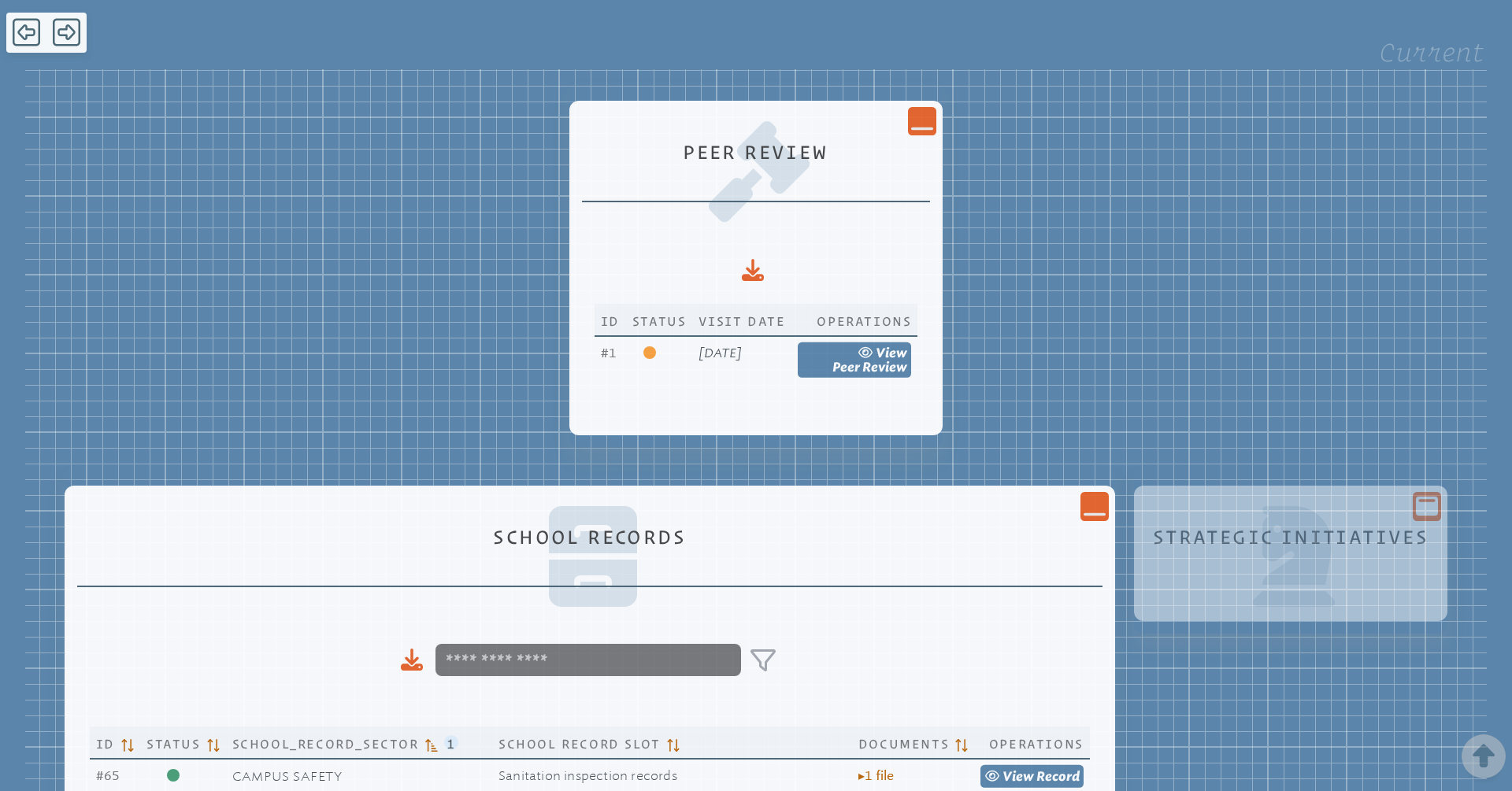
scroll to position [830, 0]
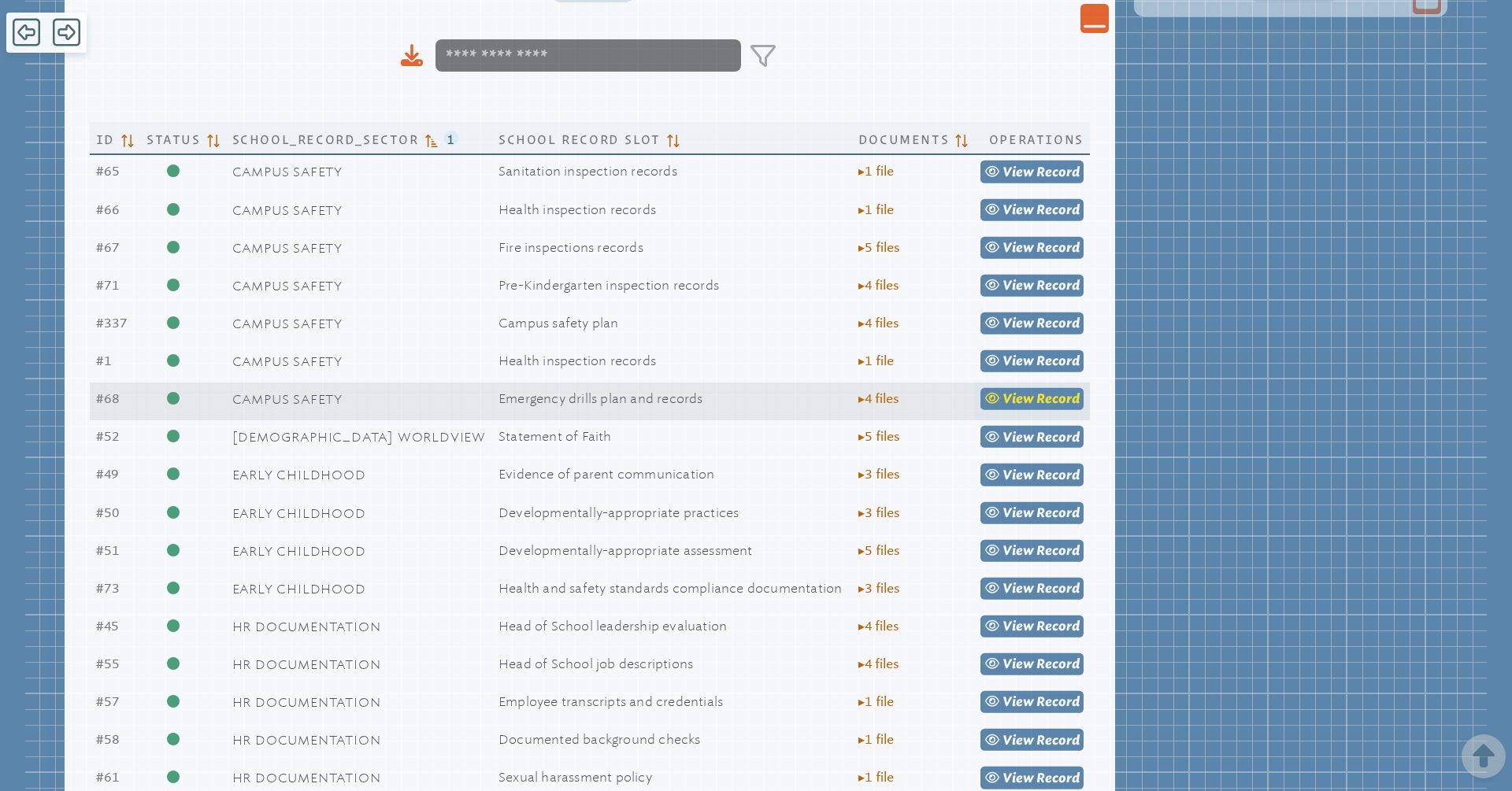
click at [1037, 397] on span "Record" at bounding box center [1058, 398] width 43 height 15
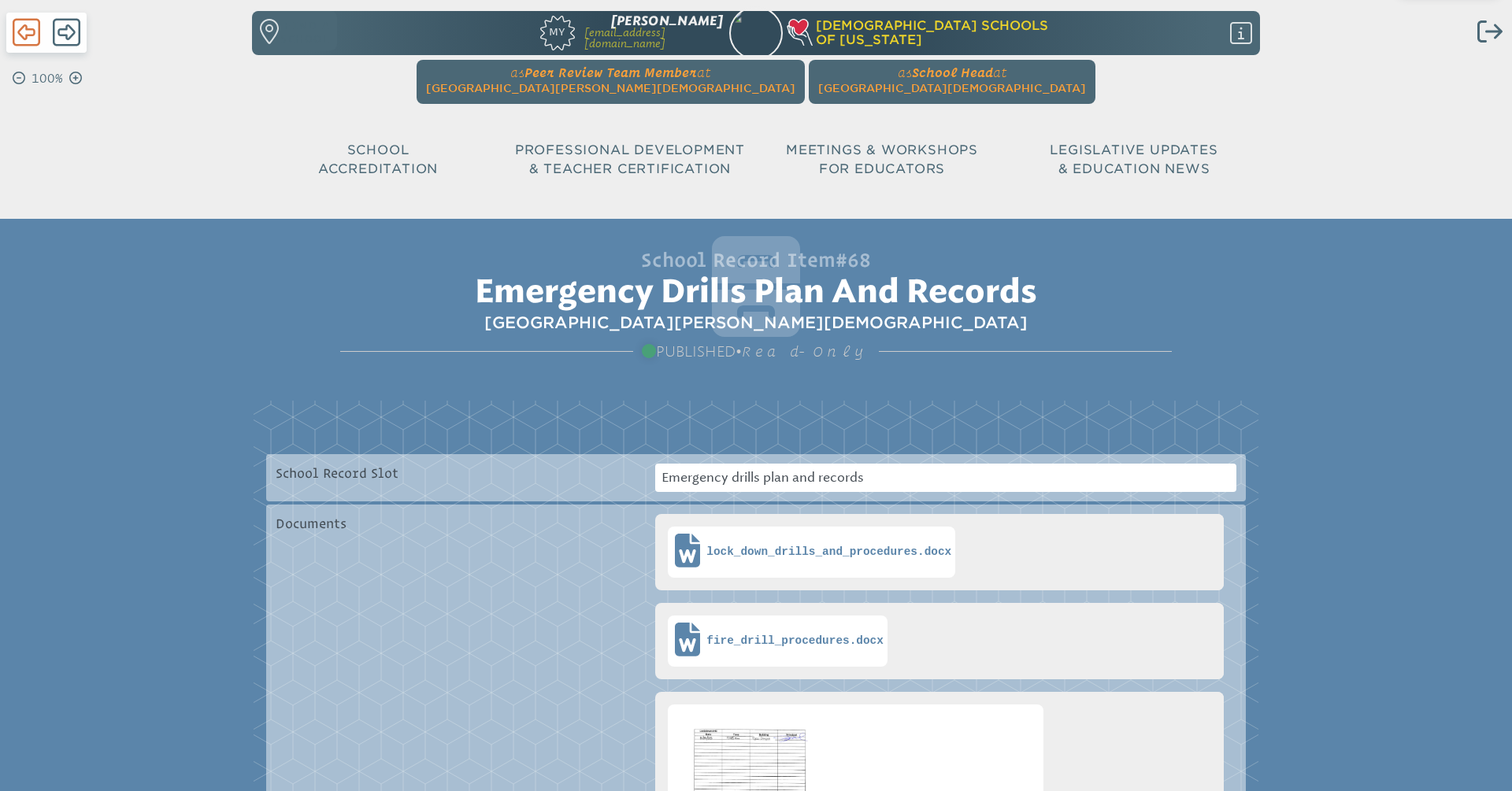
click at [26, 30] on icon at bounding box center [27, 33] width 27 height 27
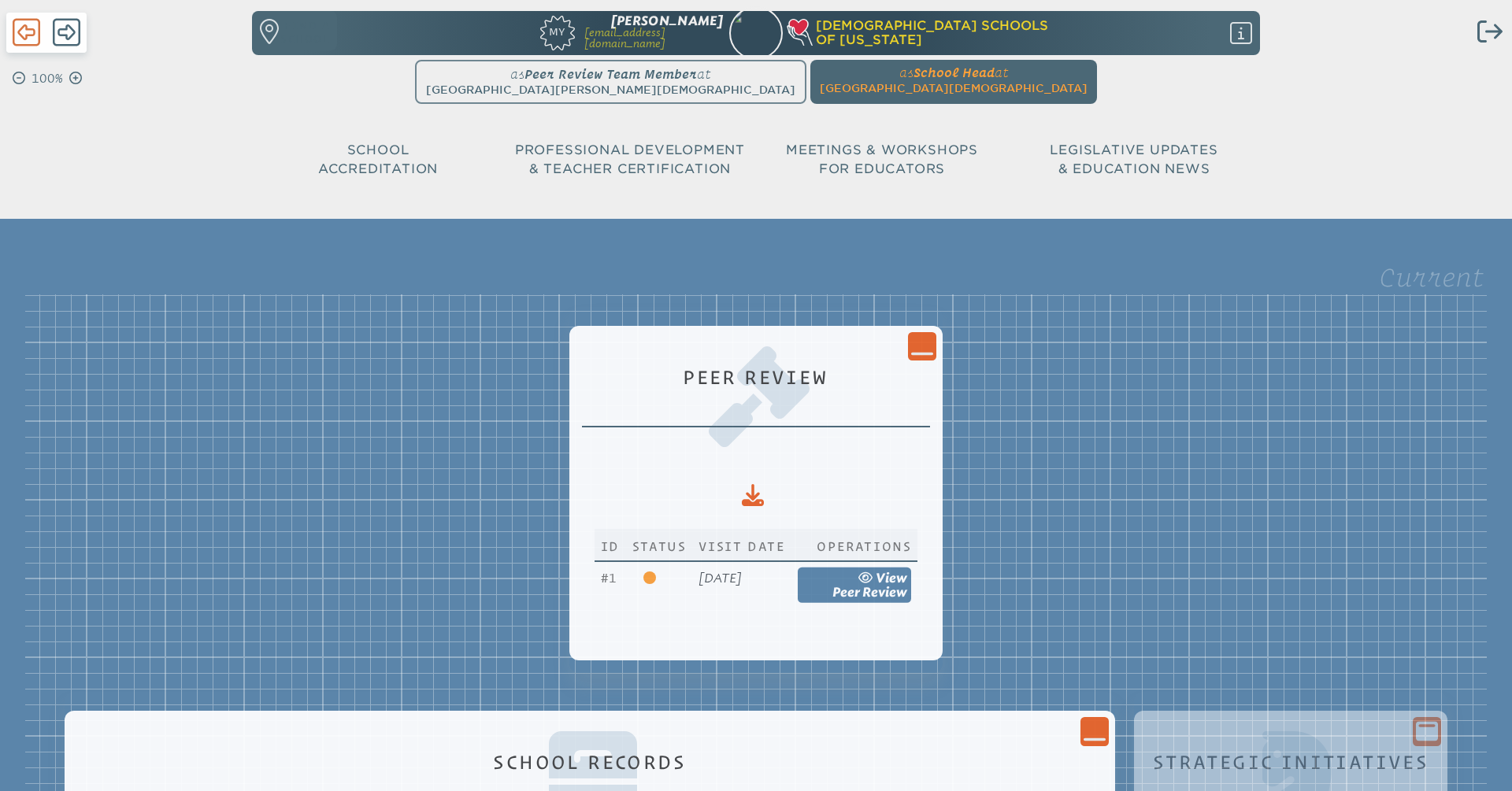
scroll to position [830, 0]
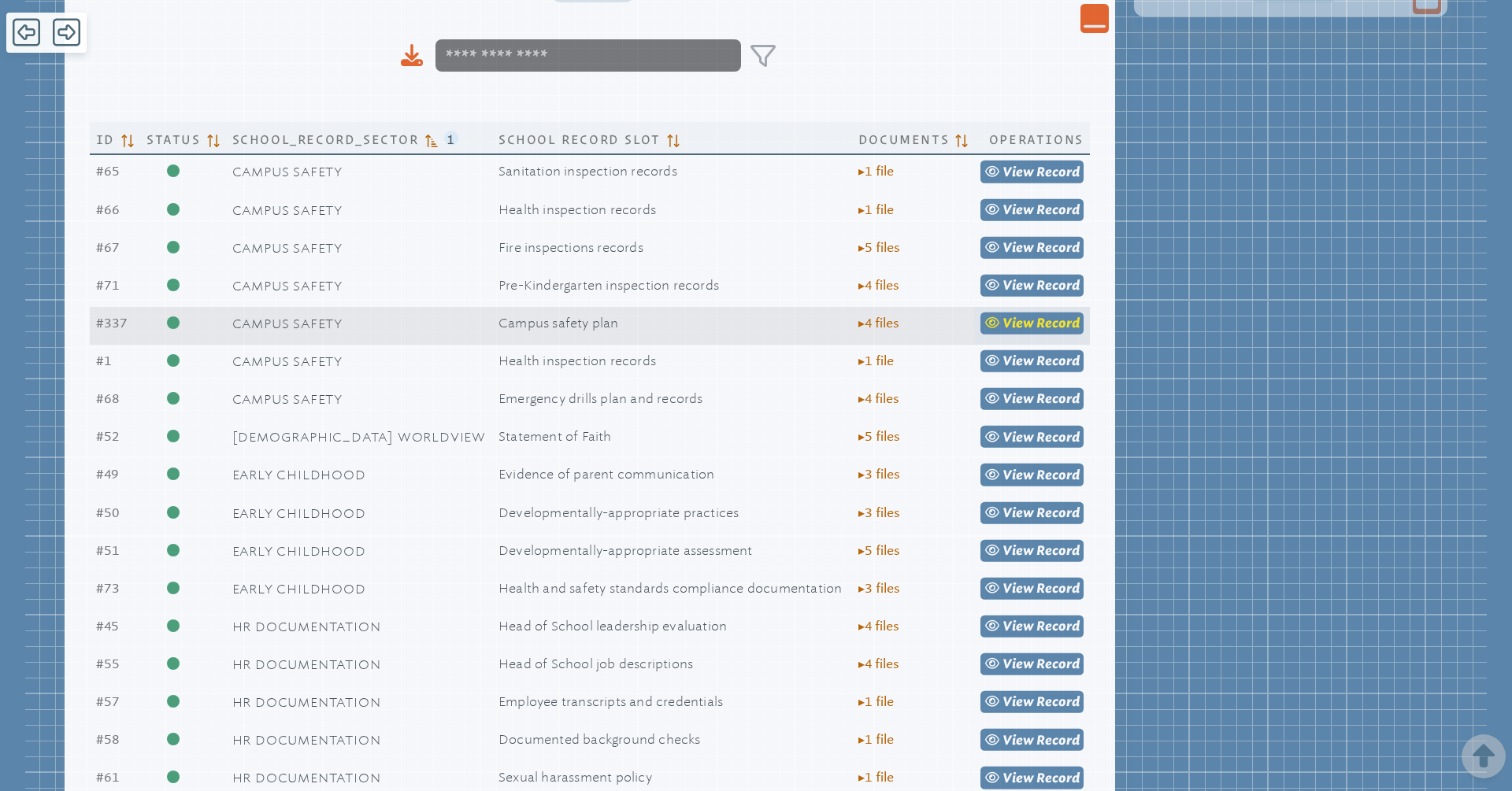
click at [1061, 327] on span "Record" at bounding box center [1058, 323] width 43 height 15
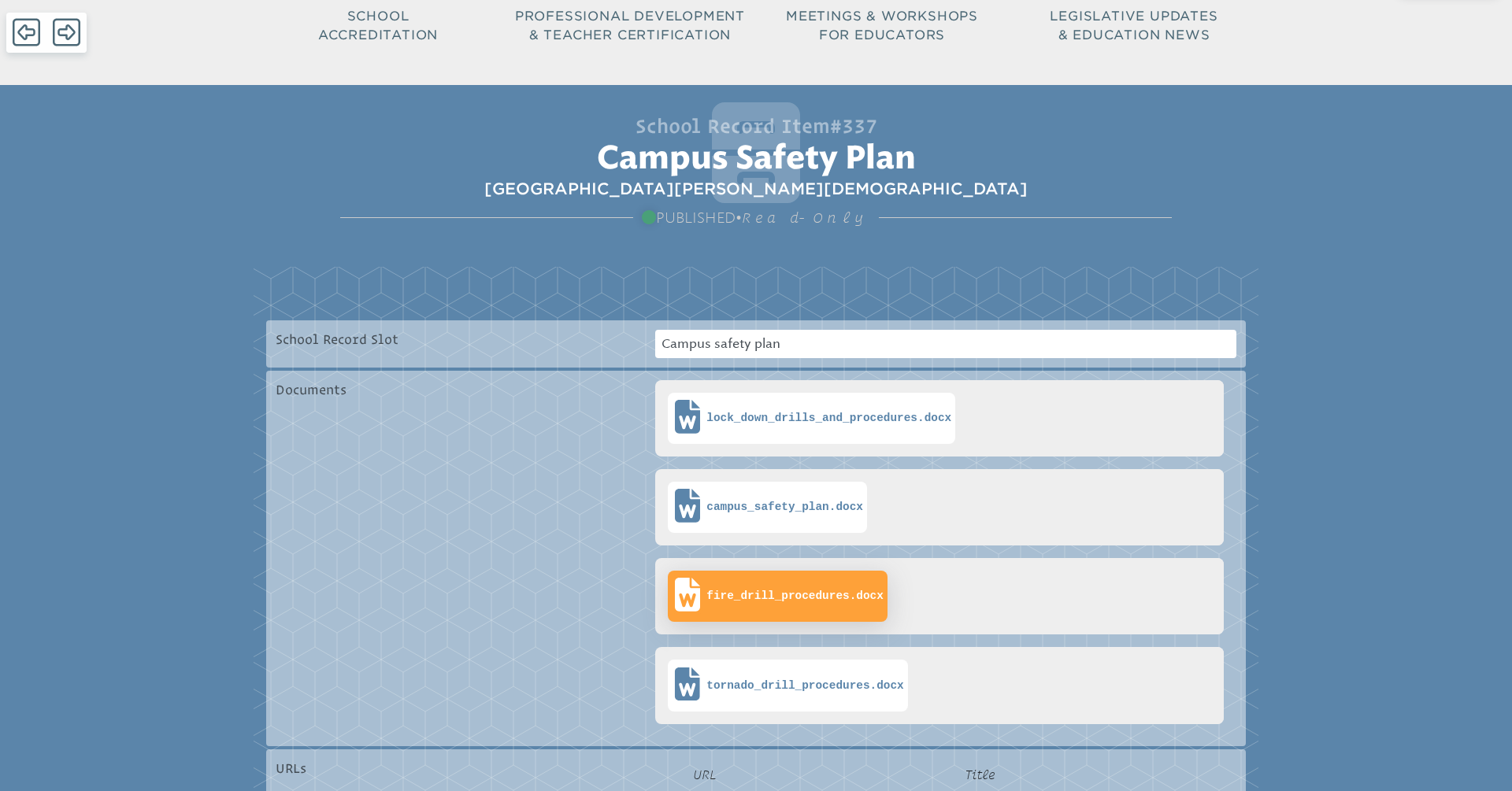
scroll to position [135, 0]
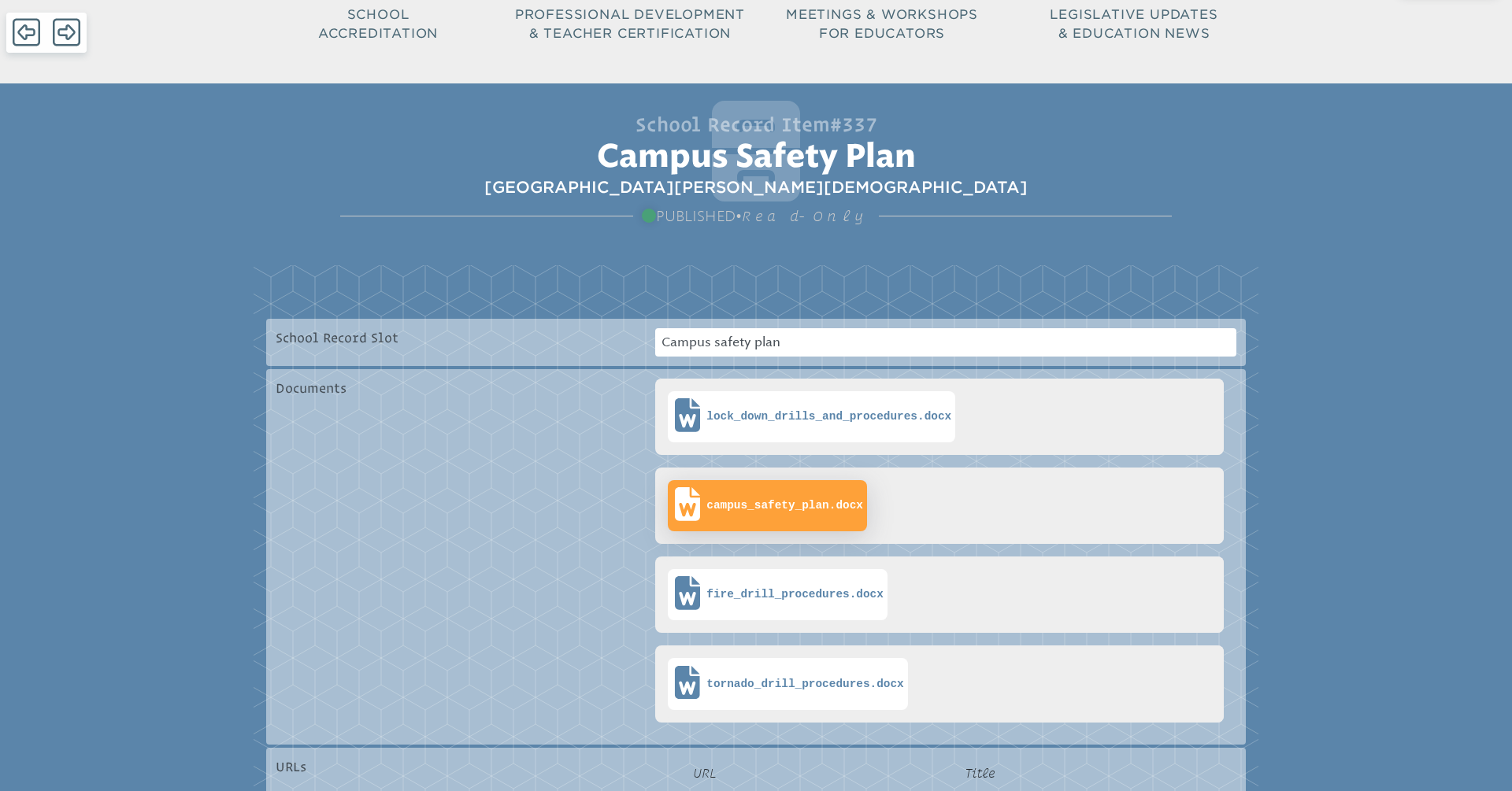
click at [802, 506] on span "campus_safety_plan.docx" at bounding box center [784, 505] width 157 height 14
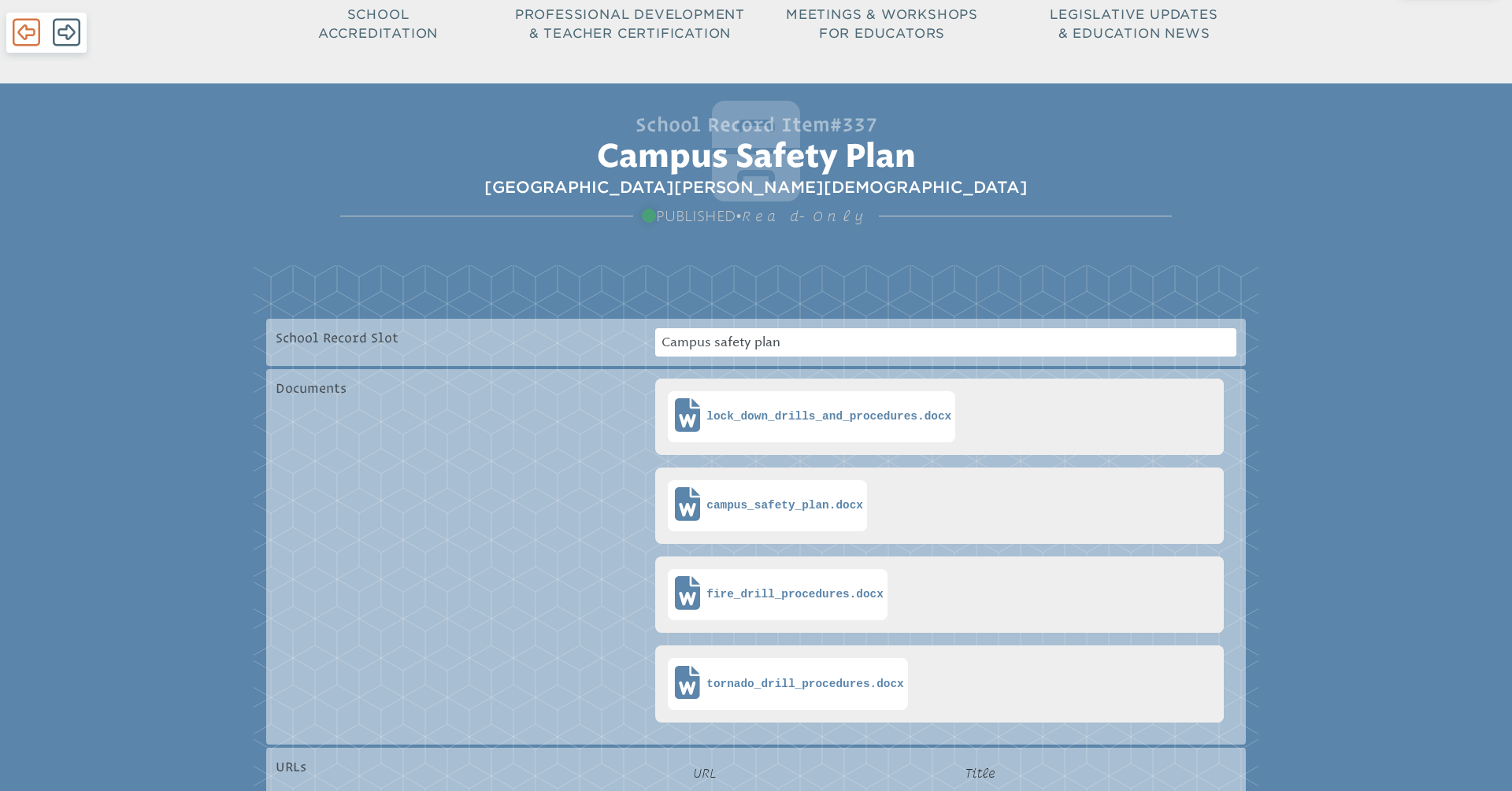
click at [23, 31] on icon at bounding box center [27, 32] width 27 height 31
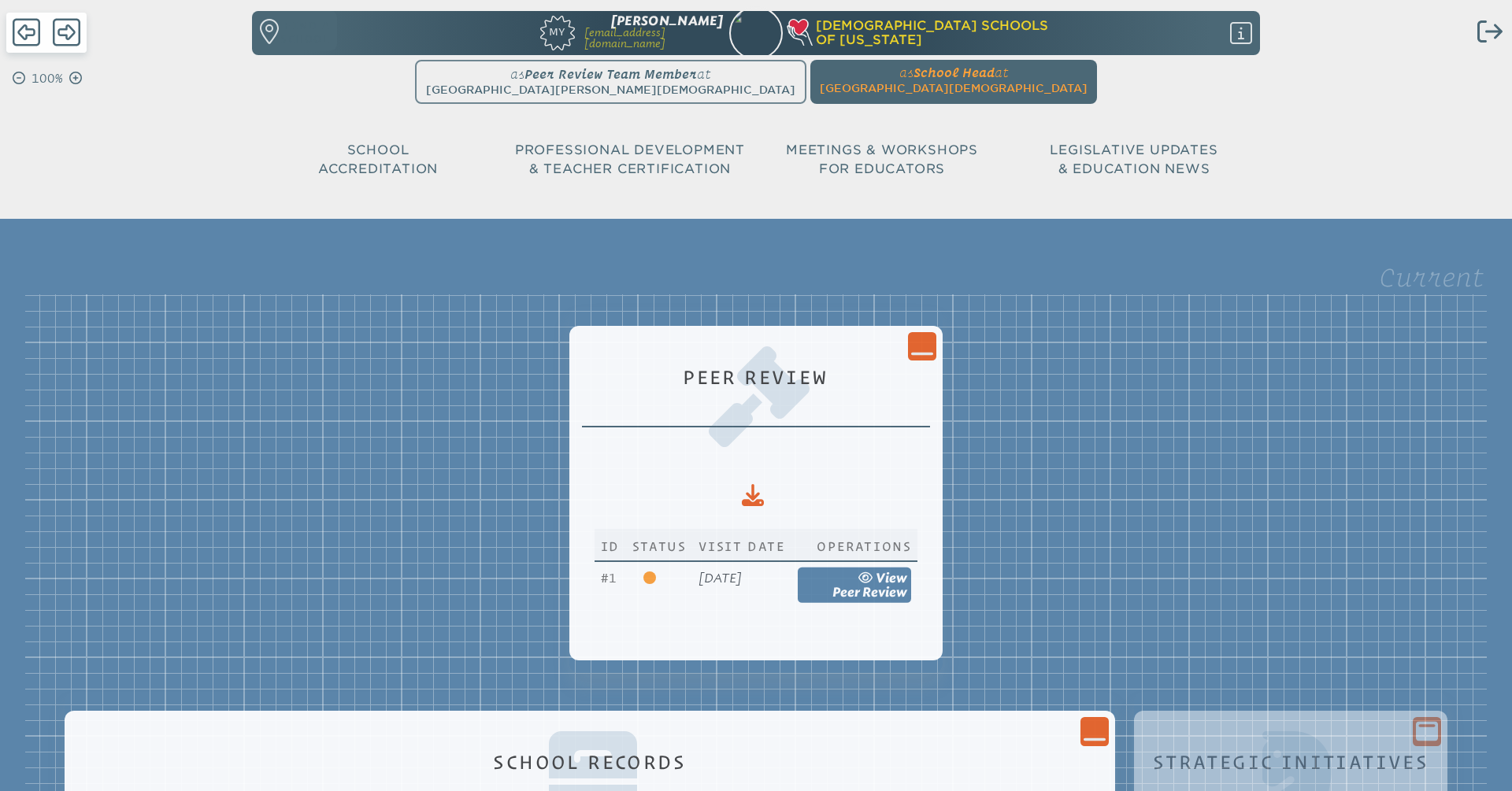
click at [343, 143] on p "School Accreditation" at bounding box center [377, 159] width 252 height 38
click at [876, 581] on icon at bounding box center [866, 578] width 17 height 13
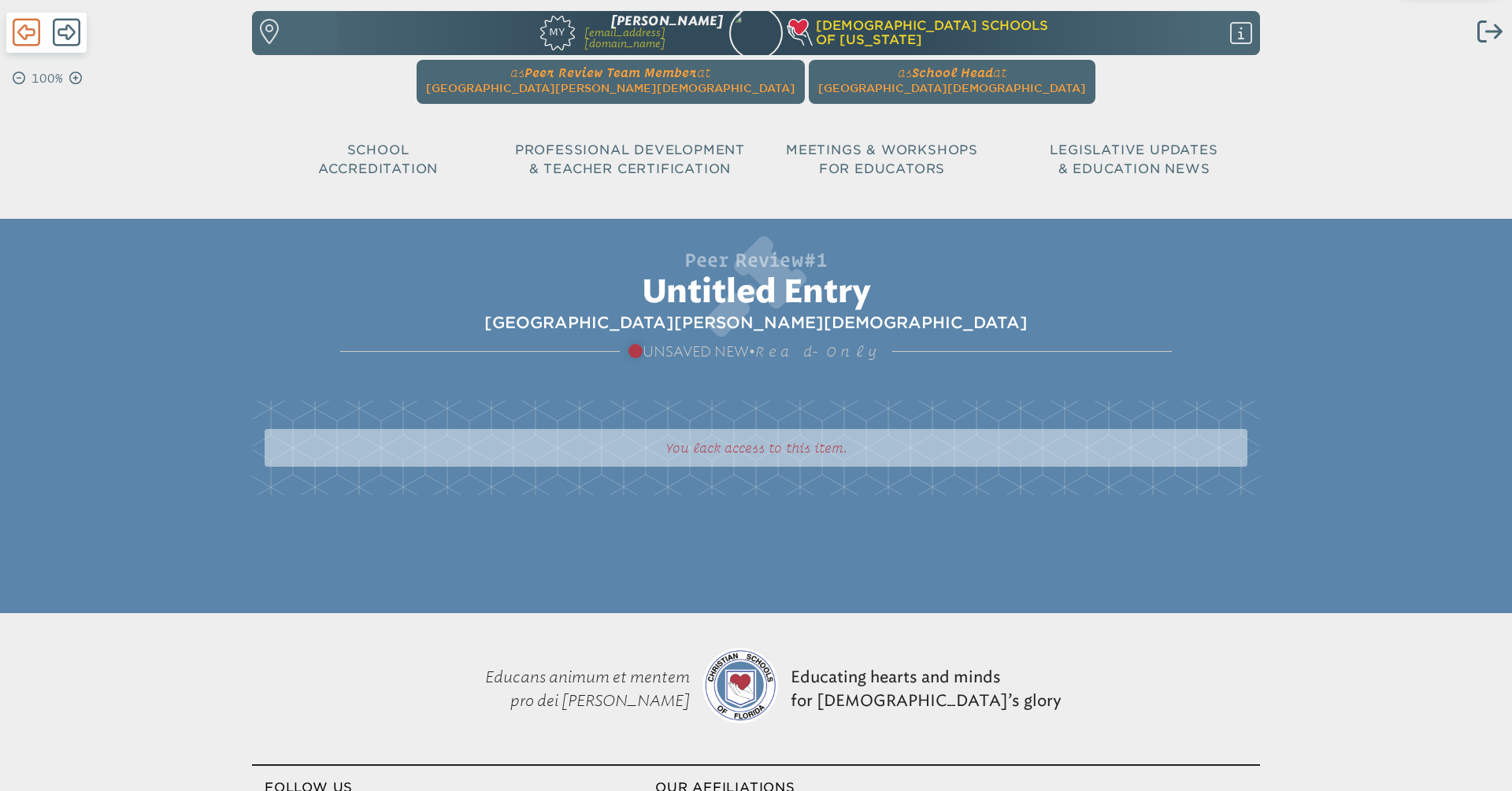
click at [34, 41] on icon at bounding box center [27, 32] width 27 height 31
